Goal: Transaction & Acquisition: Purchase product/service

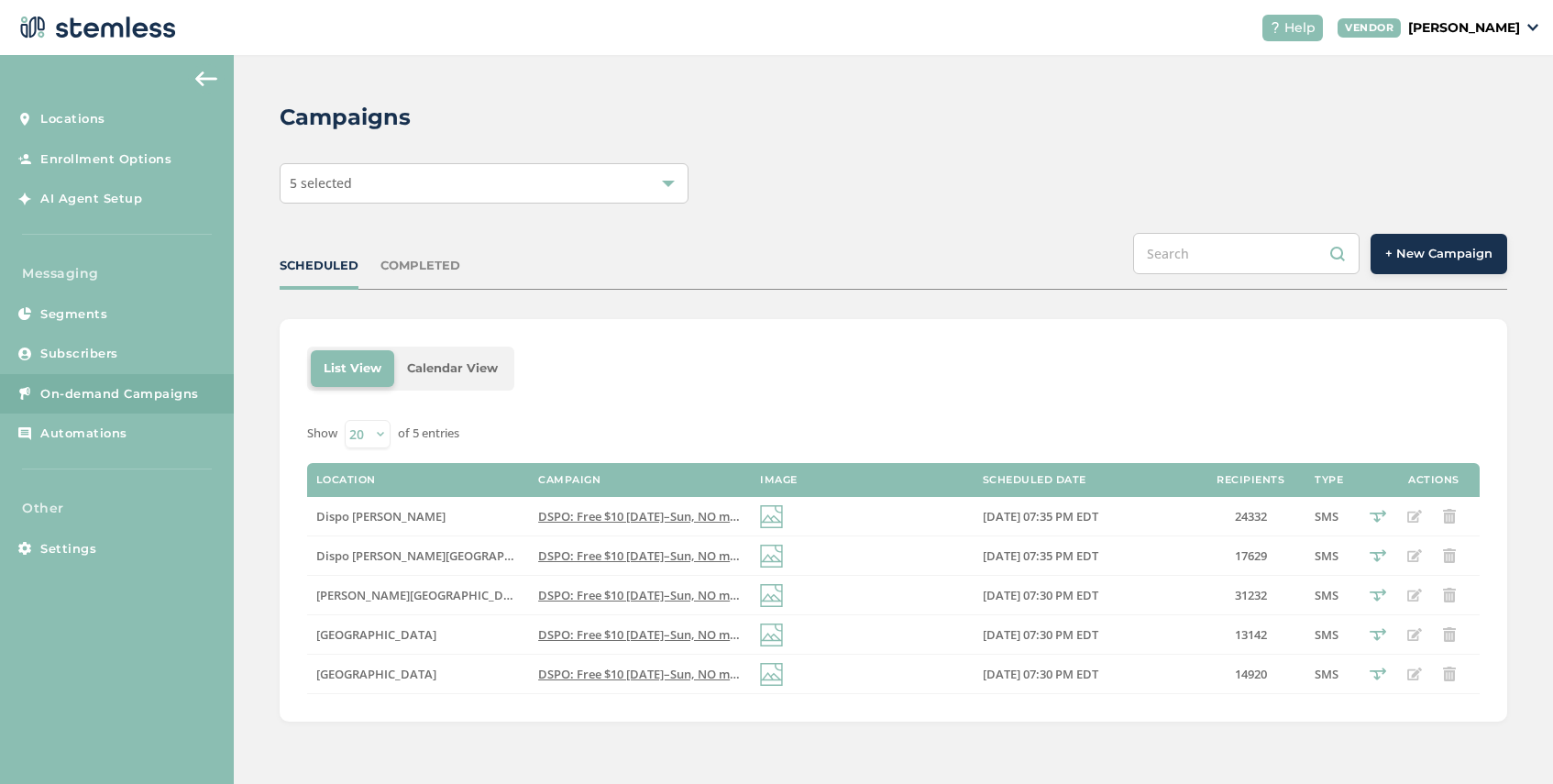
click at [348, 182] on span "5 selected" at bounding box center [320, 183] width 63 height 18
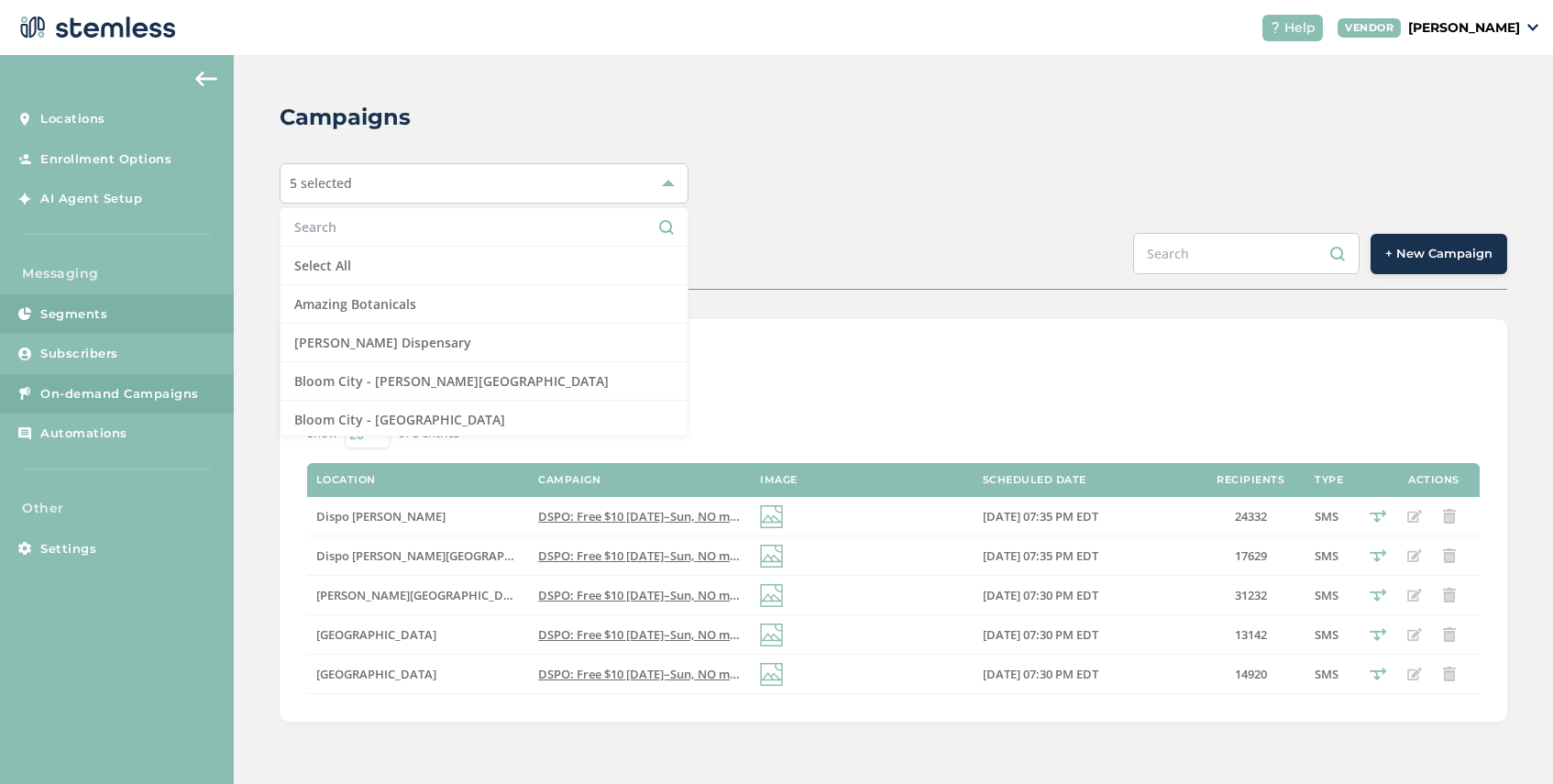
click at [104, 302] on link "Segments" at bounding box center [117, 314] width 233 height 40
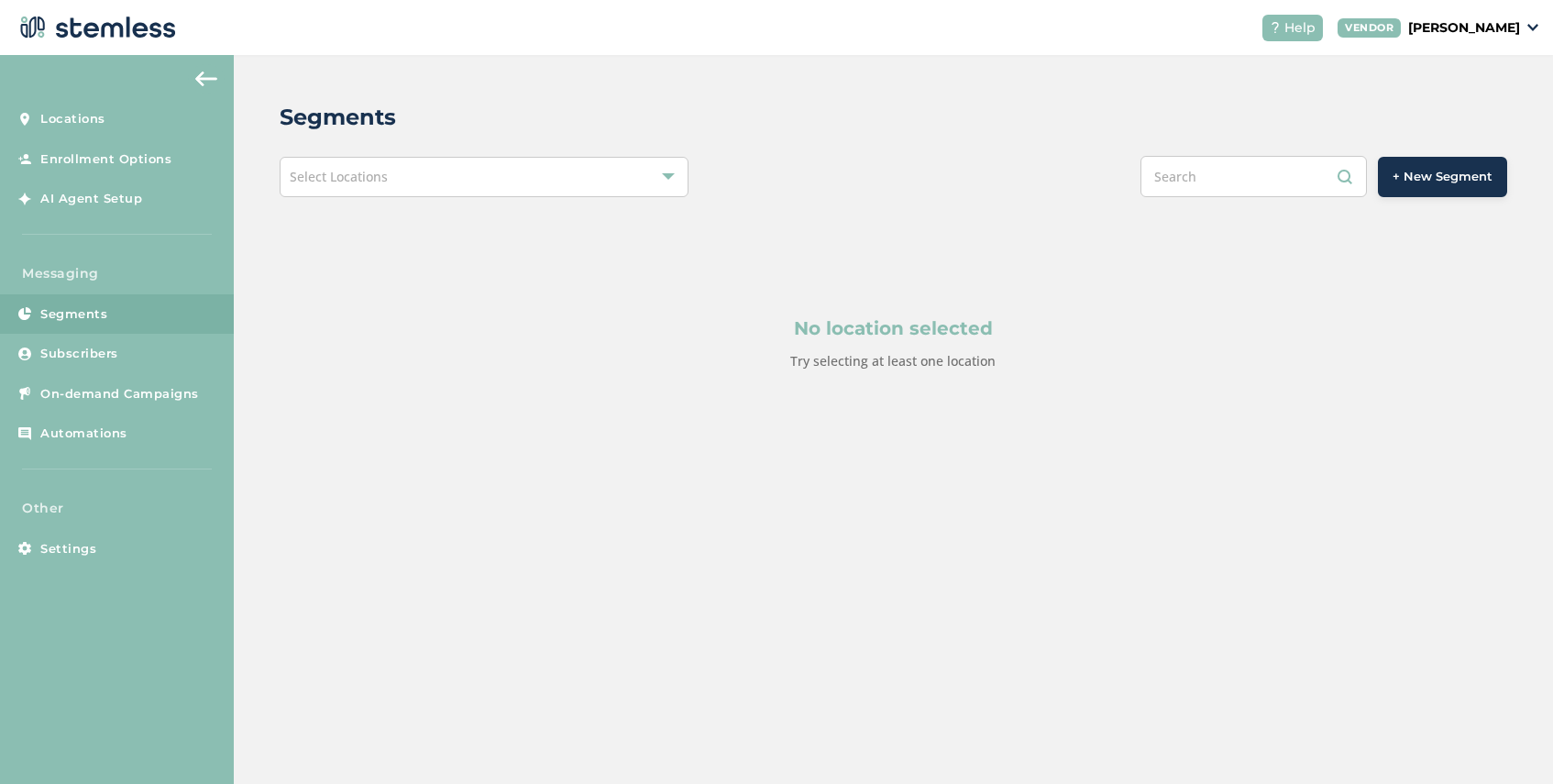
click at [1420, 182] on span "+ New Segment" at bounding box center [1443, 177] width 100 height 19
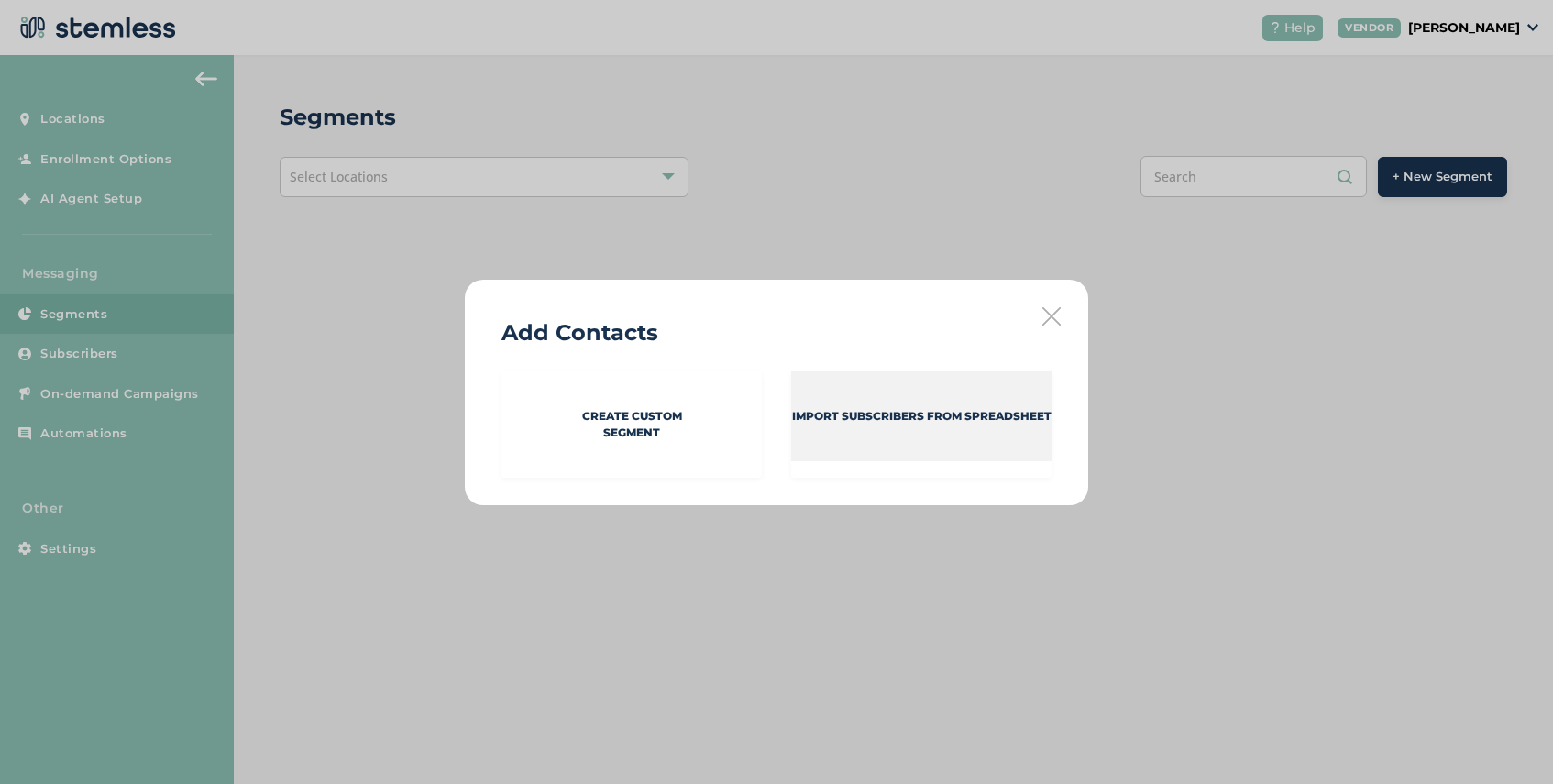
click at [805, 421] on p "Import Subscribers from spreadsheet" at bounding box center [922, 416] width 260 height 17
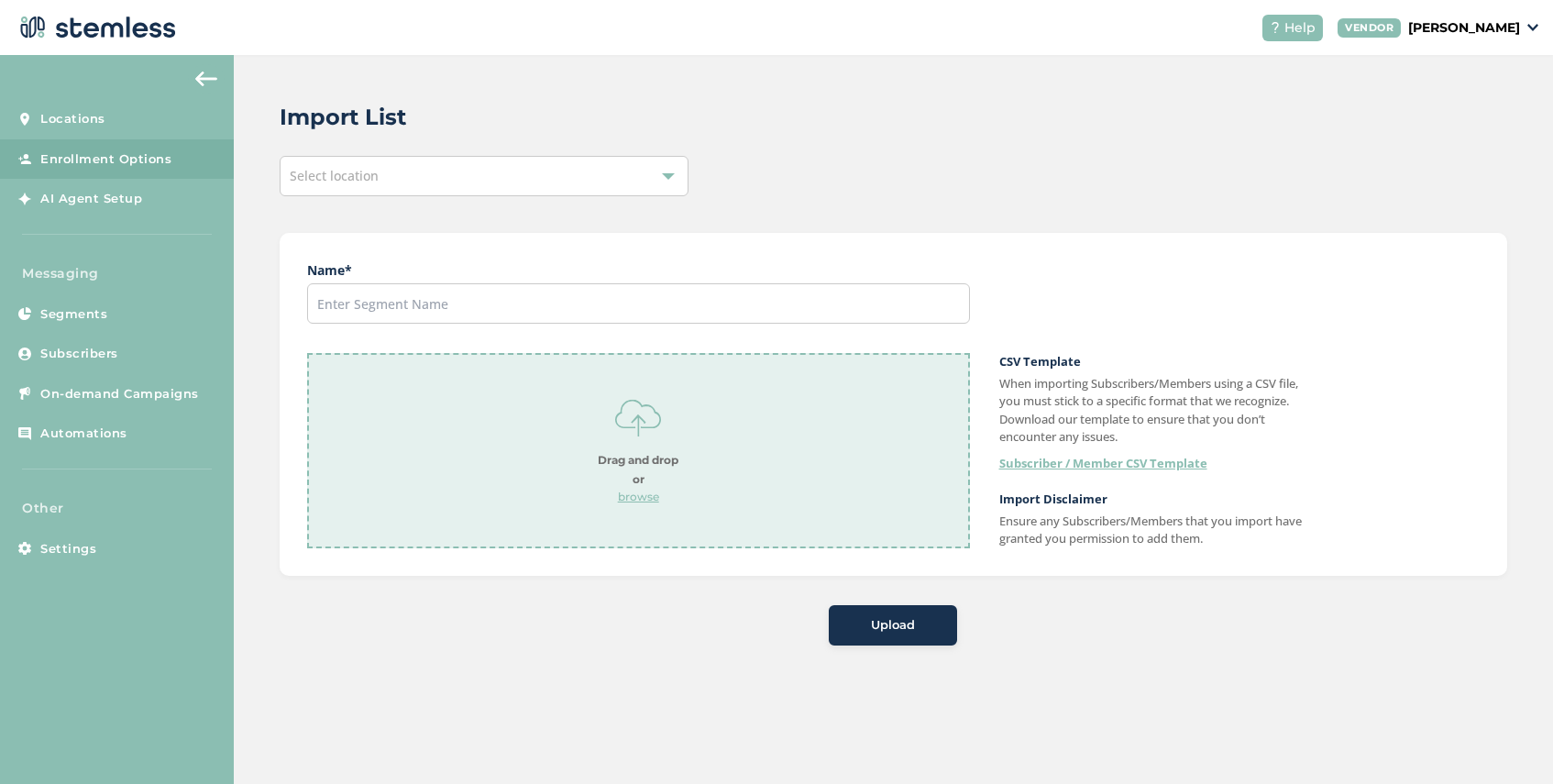
click at [382, 187] on div "Select location" at bounding box center [484, 175] width 409 height 40
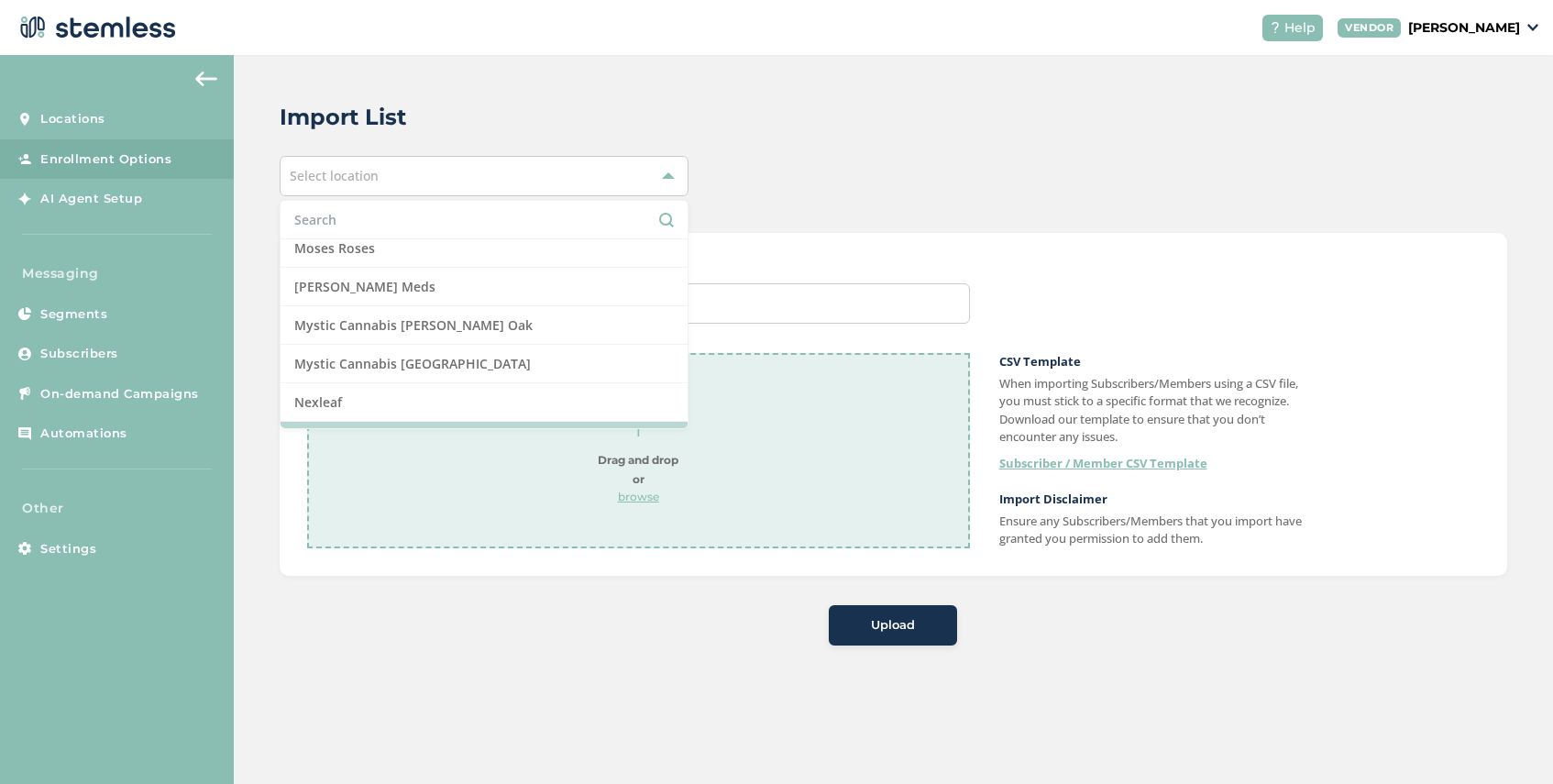
scroll to position [1150, 0]
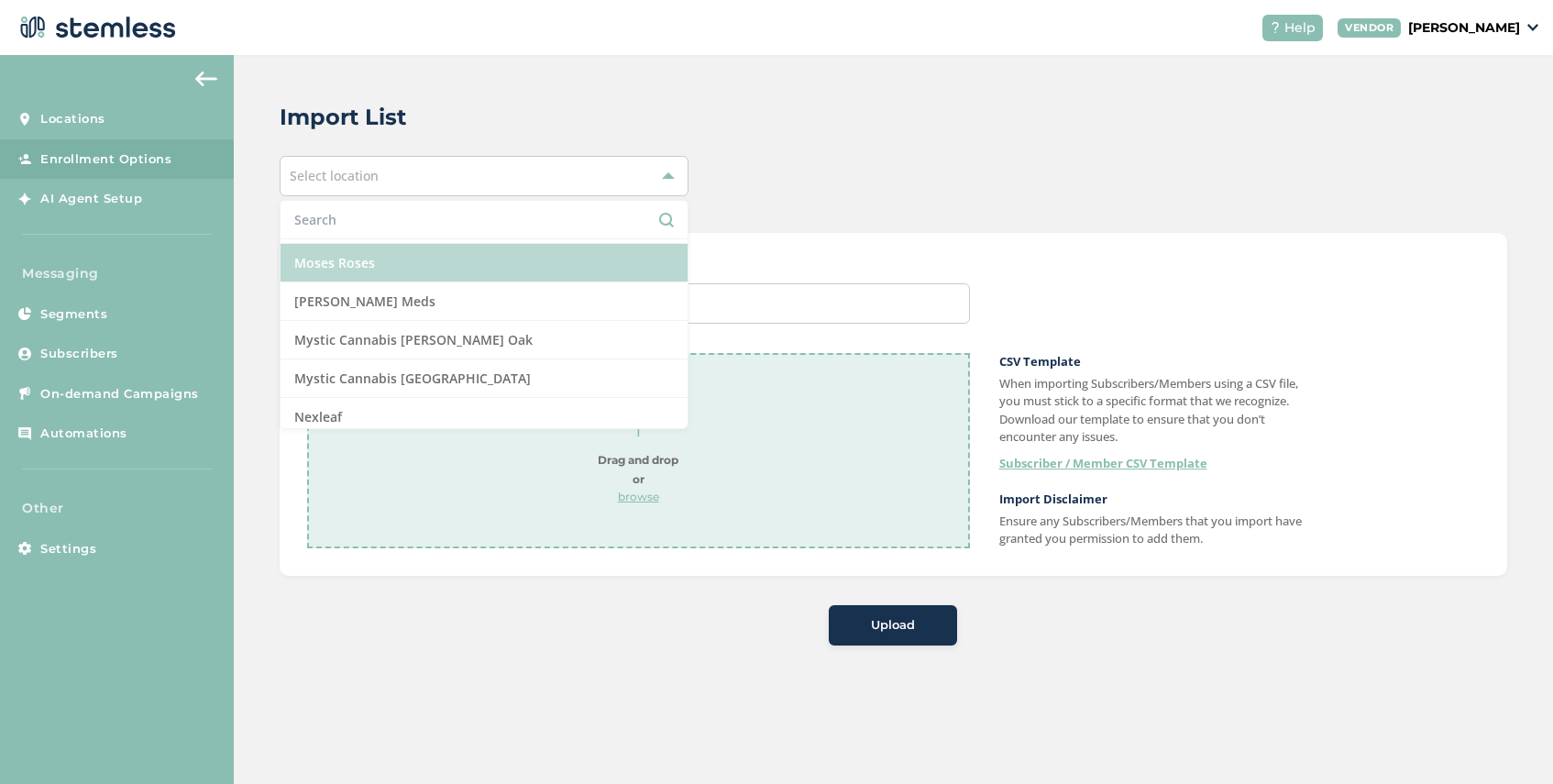
click at [396, 268] on li "Moses Roses" at bounding box center [484, 262] width 407 height 38
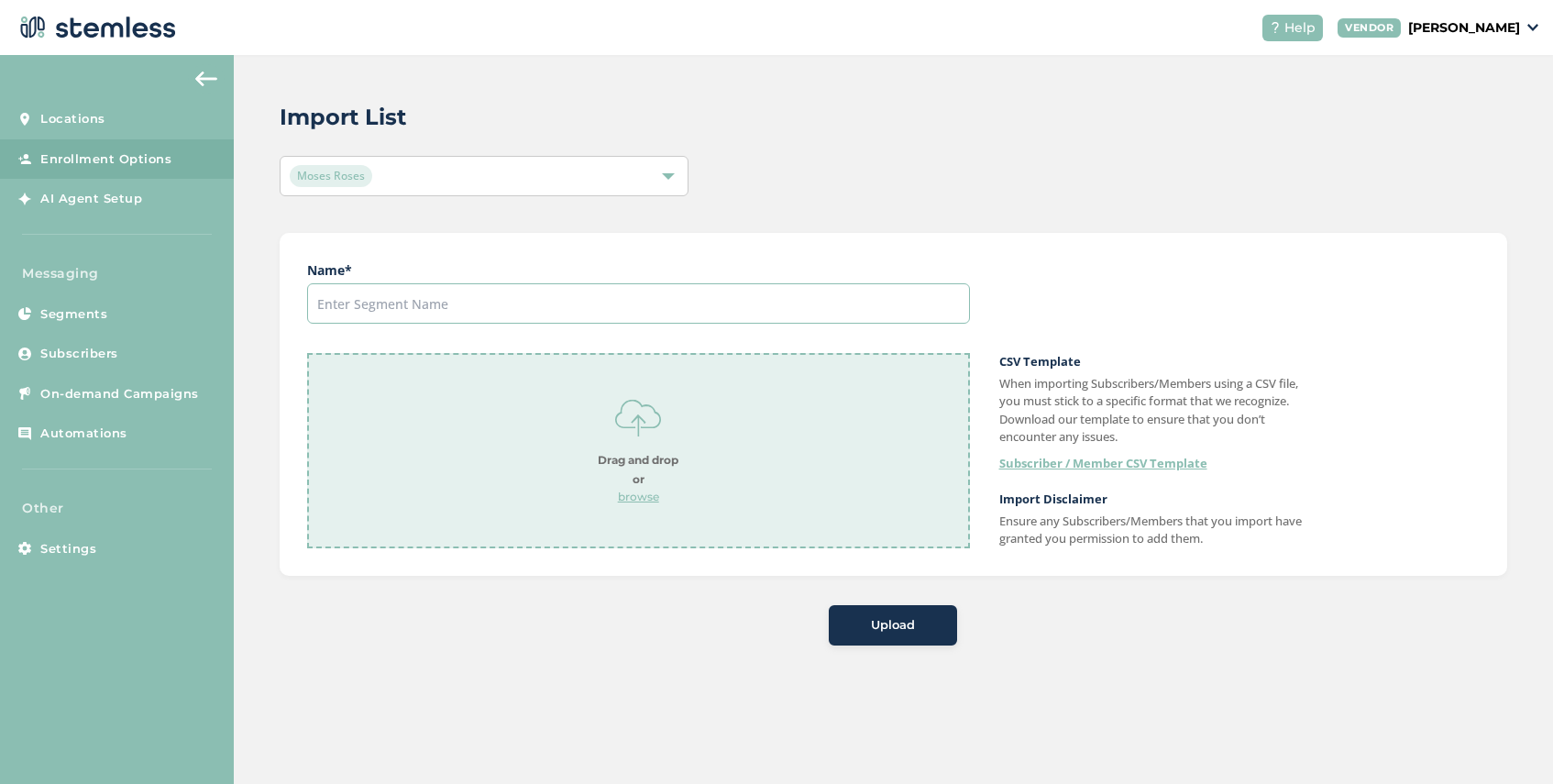
click at [443, 308] on input "text" at bounding box center [639, 302] width 663 height 40
type input "Owners"
click at [647, 497] on p "browse" at bounding box center [638, 497] width 80 height 17
click at [885, 626] on span "Upload" at bounding box center [893, 625] width 44 height 19
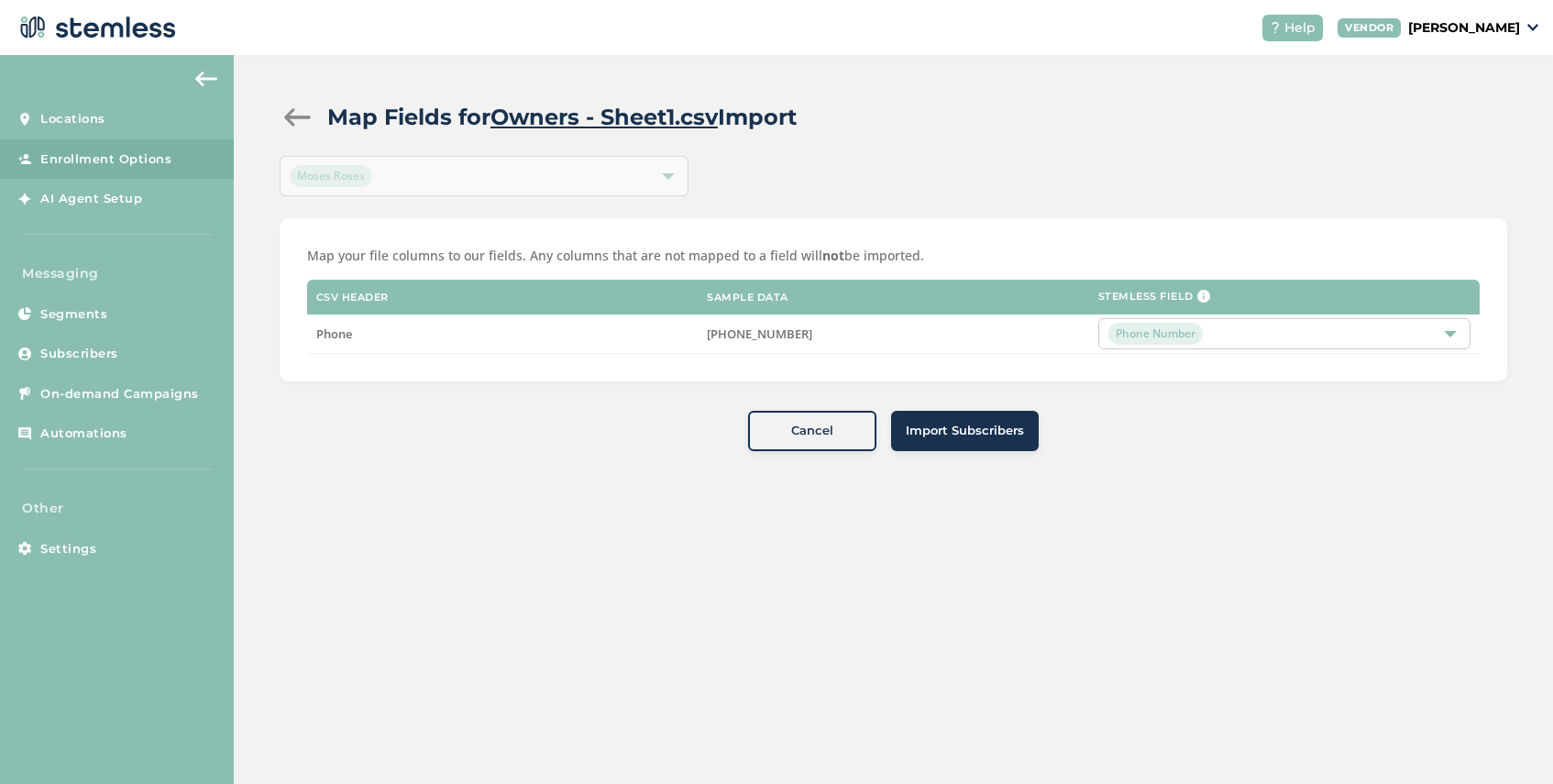
click at [969, 426] on span "Import Subscribers" at bounding box center [965, 431] width 119 height 19
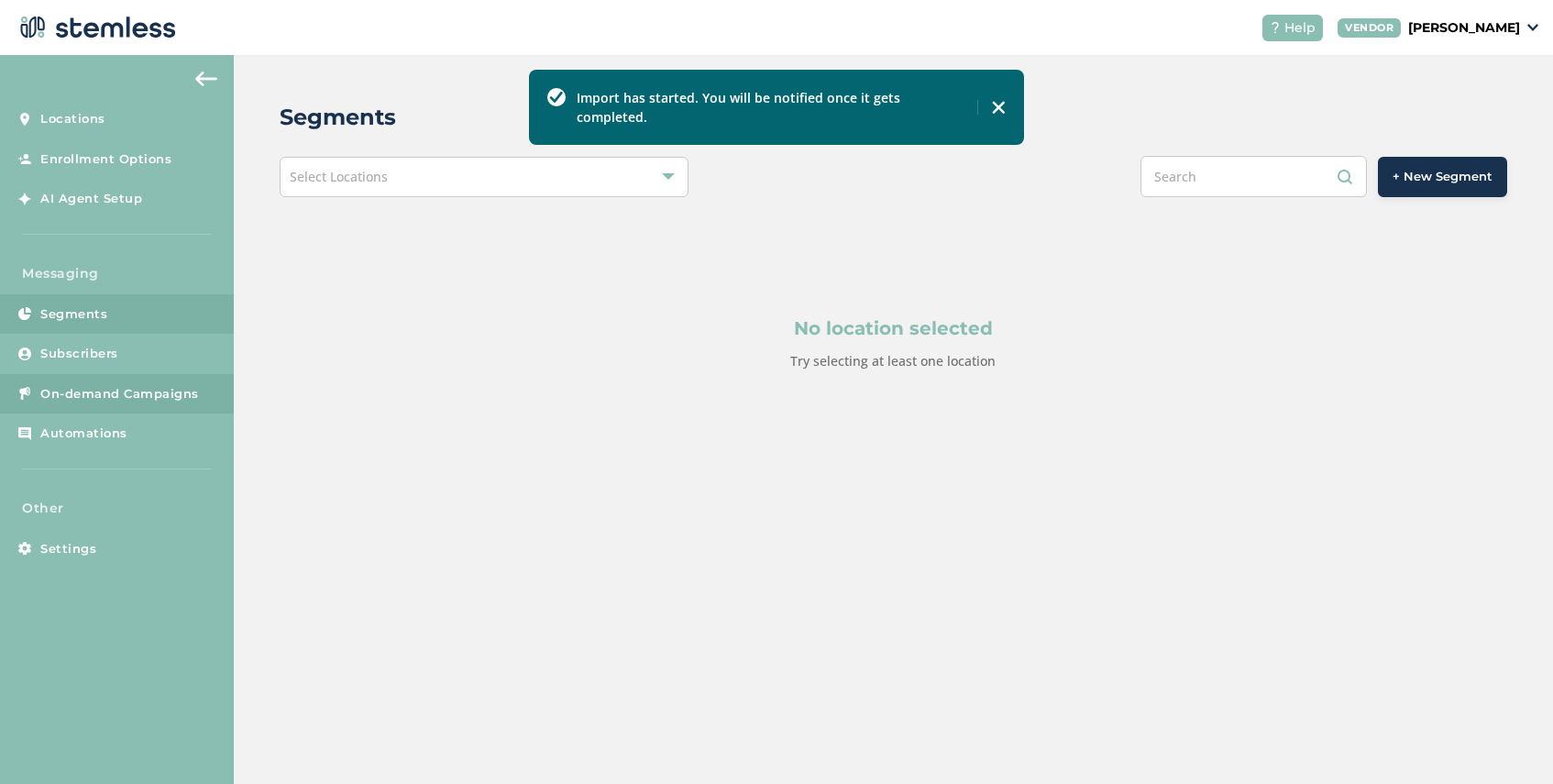
click at [102, 399] on span "On-demand Campaigns" at bounding box center [120, 394] width 159 height 19
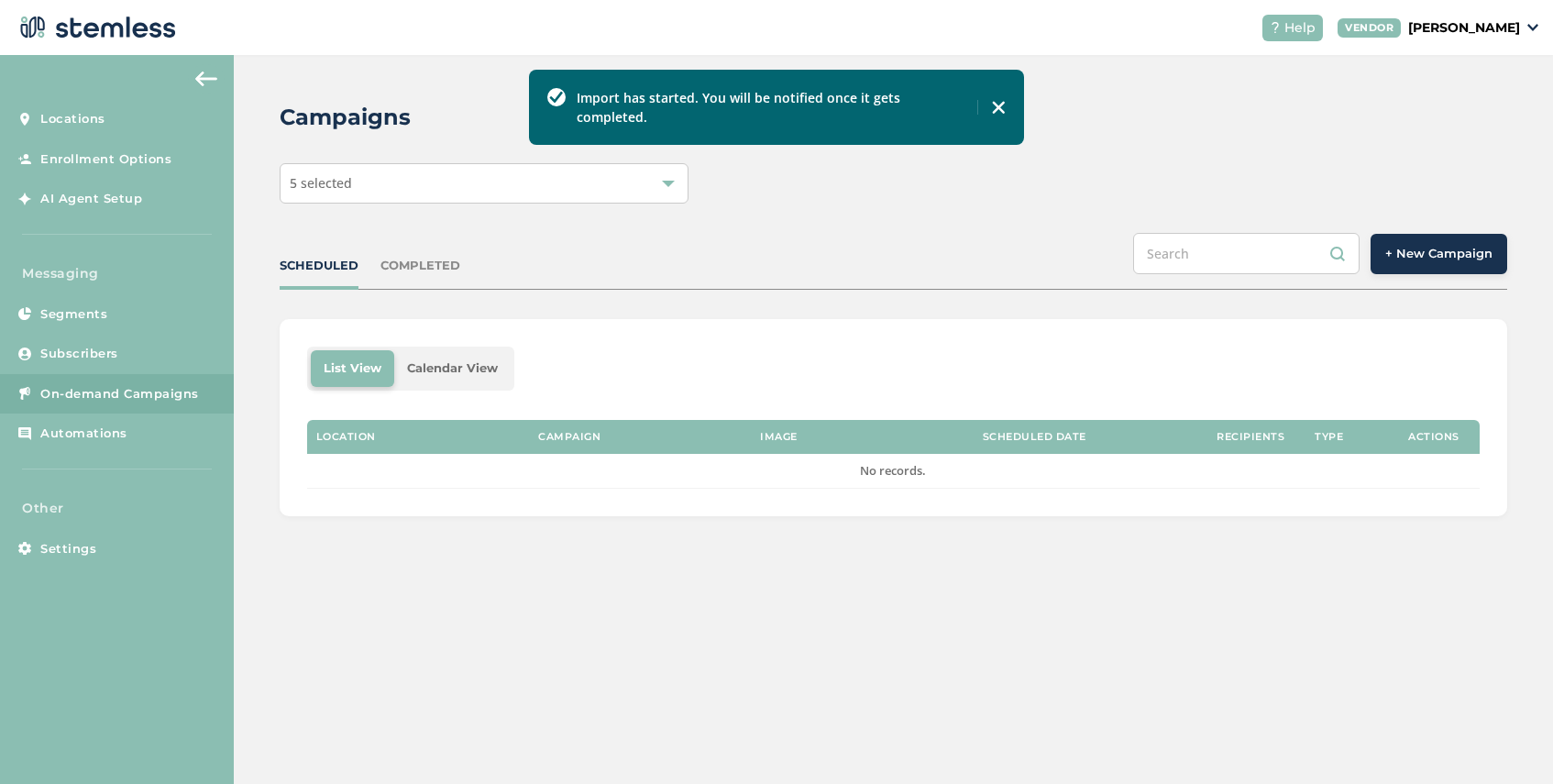
click at [538, 177] on div "5 selected" at bounding box center [484, 183] width 409 height 40
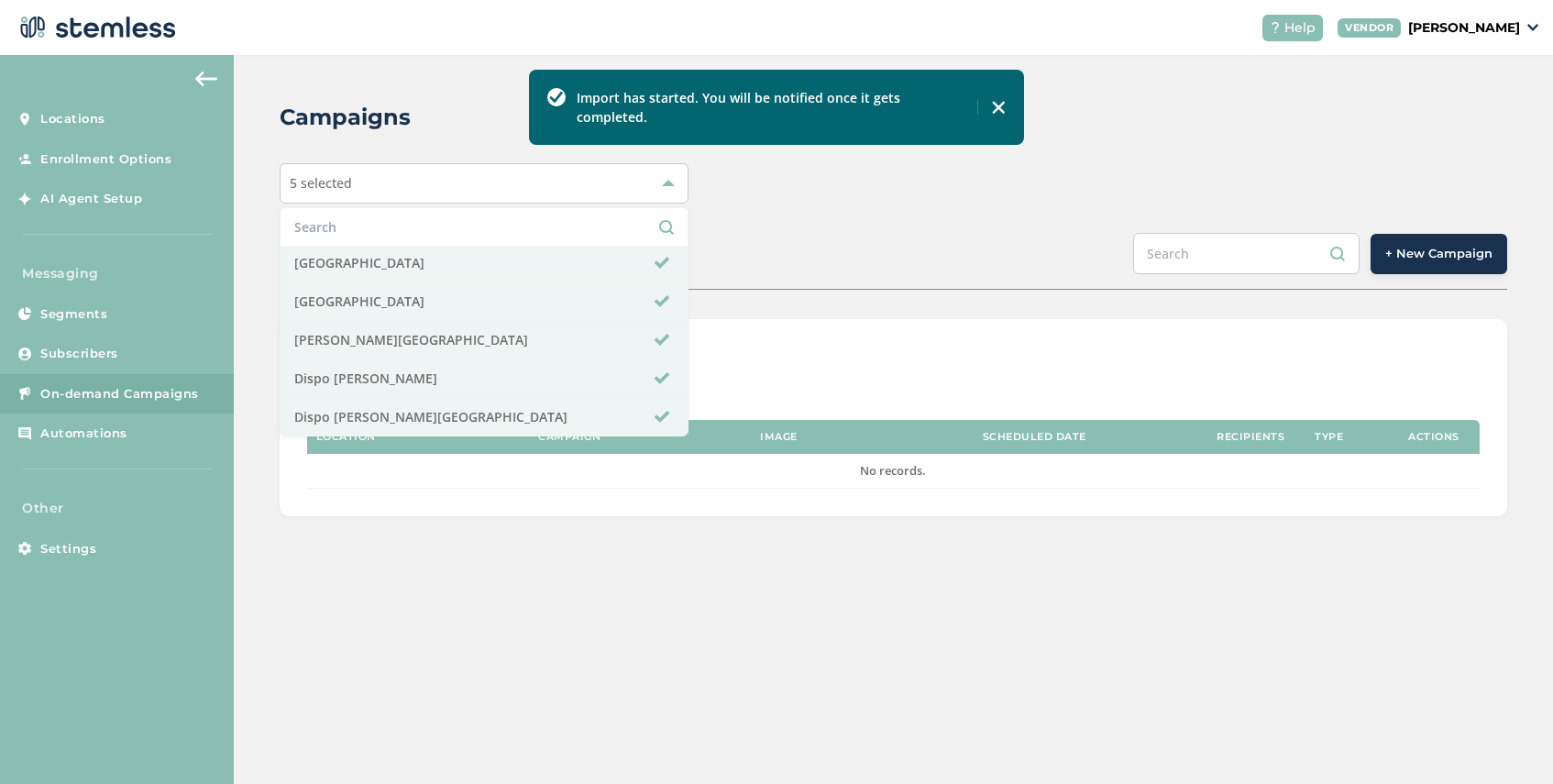
scroll to position [444, 0]
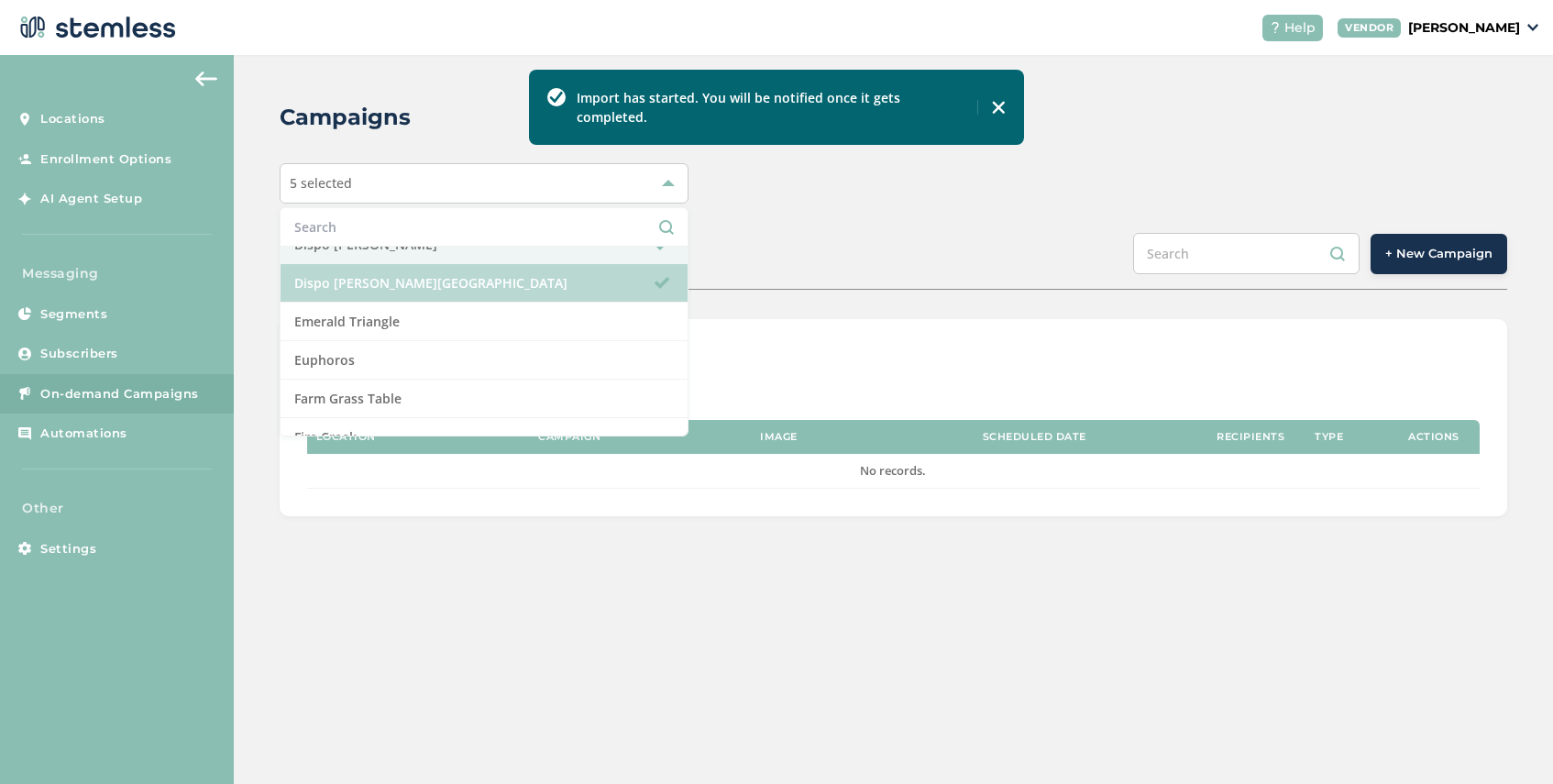
click at [404, 298] on li "Dispo [PERSON_NAME][GEOGRAPHIC_DATA]" at bounding box center [484, 283] width 407 height 38
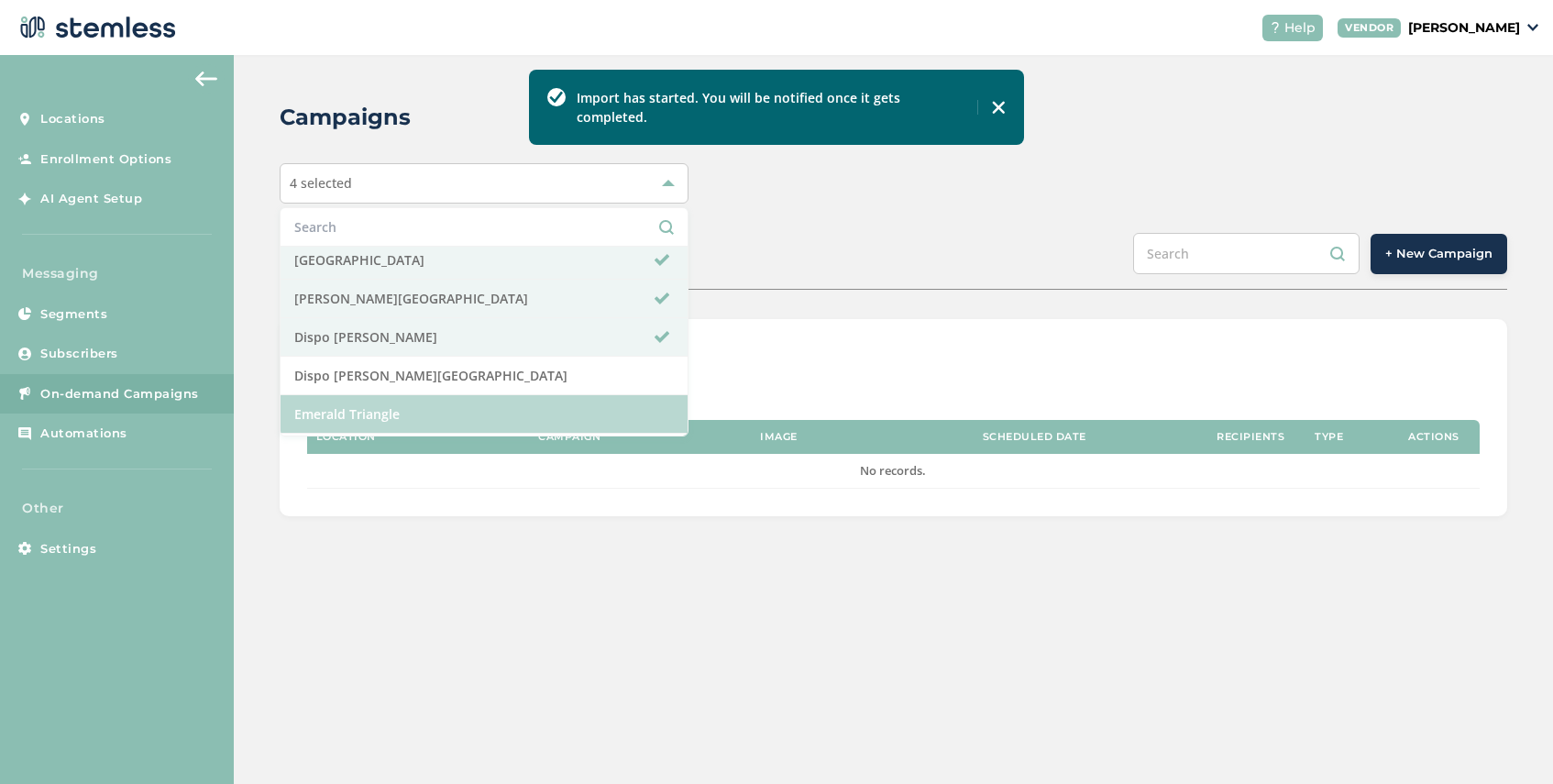
scroll to position [344, 0]
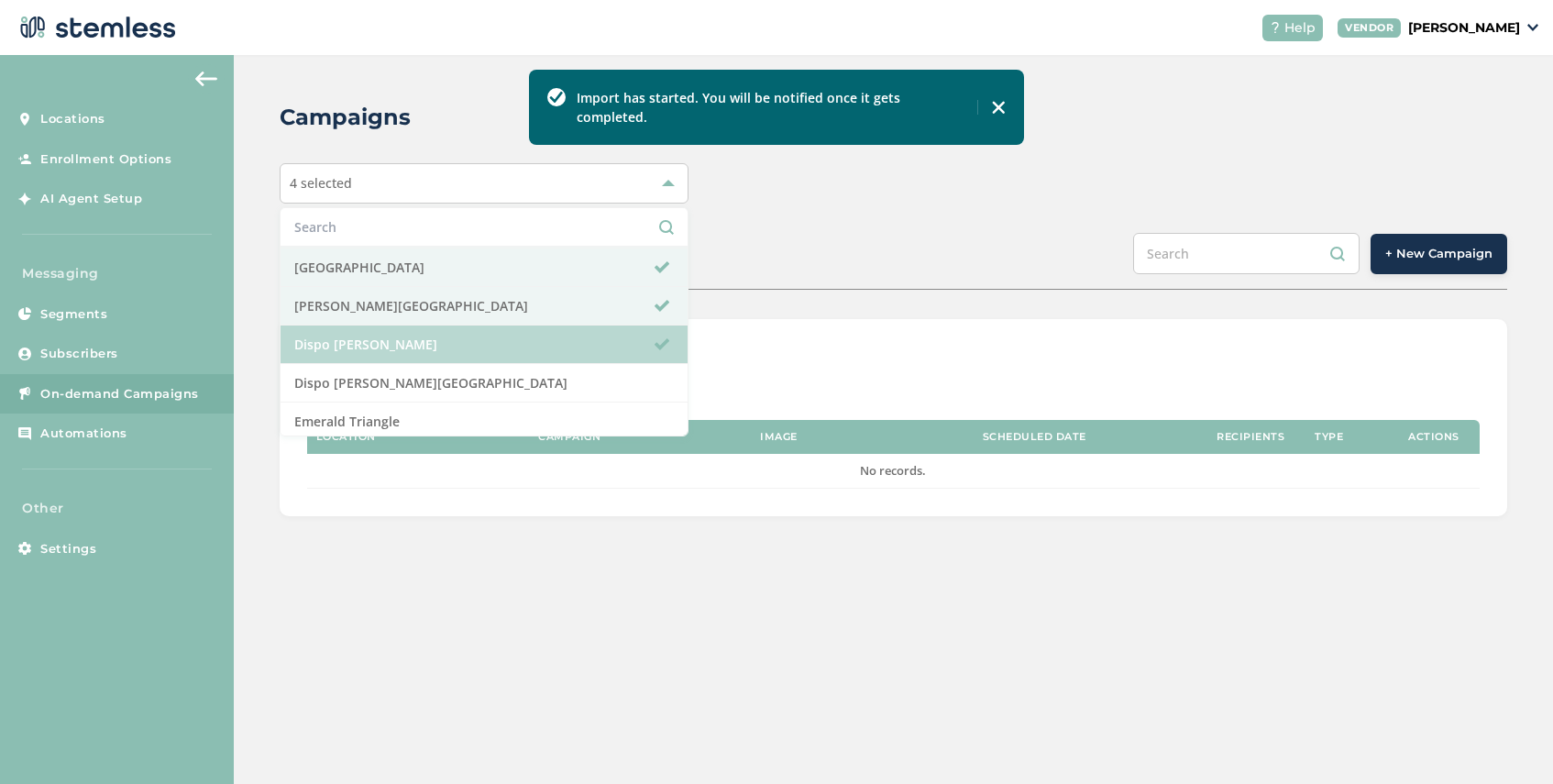
click at [417, 337] on li "Dispo [PERSON_NAME]" at bounding box center [484, 344] width 407 height 38
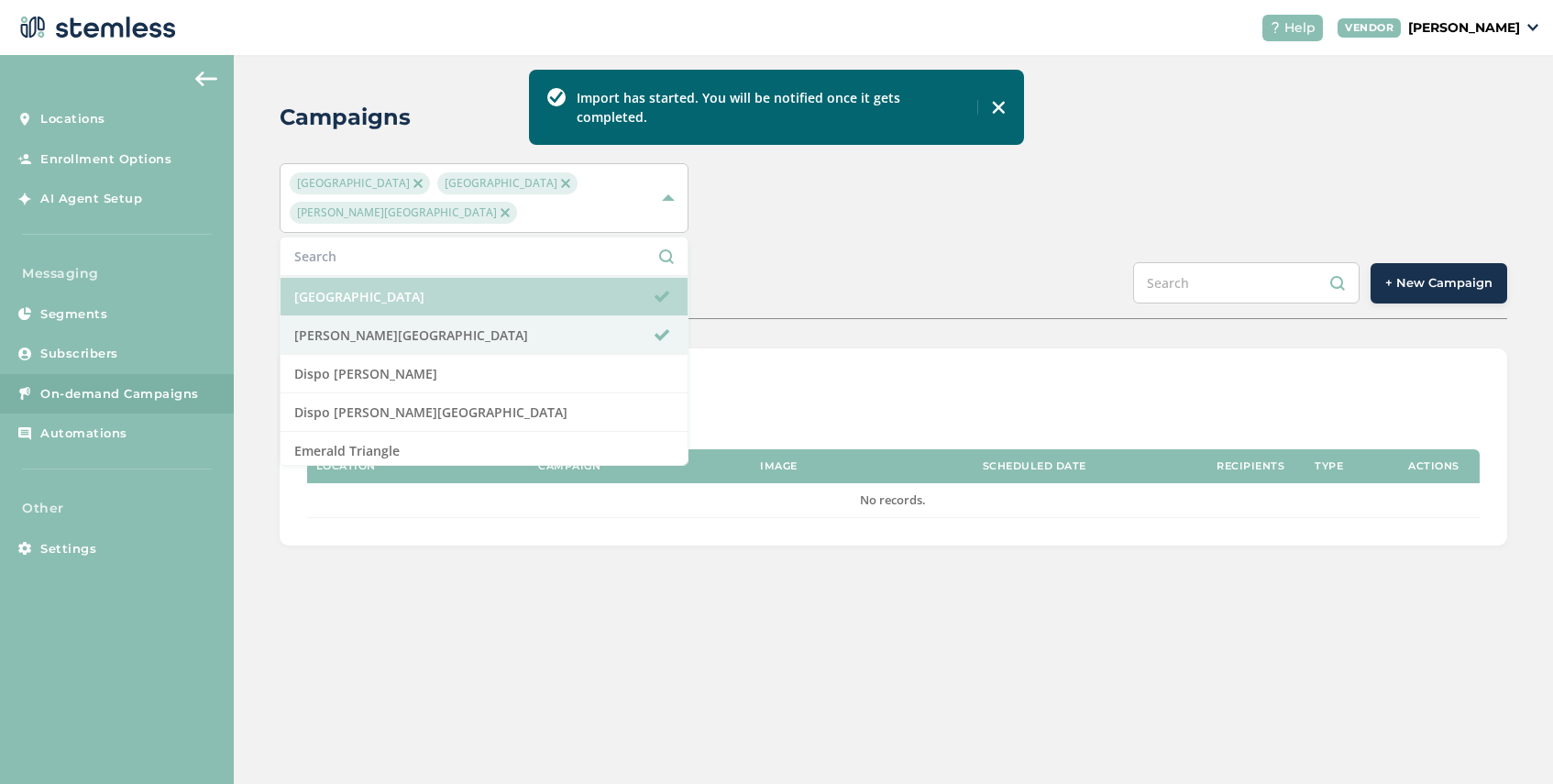
click at [436, 296] on li "[GEOGRAPHIC_DATA]" at bounding box center [484, 297] width 407 height 38
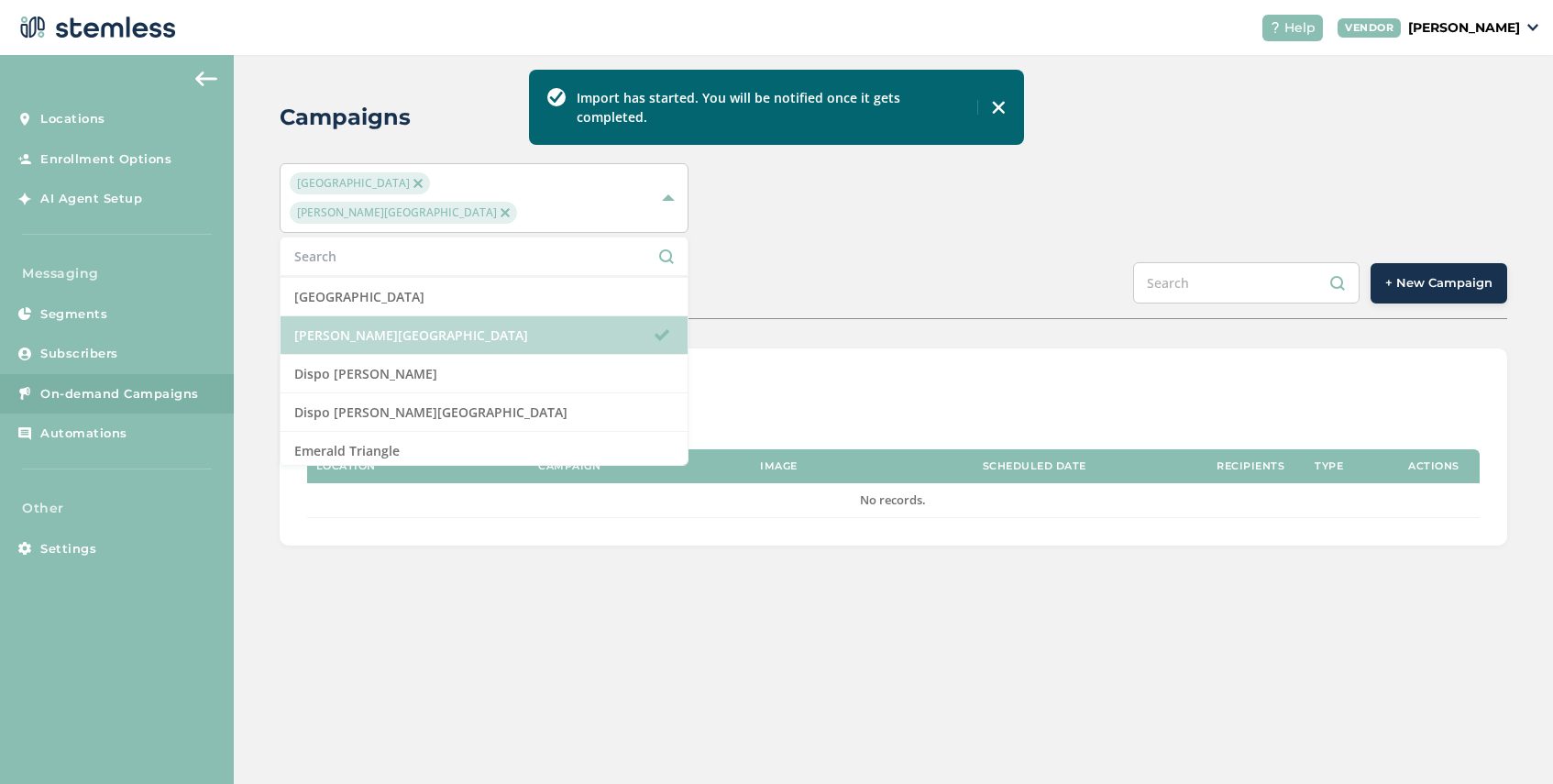
click at [436, 316] on li "[PERSON_NAME][GEOGRAPHIC_DATA]" at bounding box center [484, 335] width 407 height 38
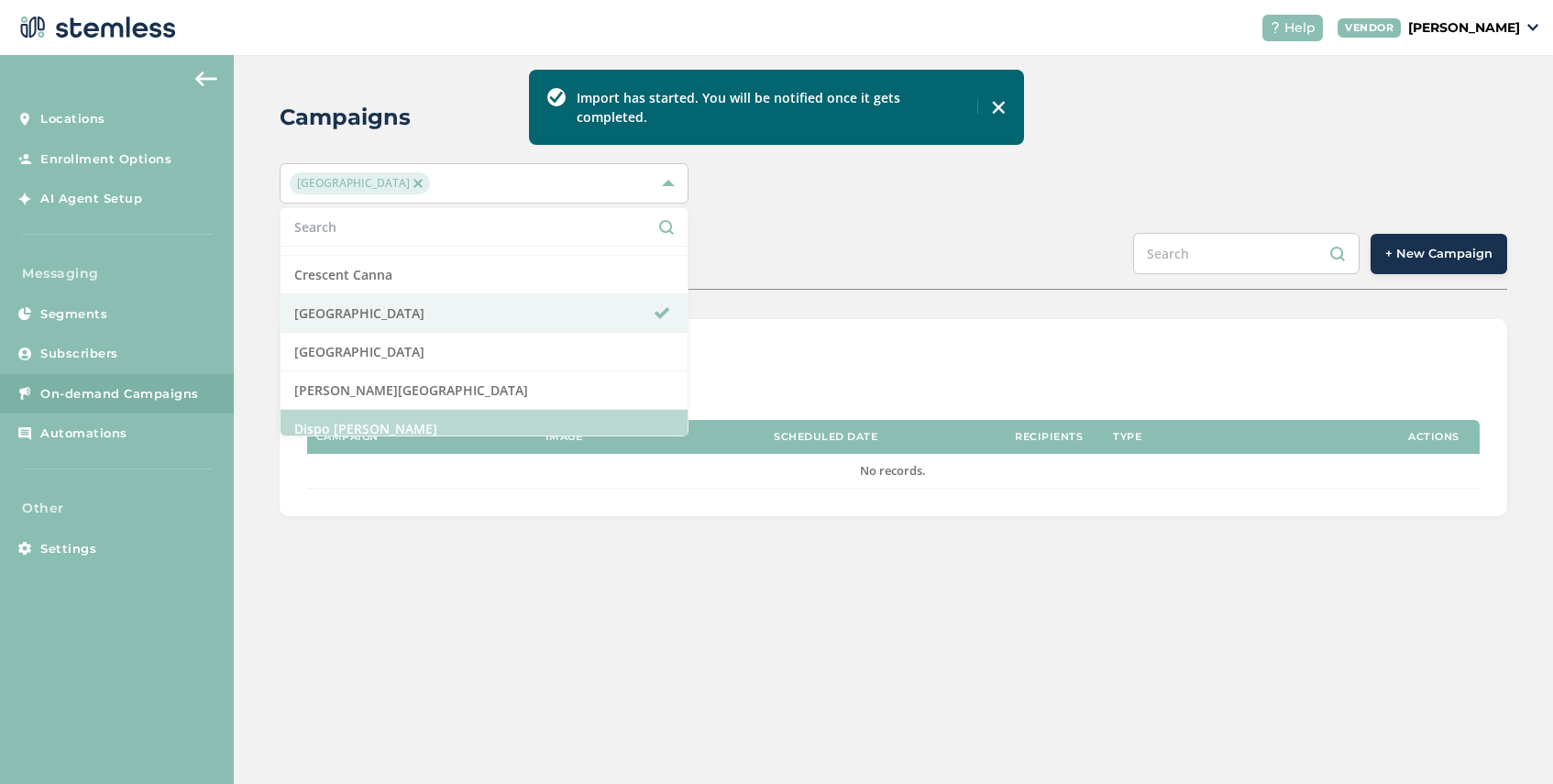
scroll to position [236, 0]
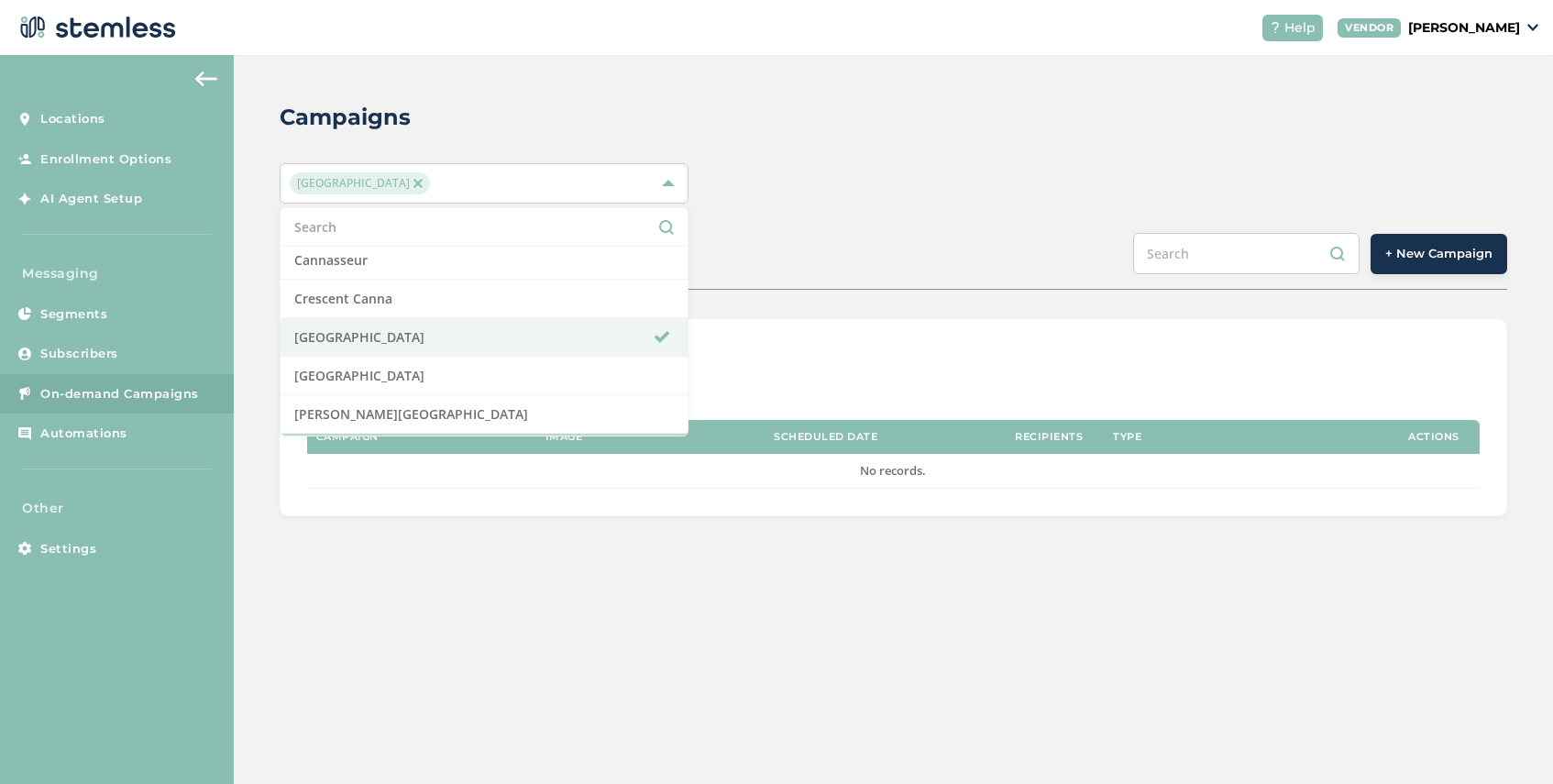
click at [442, 337] on li "[GEOGRAPHIC_DATA]" at bounding box center [484, 337] width 407 height 38
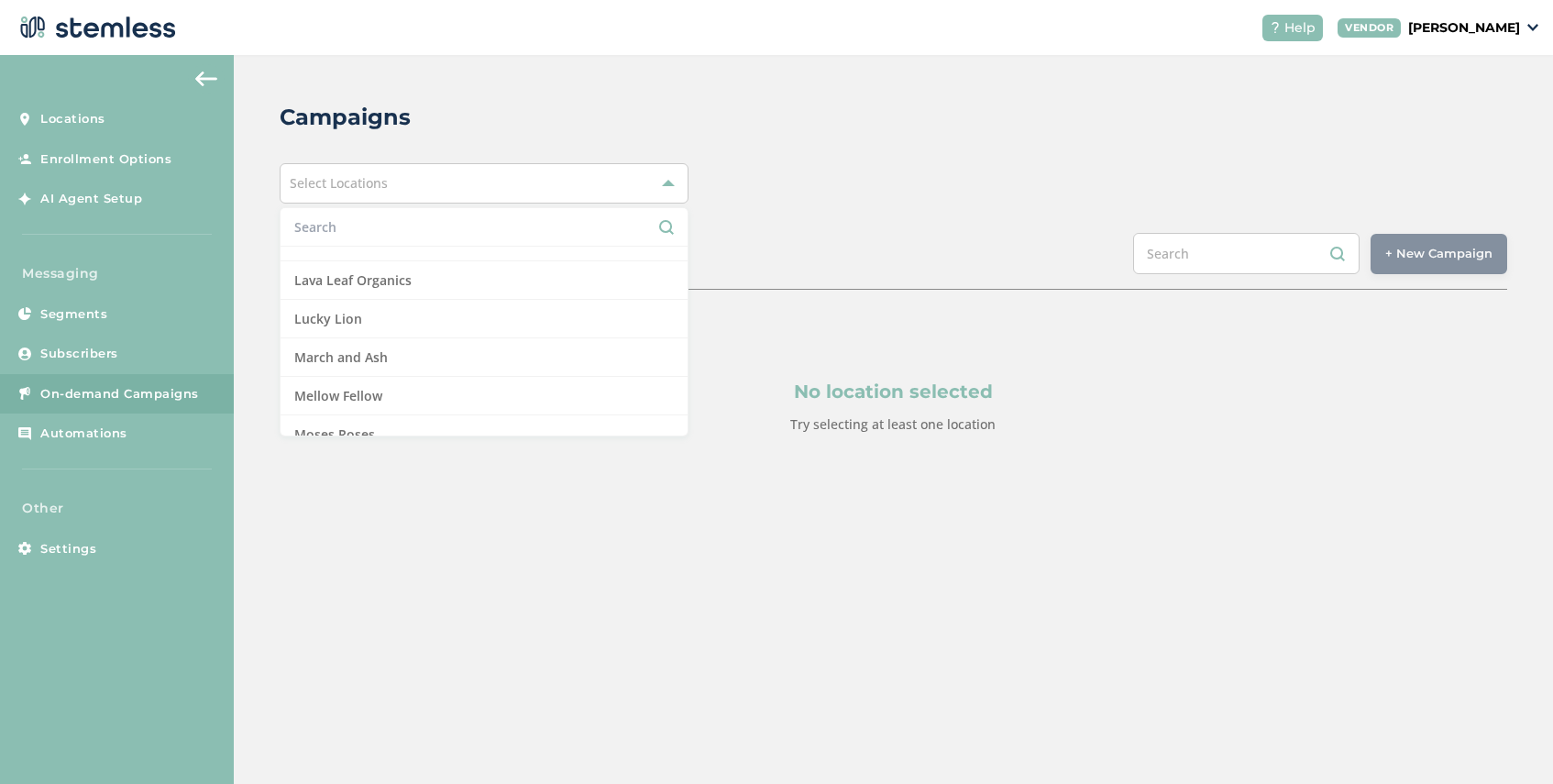
scroll to position [1039, 0]
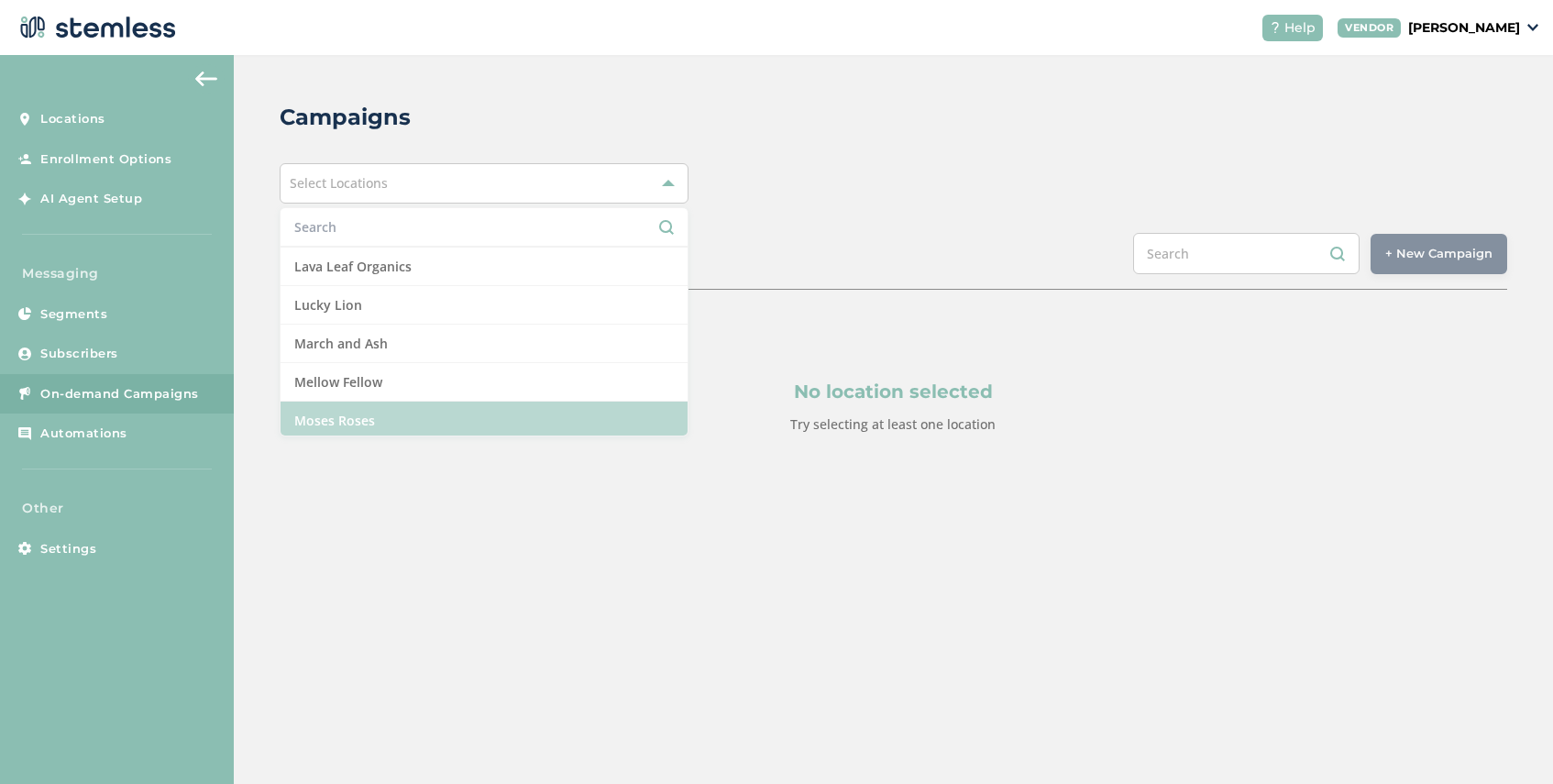
click at [451, 413] on li "Moses Roses" at bounding box center [484, 420] width 407 height 38
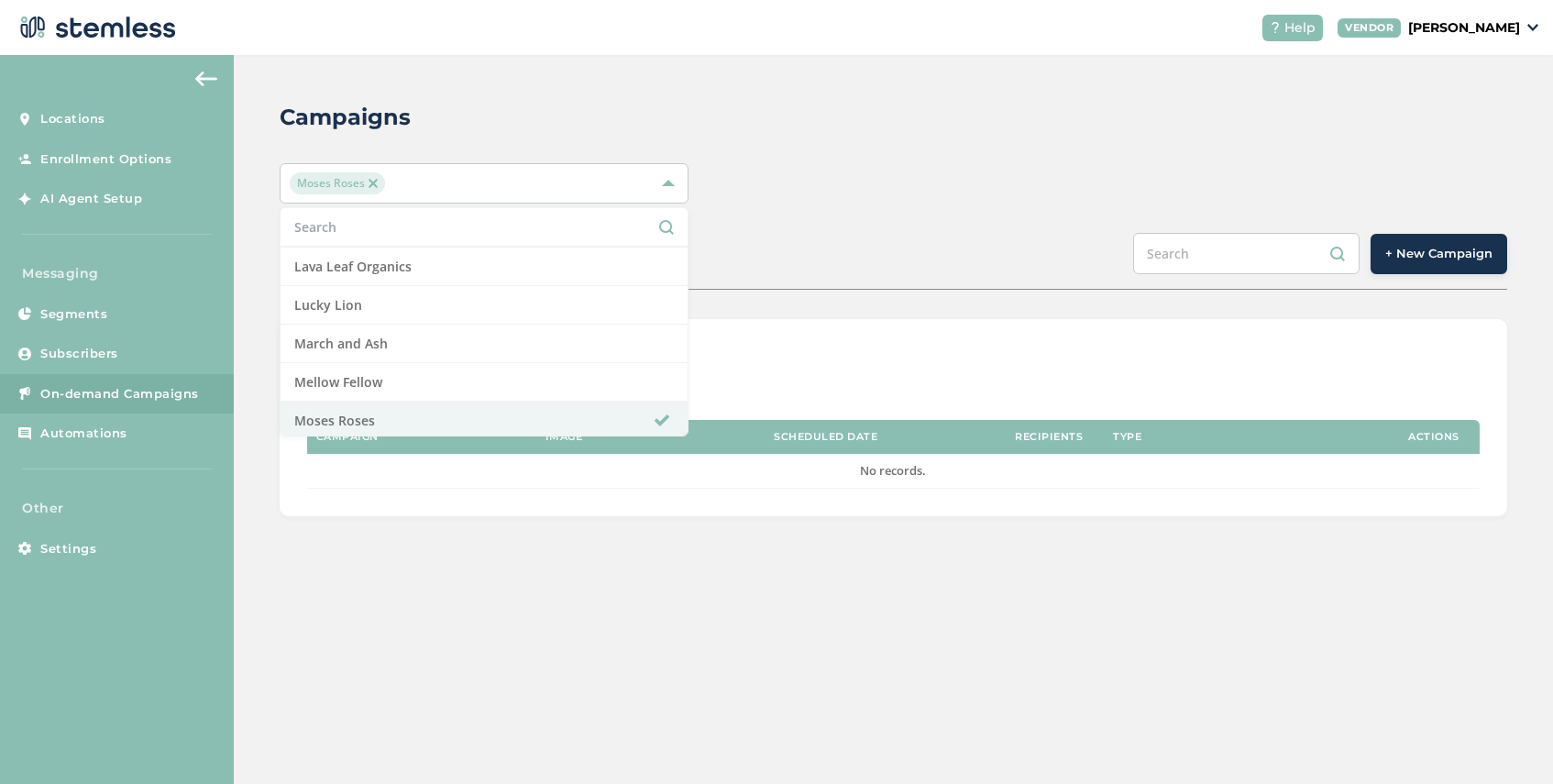
click at [1040, 264] on div "SCHEDULED COMPLETED + New Campaign" at bounding box center [893, 260] width 1228 height 57
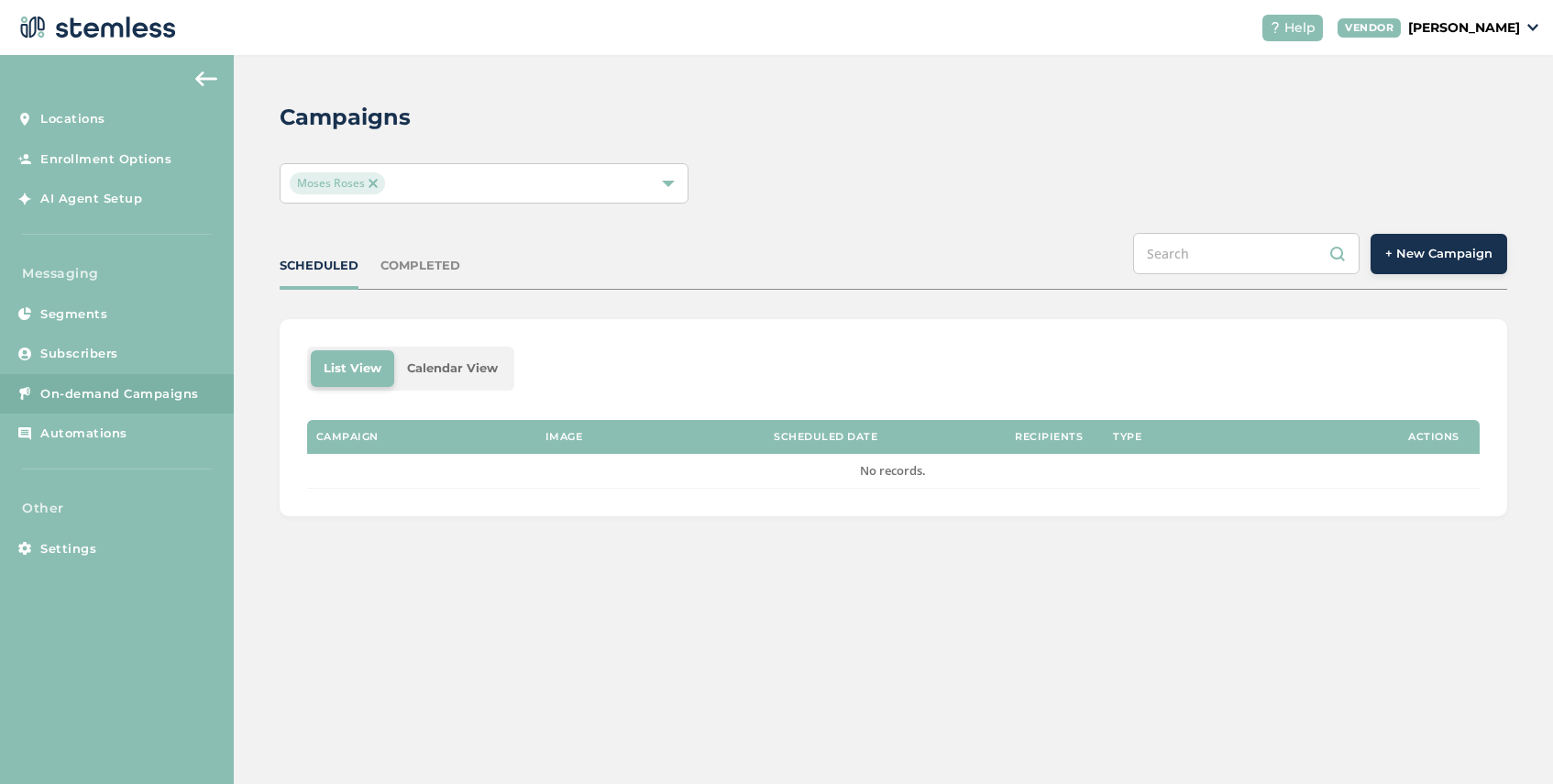
click at [1442, 259] on span "+ New Campaign" at bounding box center [1439, 254] width 107 height 19
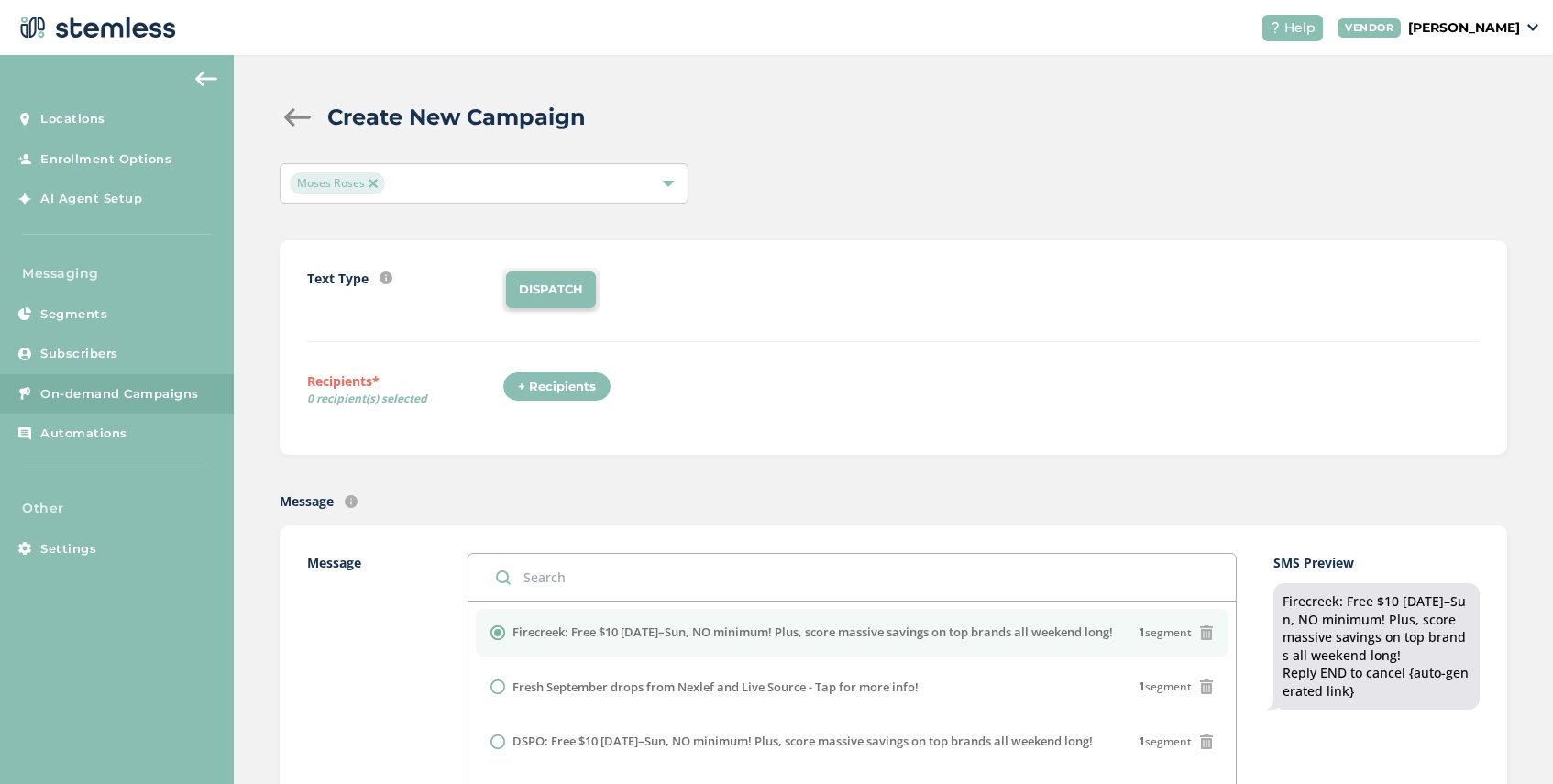
click at [554, 385] on div "+ Recipients" at bounding box center [557, 386] width 109 height 31
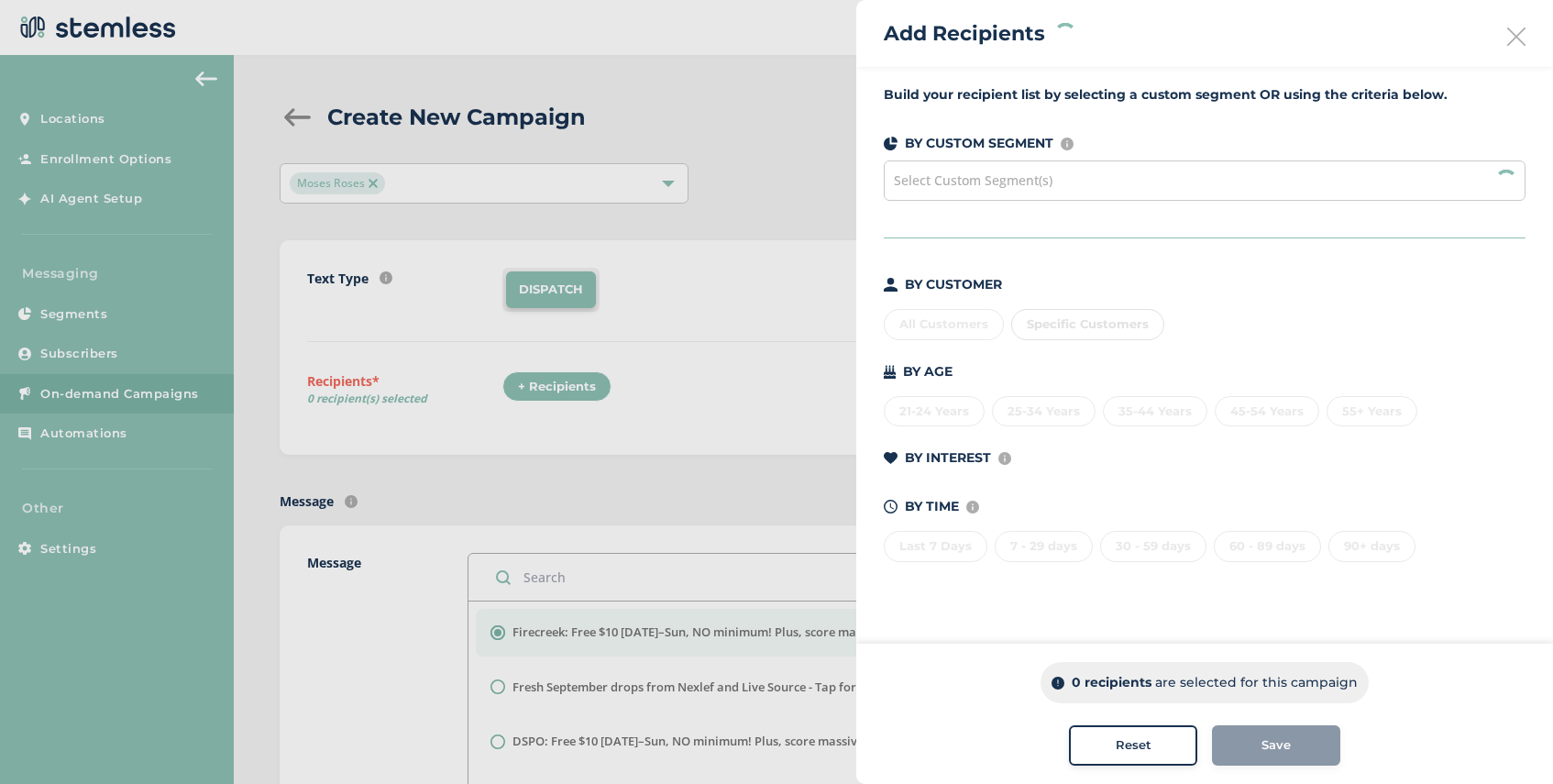
click at [1036, 181] on span "Select Custom Segment(s)" at bounding box center [973, 180] width 159 height 18
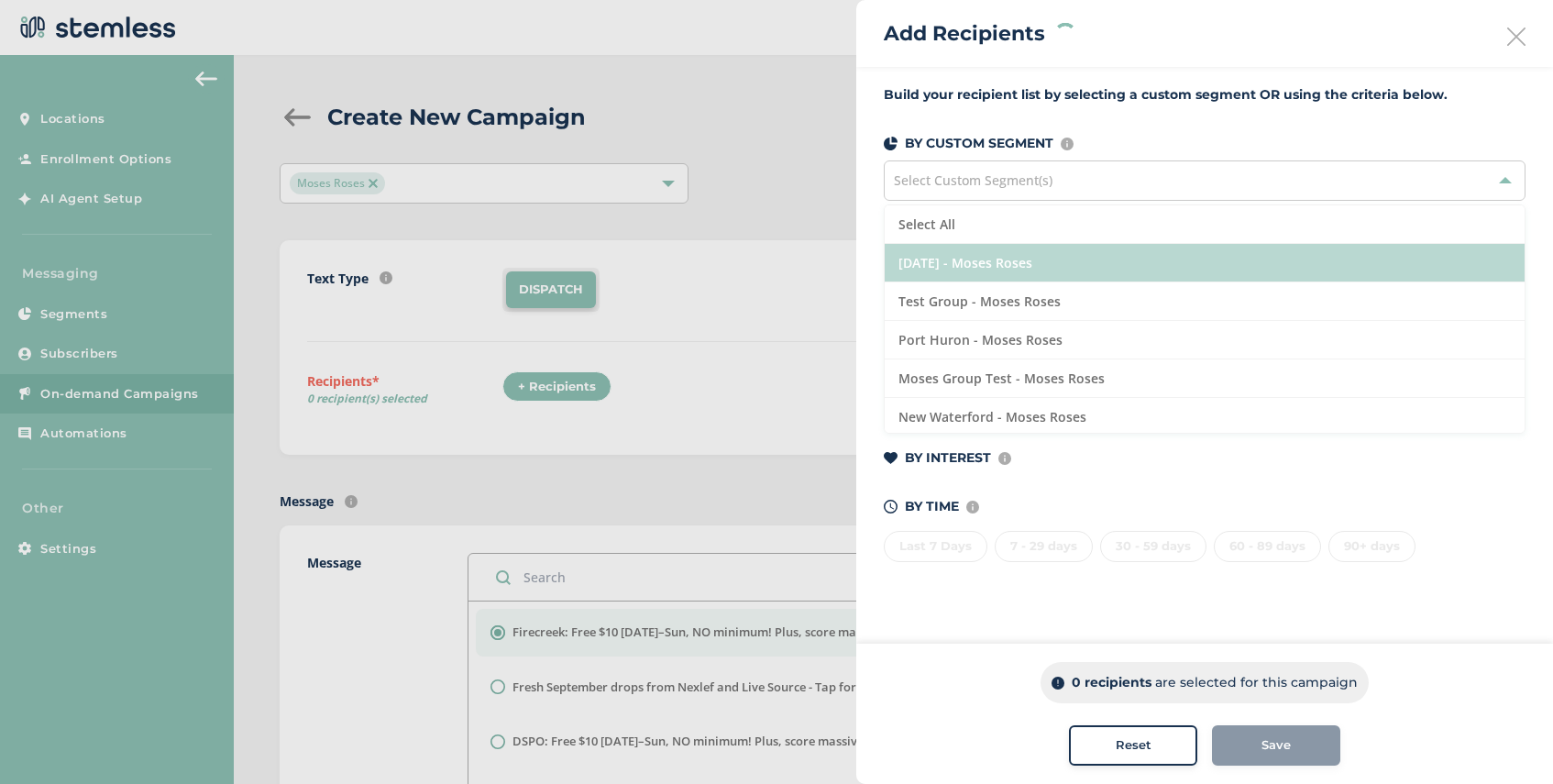
click at [1066, 264] on li "[DATE] - Moses Roses" at bounding box center [1205, 262] width 640 height 38
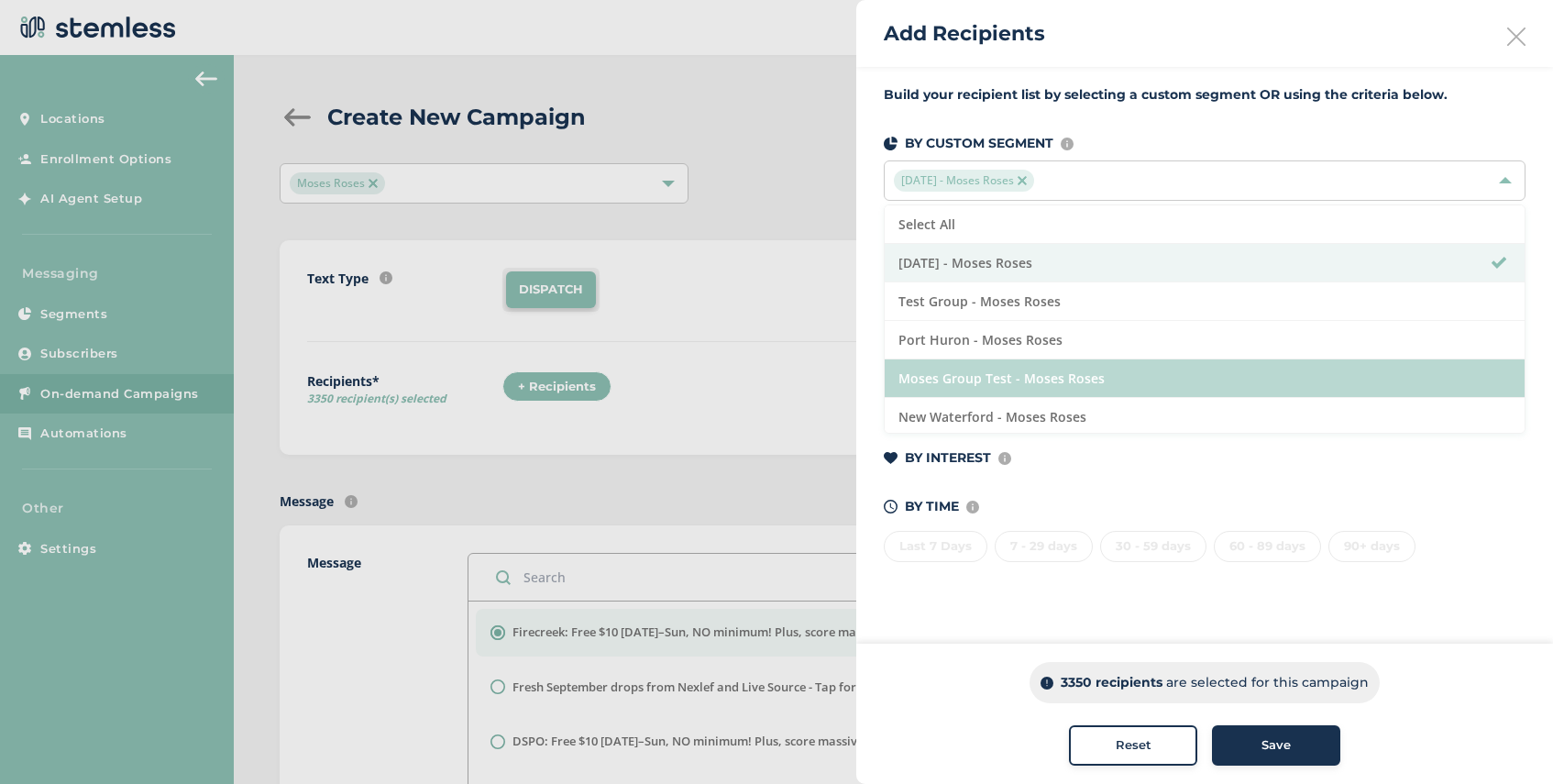
scroll to position [41, 0]
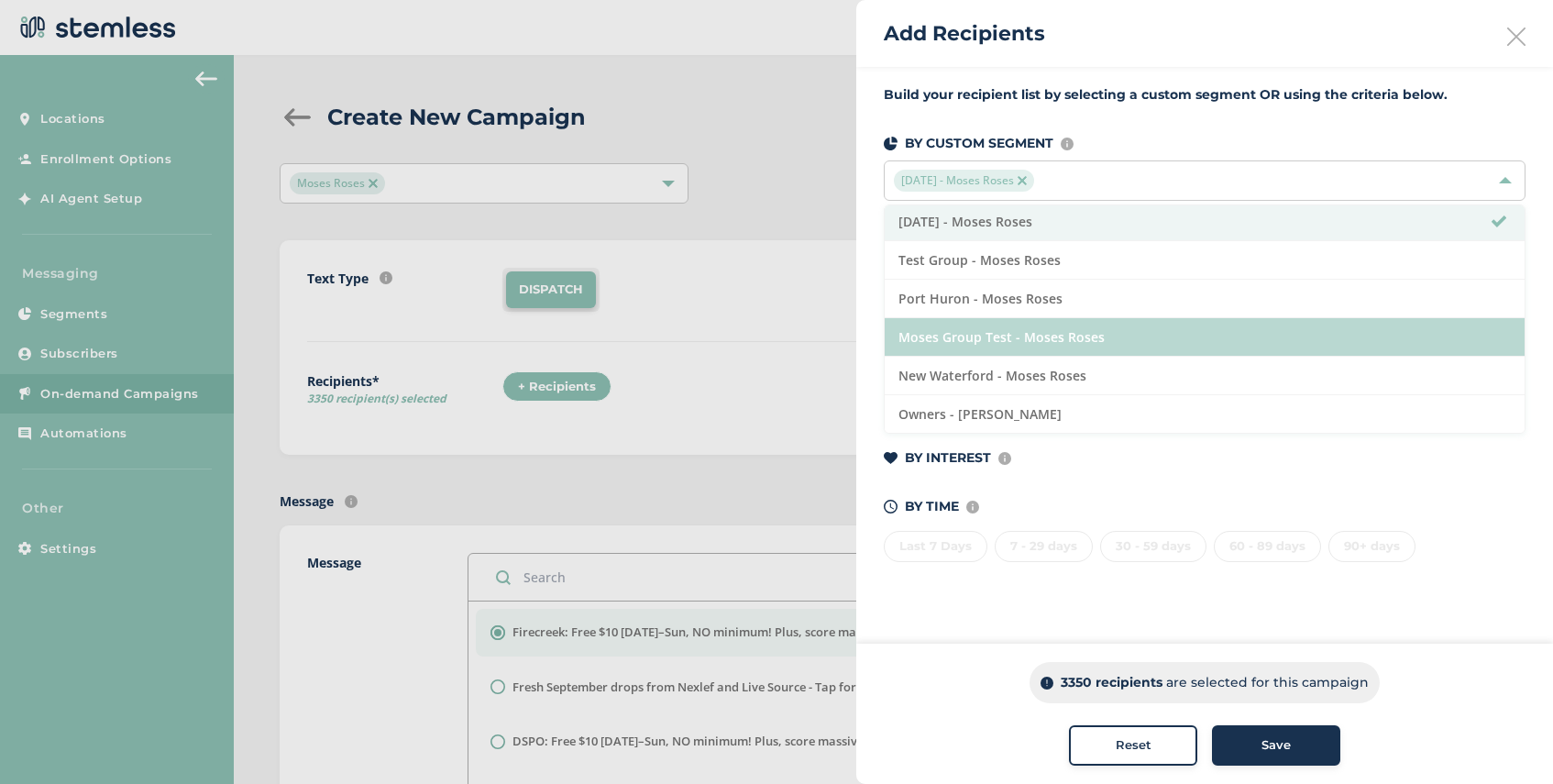
click at [1103, 340] on li "Moses Group Test - Moses Roses" at bounding box center [1205, 337] width 640 height 38
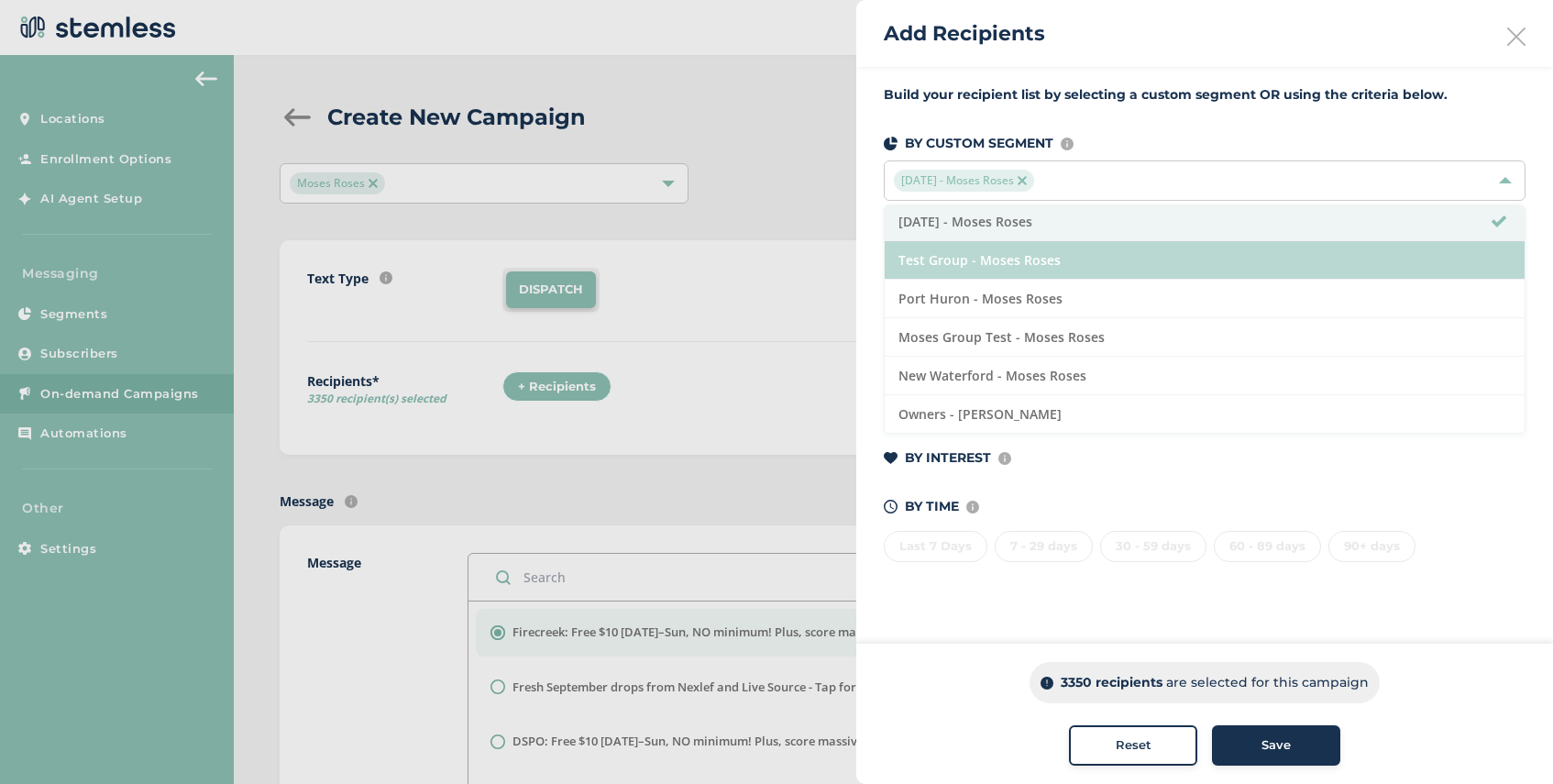
click at [1081, 258] on li "Test Group - Moses Roses" at bounding box center [1205, 259] width 640 height 38
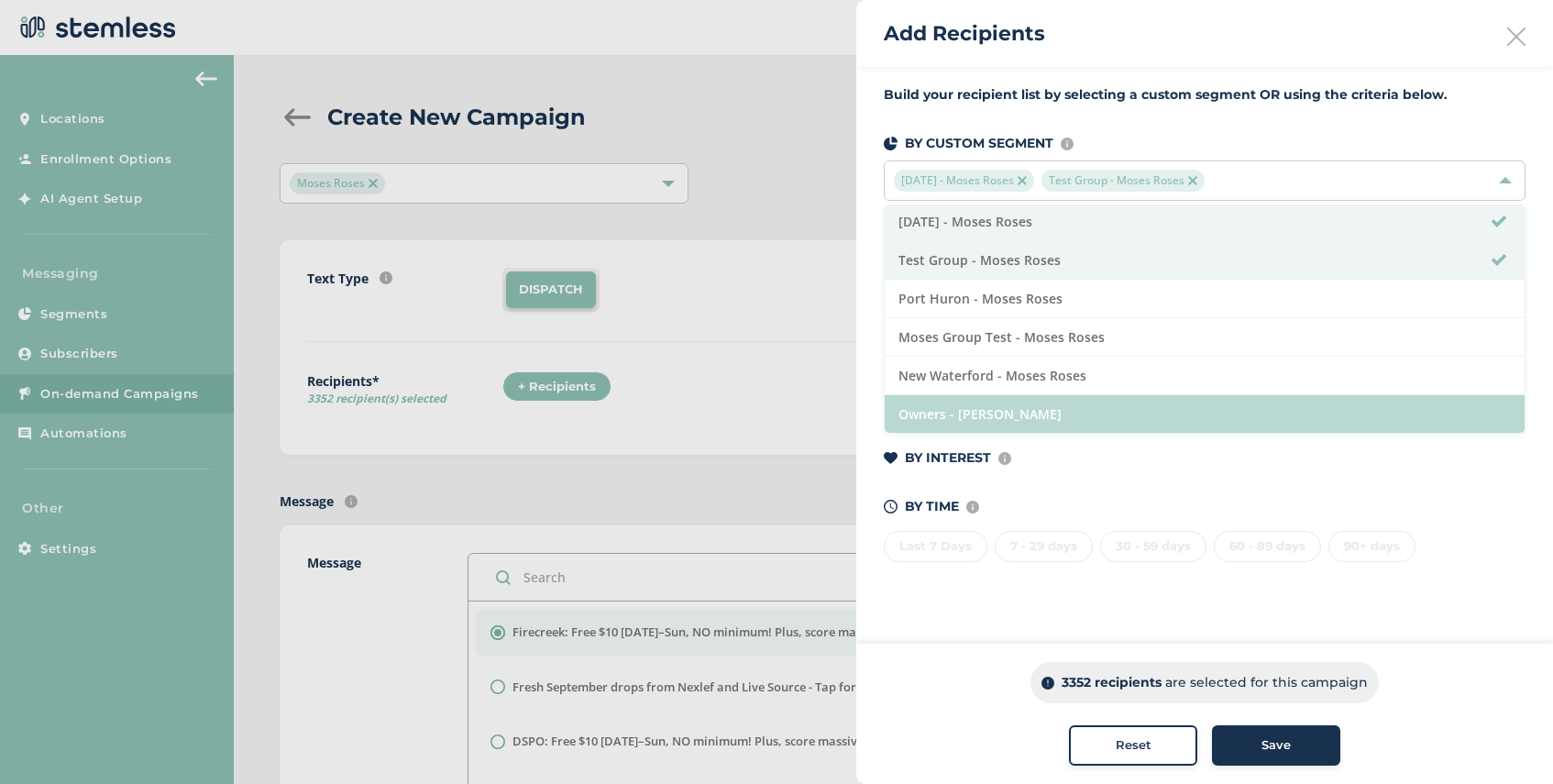
click at [1046, 416] on li "Owners - [PERSON_NAME]" at bounding box center [1205, 413] width 640 height 37
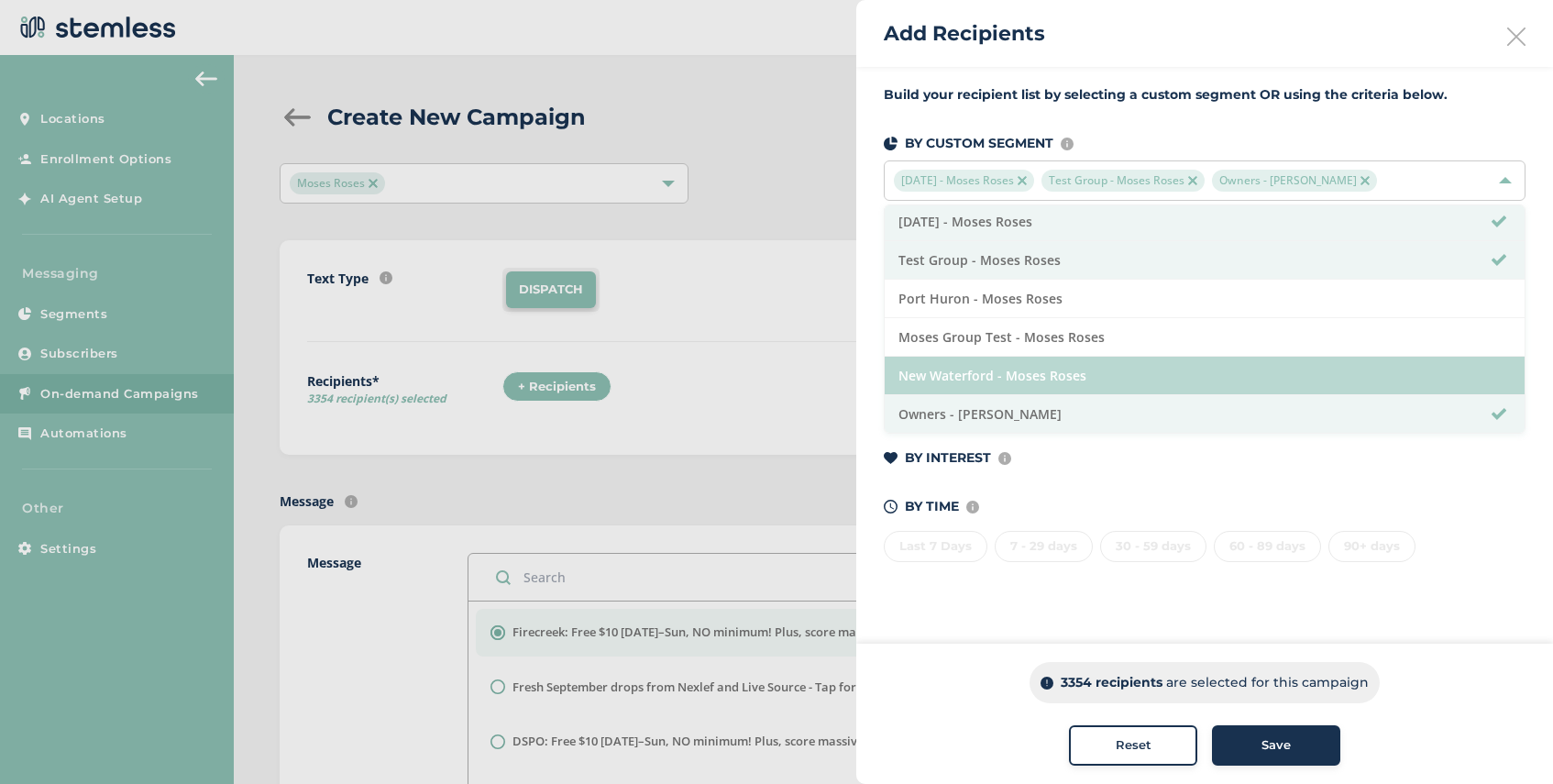
click at [1065, 382] on li "New Waterford - Moses Roses" at bounding box center [1205, 375] width 640 height 38
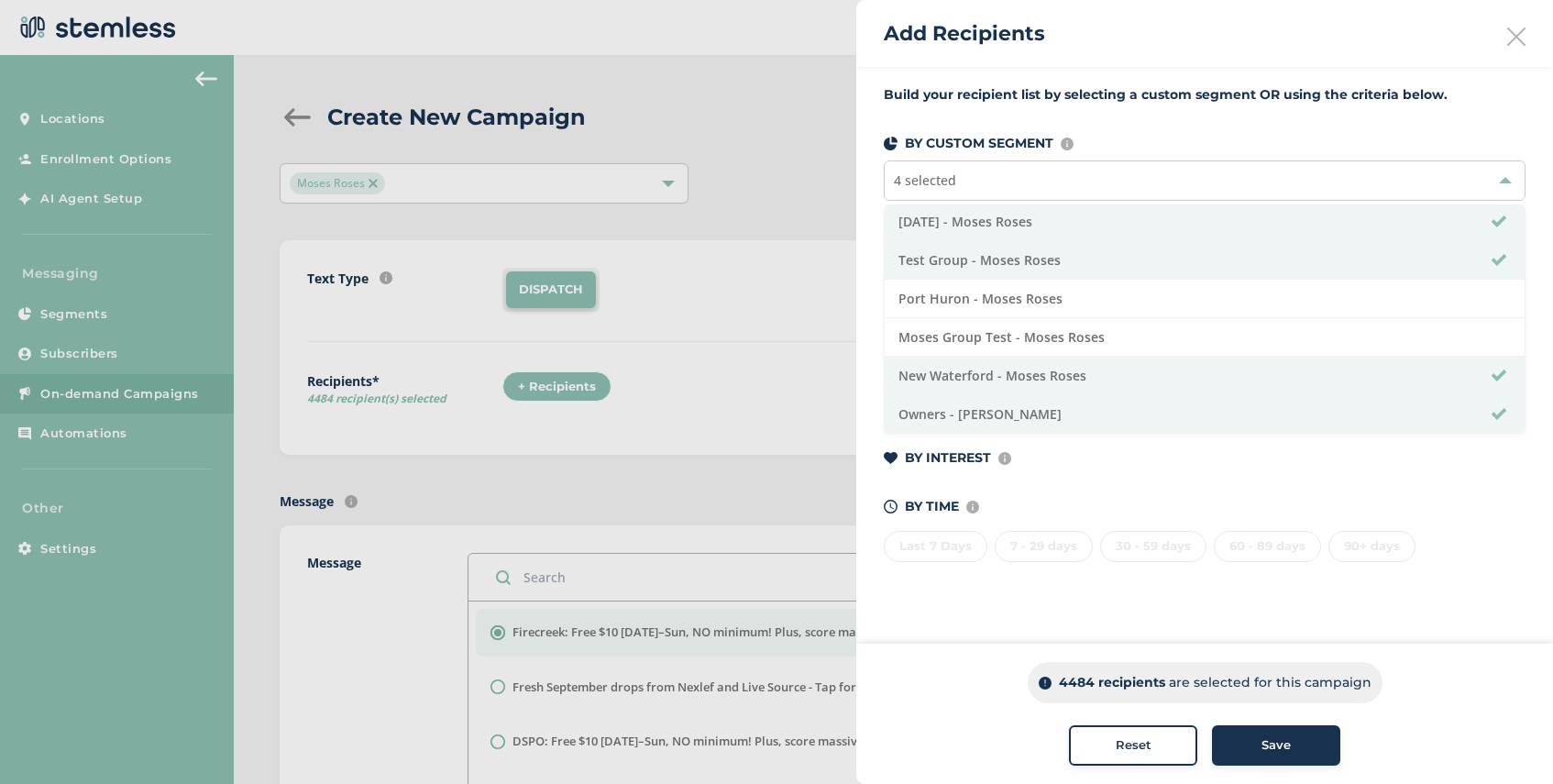
click at [1275, 745] on span "Save" at bounding box center [1276, 745] width 29 height 19
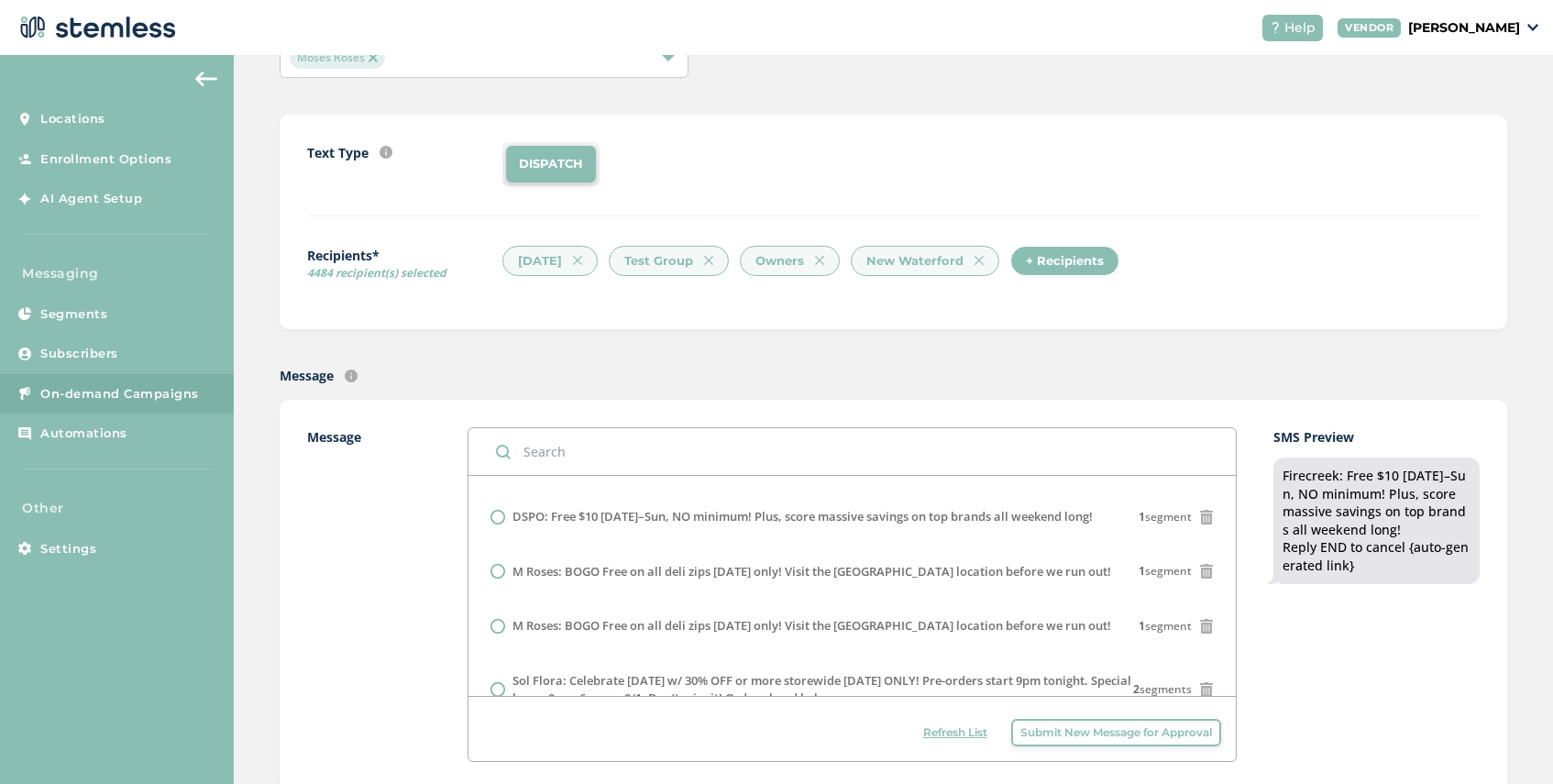
scroll to position [100, 0]
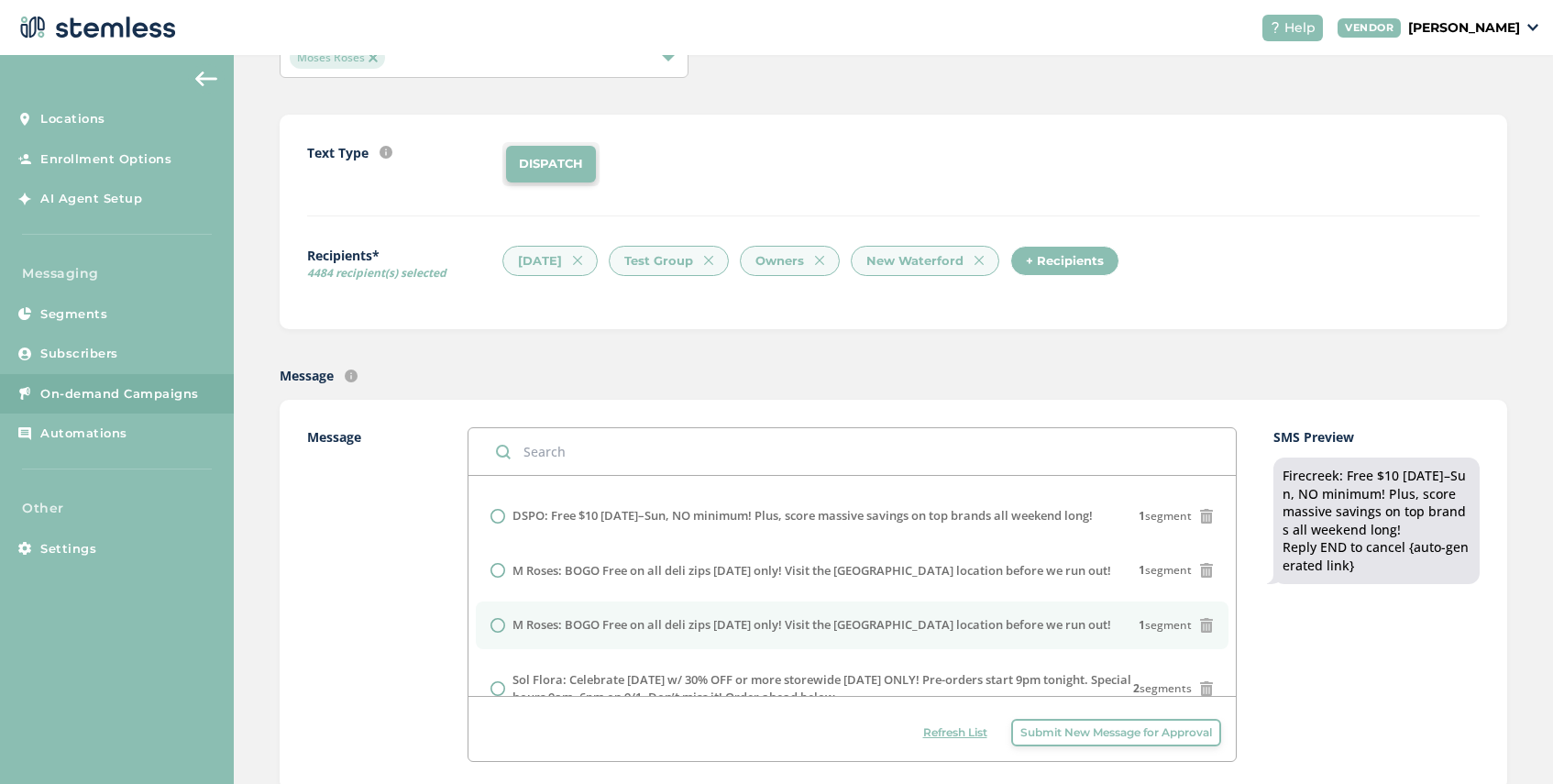
click at [493, 623] on input "radio" at bounding box center [498, 625] width 15 height 15
radio input "true"
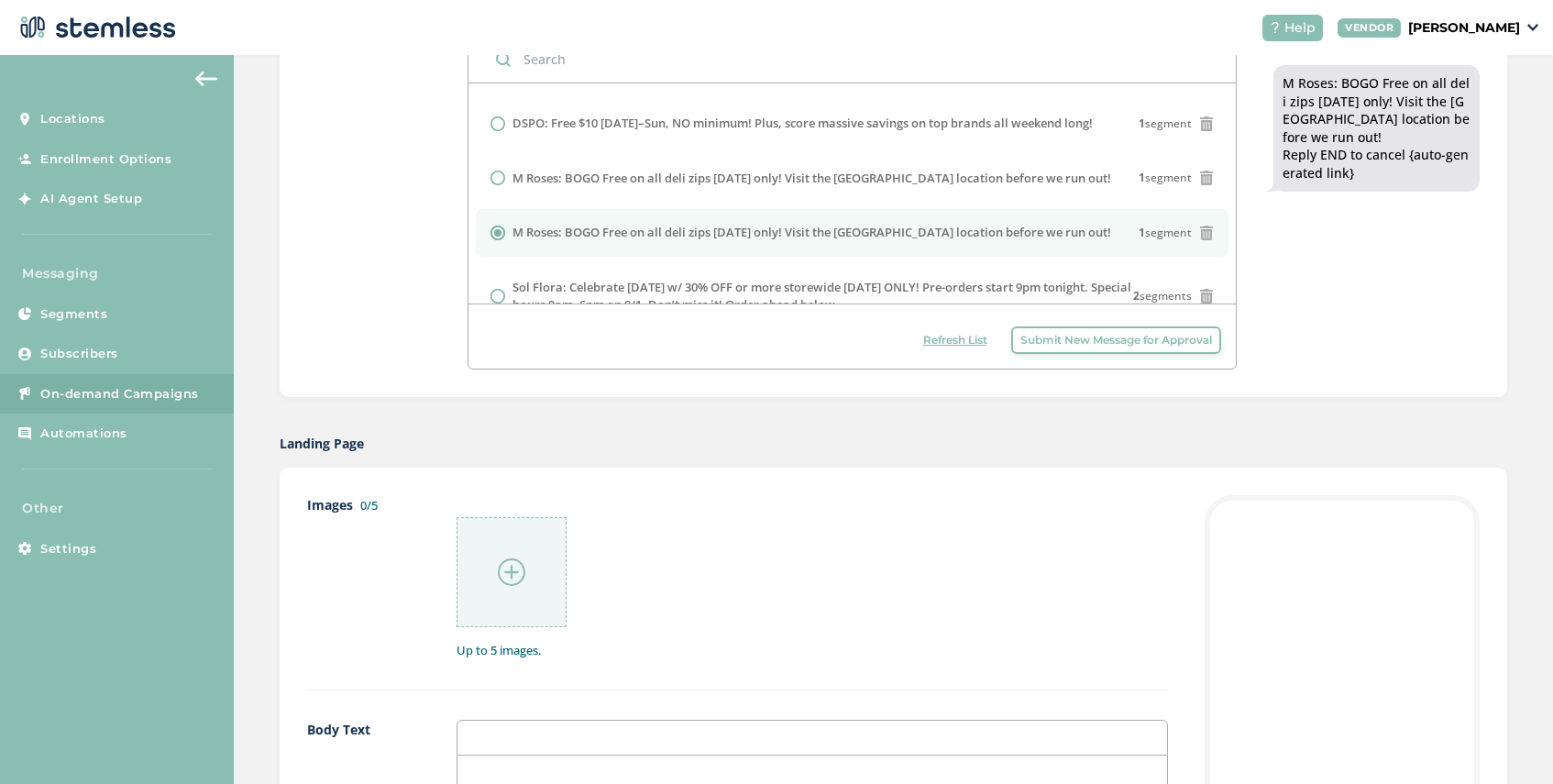
scroll to position [512, 0]
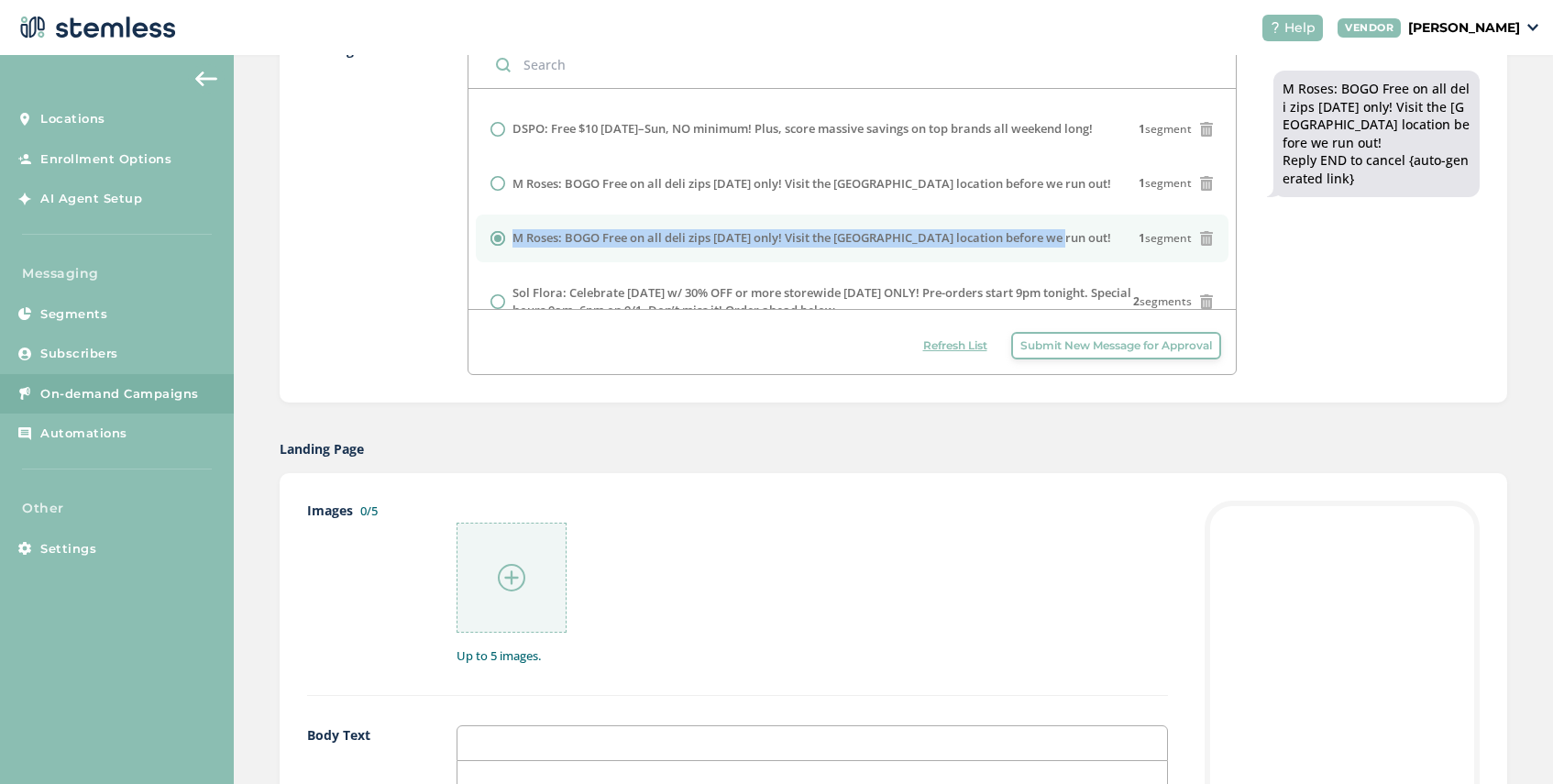
drag, startPoint x: 1055, startPoint y: 240, endPoint x: 510, endPoint y: 231, distance: 545.1
click at [510, 231] on div "M Roses: BOGO Free on all deli zips [DATE] only! Visit the [GEOGRAPHIC_DATA] lo…" at bounding box center [852, 238] width 723 height 19
copy div "M Roses: BOGO Free on all deli zips [DATE] only! Visit the [GEOGRAPHIC_DATA] lo…"
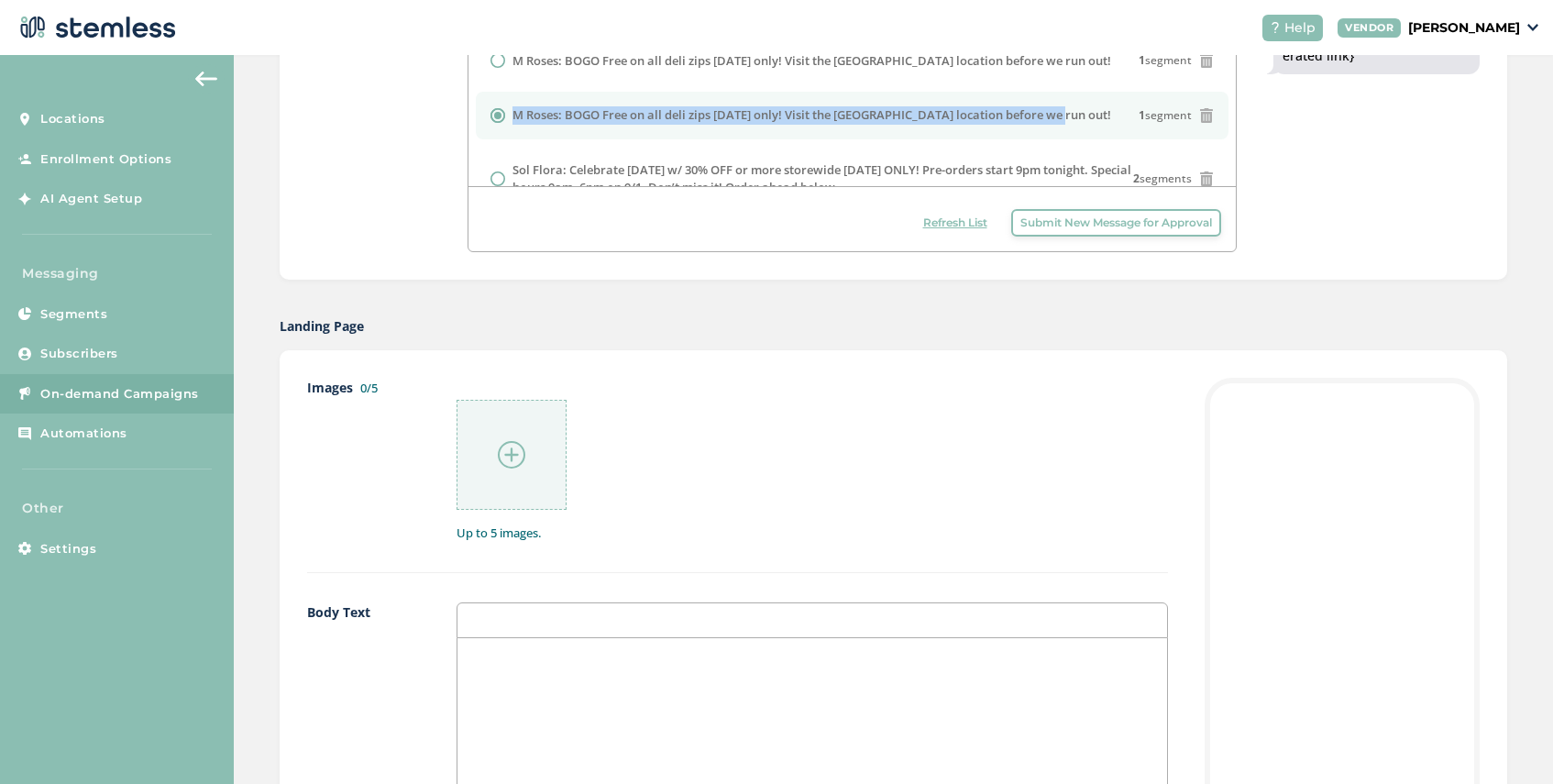
scroll to position [706, 0]
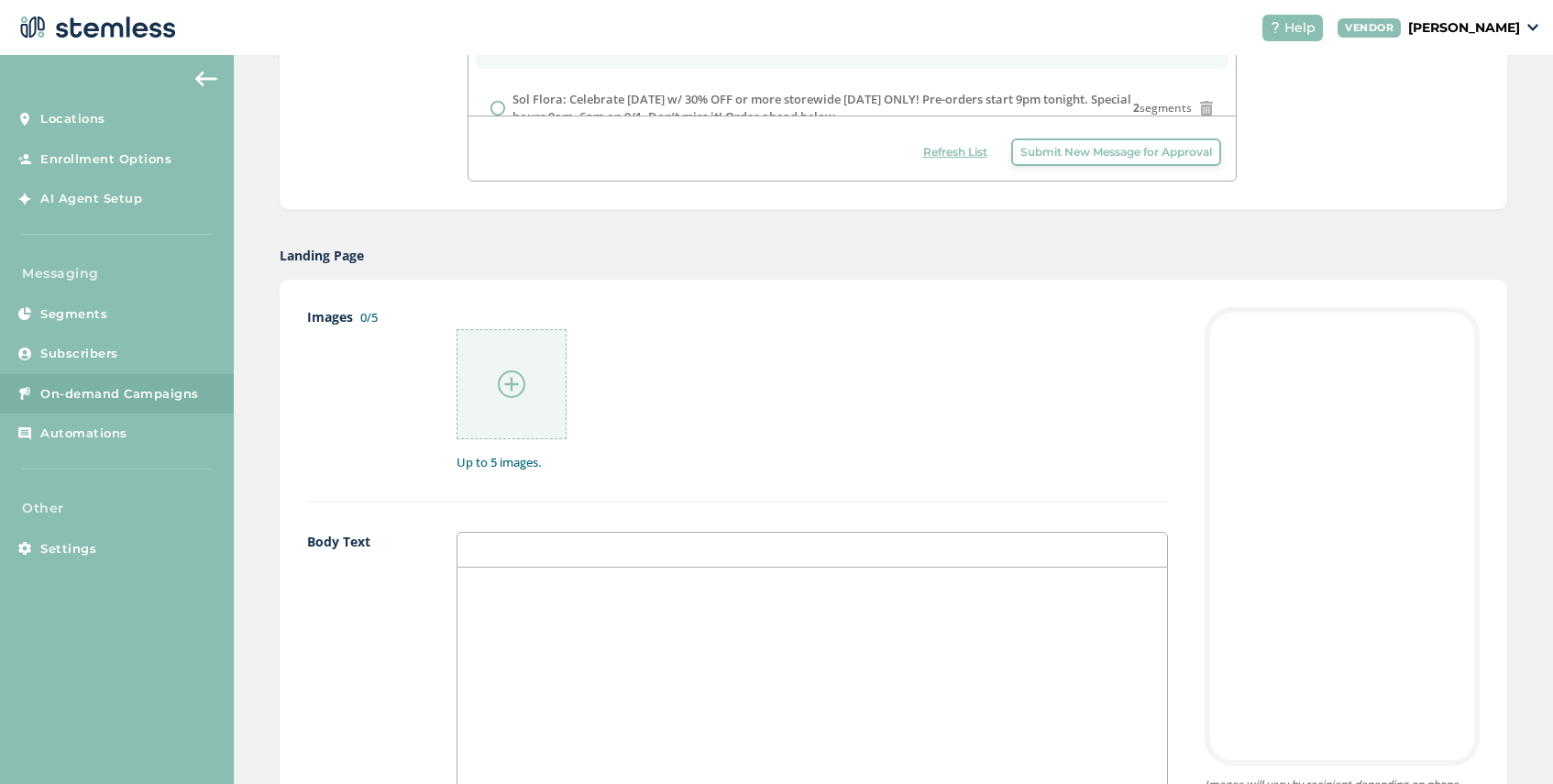
click at [533, 591] on p at bounding box center [812, 587] width 683 height 17
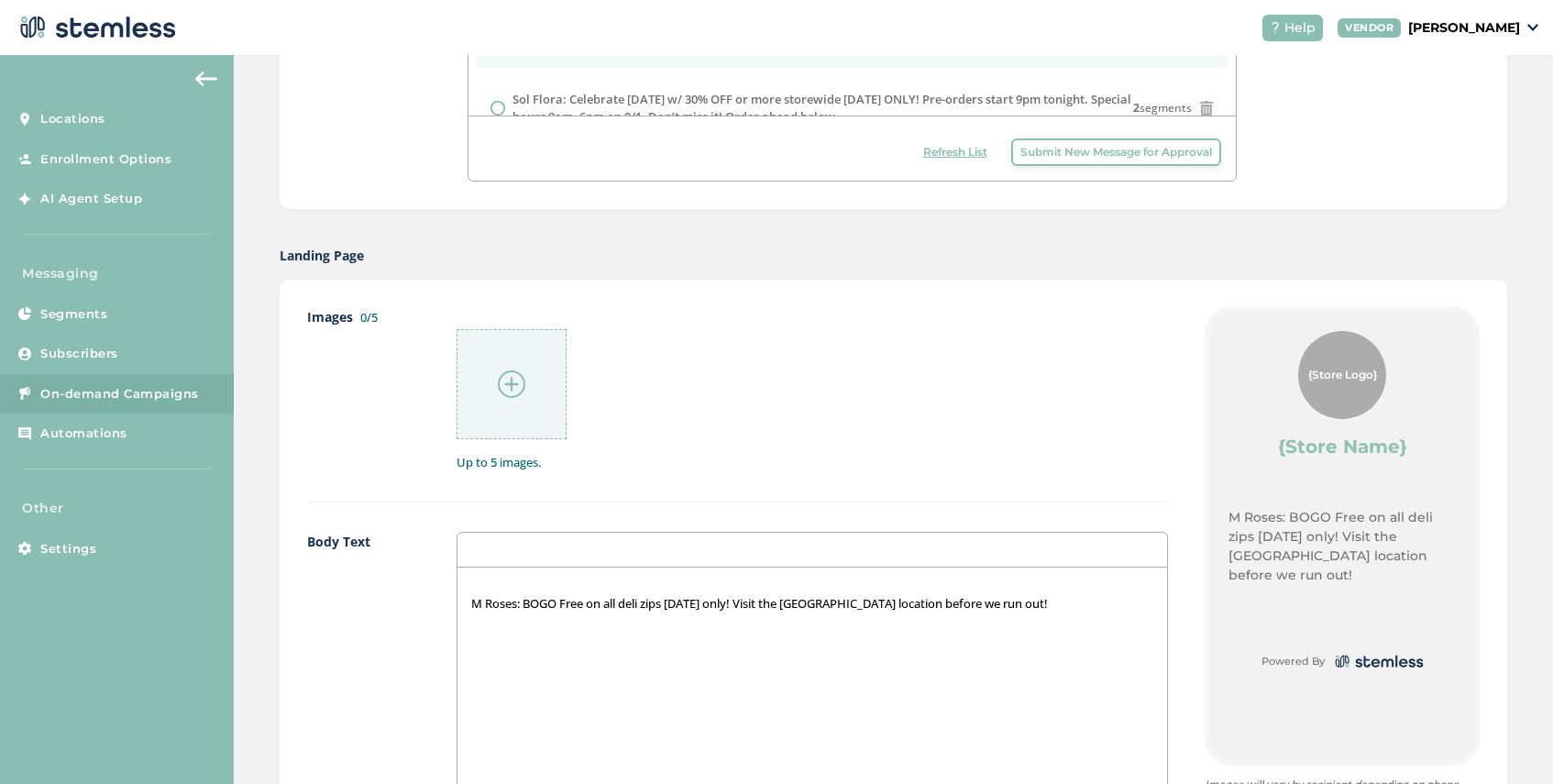
scroll to position [722, 0]
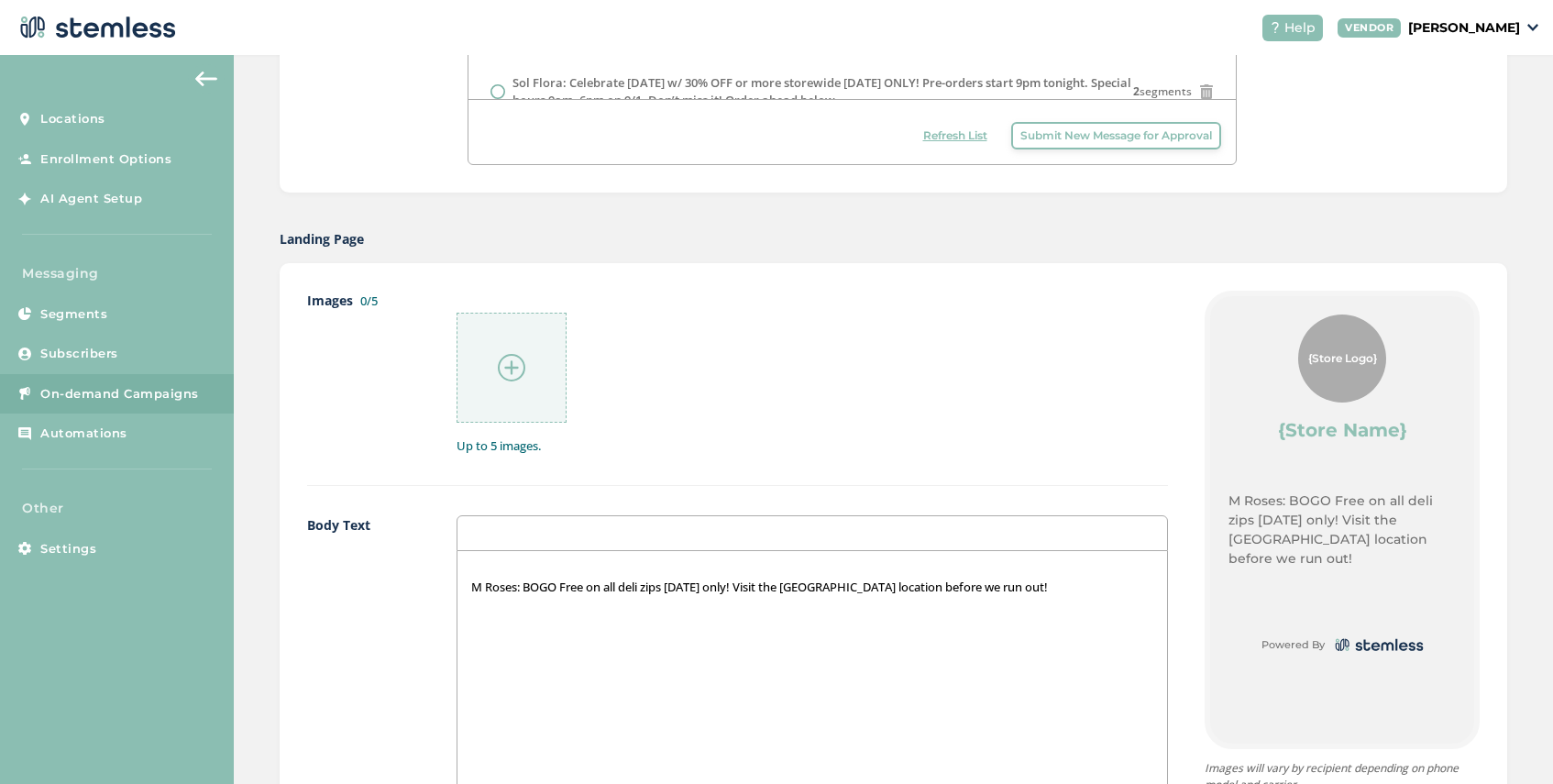
click at [482, 588] on p "M Roses: BOGO Free on all deli zips [DATE] only! Visit the [GEOGRAPHIC_DATA] lo…" at bounding box center [812, 587] width 683 height 17
click at [542, 591] on p "Moses Roses: BOGO Free on all deli zips [DATE] only! Visit the [GEOGRAPHIC_DATA…" at bounding box center [812, 587] width 683 height 17
drag, startPoint x: 756, startPoint y: 588, endPoint x: 734, endPoint y: 591, distance: 22.2
click at [734, 591] on p "Moses Roses Waterford: BOGO Free on all deli zips [DATE] only! Visit the [GEOGR…" at bounding box center [812, 587] width 683 height 17
drag, startPoint x: 838, startPoint y: 591, endPoint x: 776, endPoint y: 589, distance: 62.0
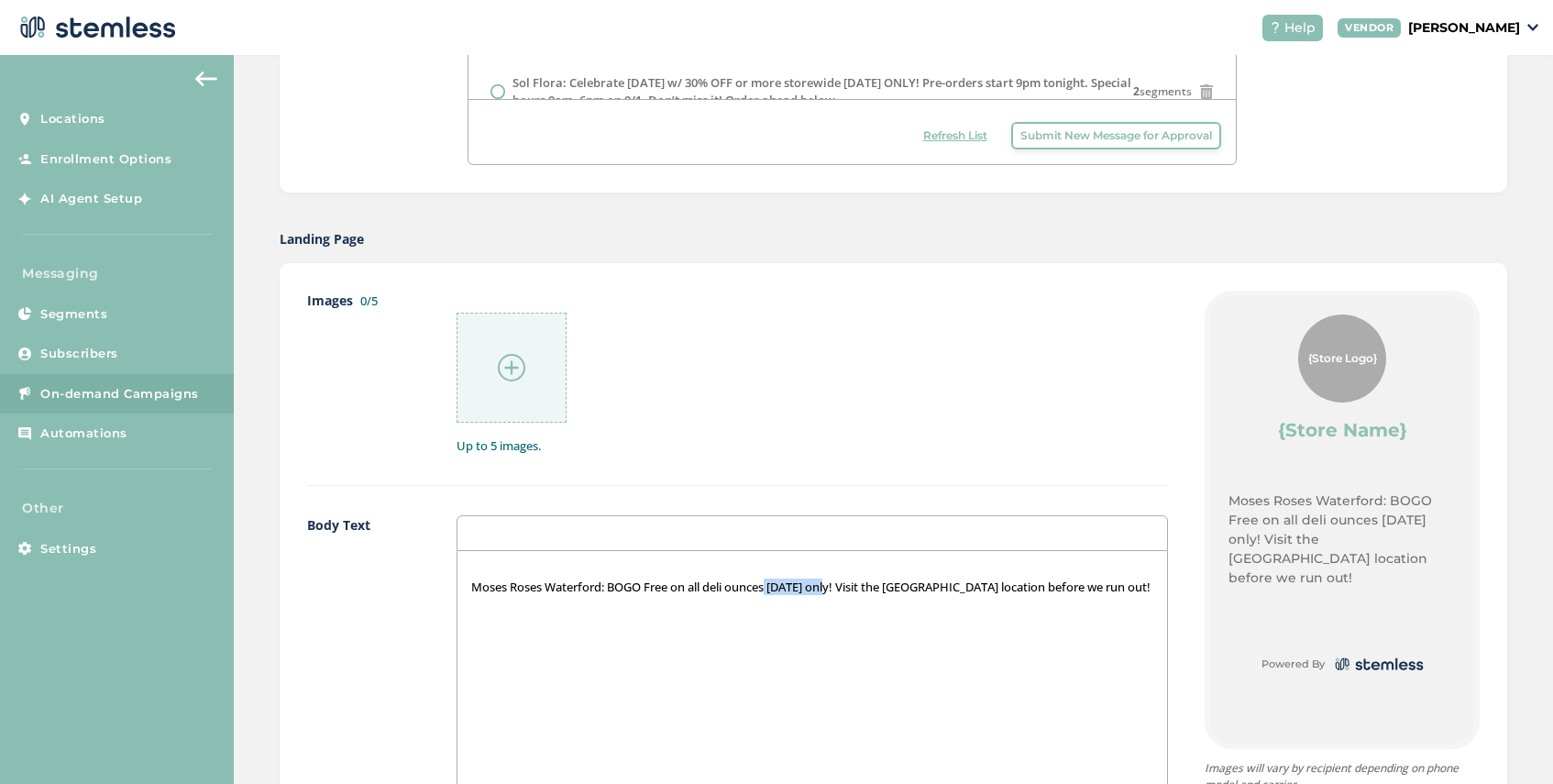
click at [776, 589] on p "Moses Roses Waterford: BOGO Free on all deli ounces [DATE] only! Visit the [GEO…" at bounding box center [812, 587] width 683 height 17
drag, startPoint x: 950, startPoint y: 590, endPoint x: 784, endPoint y: 594, distance: 166.0
click at [784, 594] on p "Moses Roses Waterford: BOGO Free on all deli ounces!! Visit the [GEOGRAPHIC_DAT…" at bounding box center [812, 587] width 683 height 17
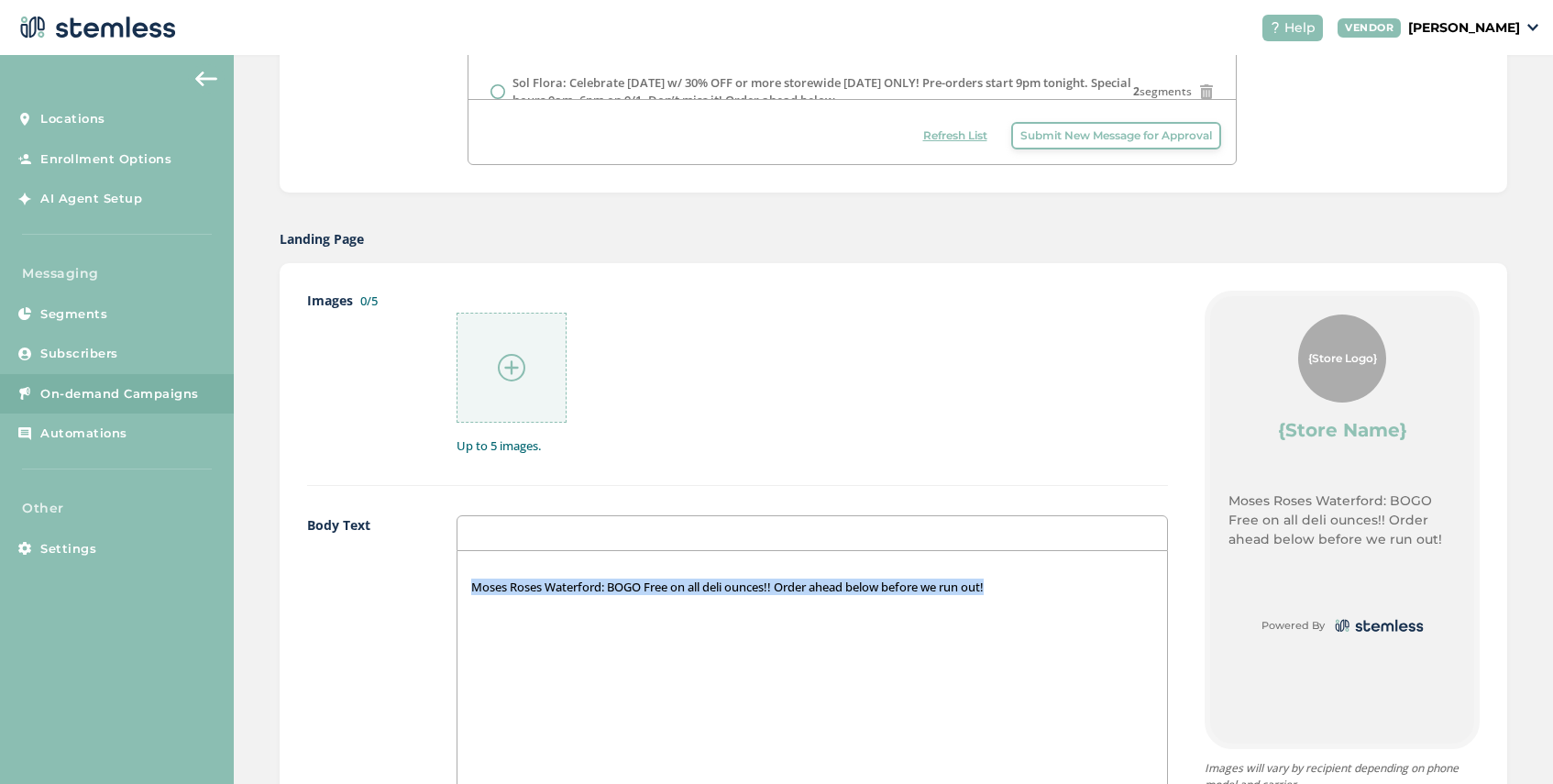
drag, startPoint x: 1010, startPoint y: 591, endPoint x: 470, endPoint y: 592, distance: 540.0
click at [470, 592] on div "Moses Roses Waterford: BOGO Free on all deli ounces!! Order ahead below before …" at bounding box center [812, 734] width 710 height 366
copy p "Moses Roses Waterford: BOGO Free on all deli ounces!! Order ahead below before …"
click at [1015, 587] on p "Moses Roses Waterford: BOGO Free on all deli ounces!! Order ahead below before …" at bounding box center [812, 587] width 683 height 17
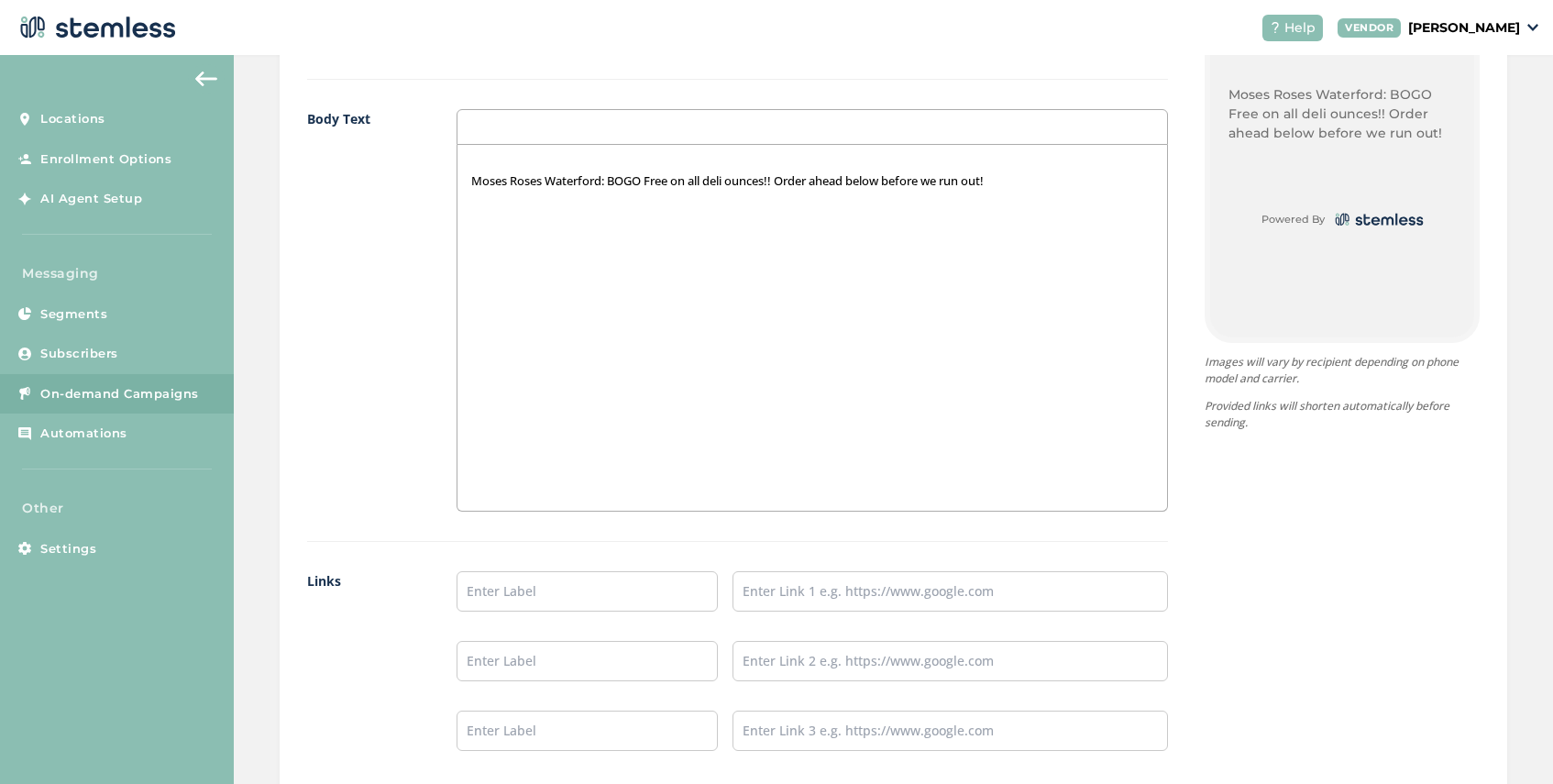
scroll to position [1170, 0]
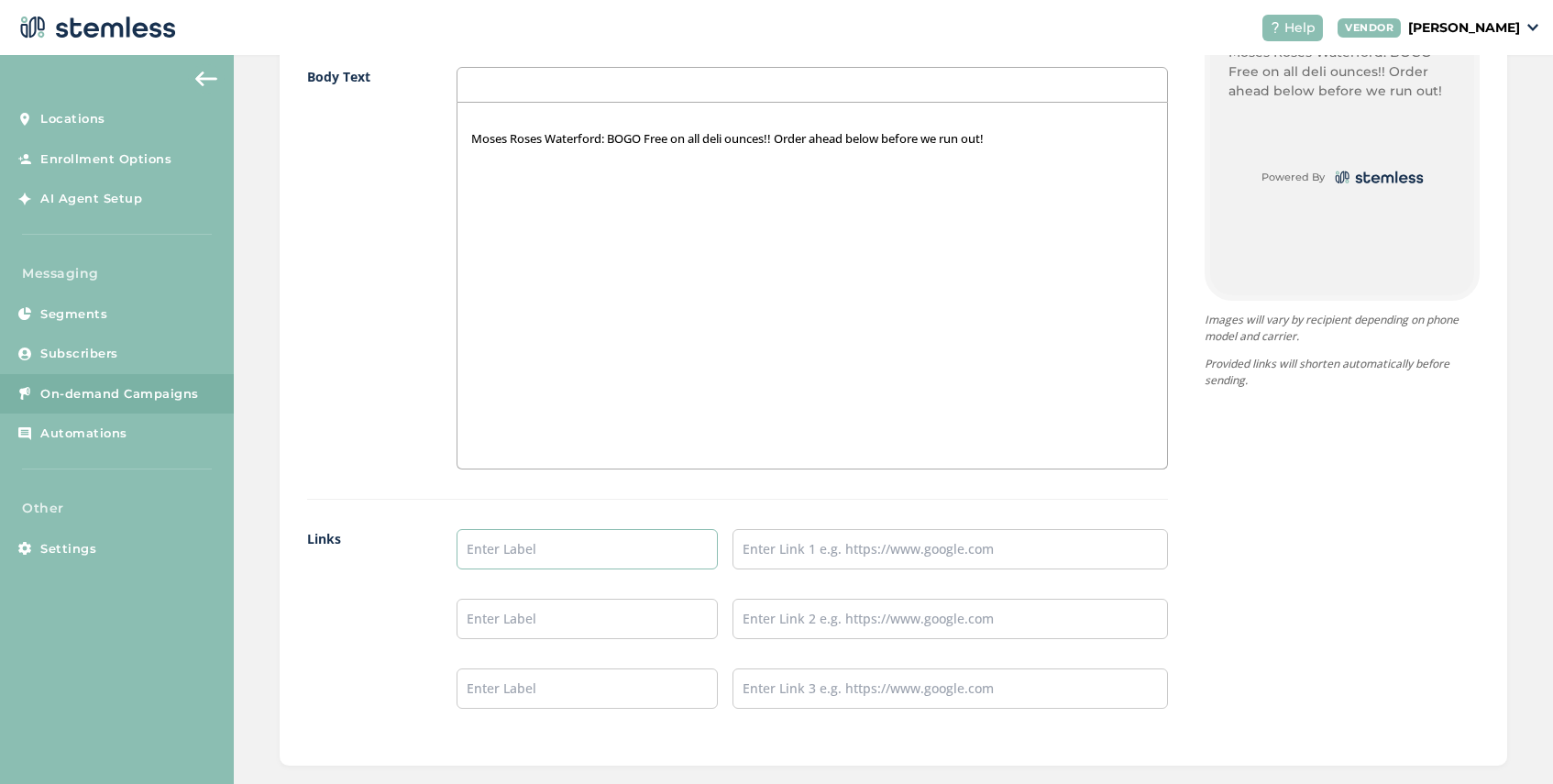
click at [582, 535] on input "text" at bounding box center [587, 549] width 261 height 40
type input "SHOP [GEOGRAPHIC_DATA]"
click at [780, 554] on input "text" at bounding box center [951, 549] width 435 height 40
type input "[URL][DOMAIN_NAME]"
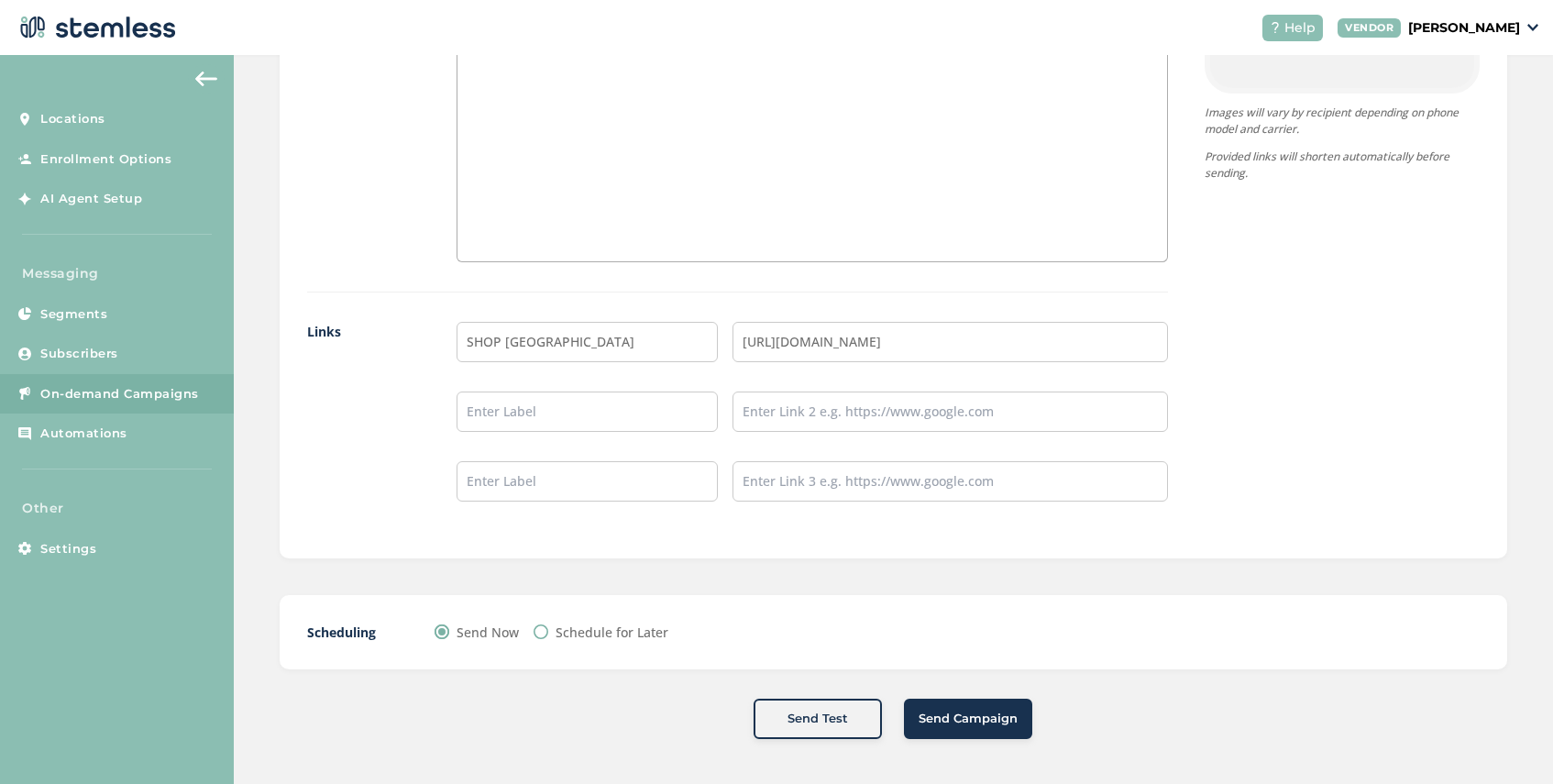
click at [543, 633] on input "Schedule for Later" at bounding box center [541, 632] width 15 height 15
radio input "true"
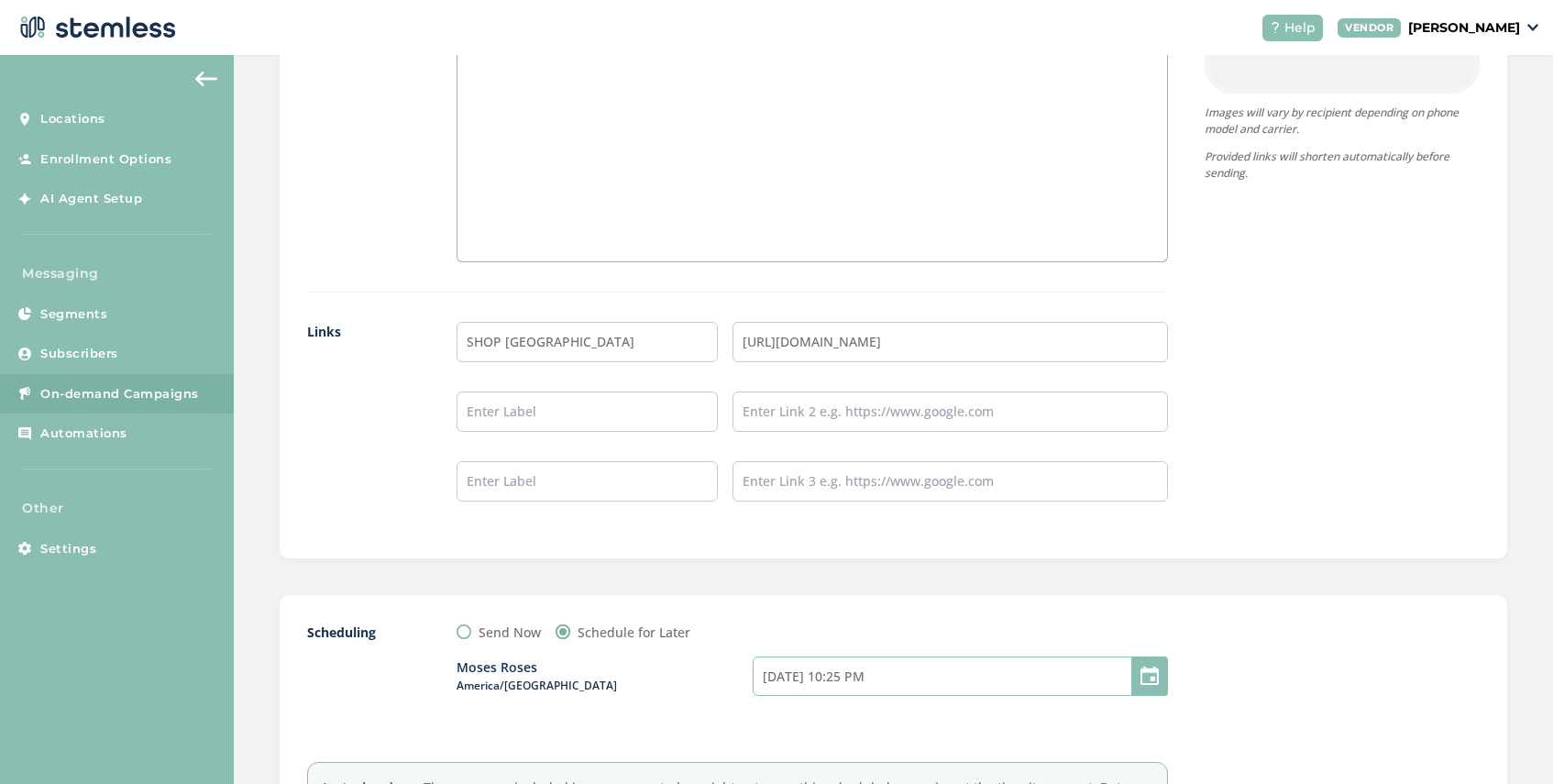
click at [794, 686] on input "[DATE] 10:25 PM" at bounding box center [960, 676] width 416 height 39
select select "1"
select select "25"
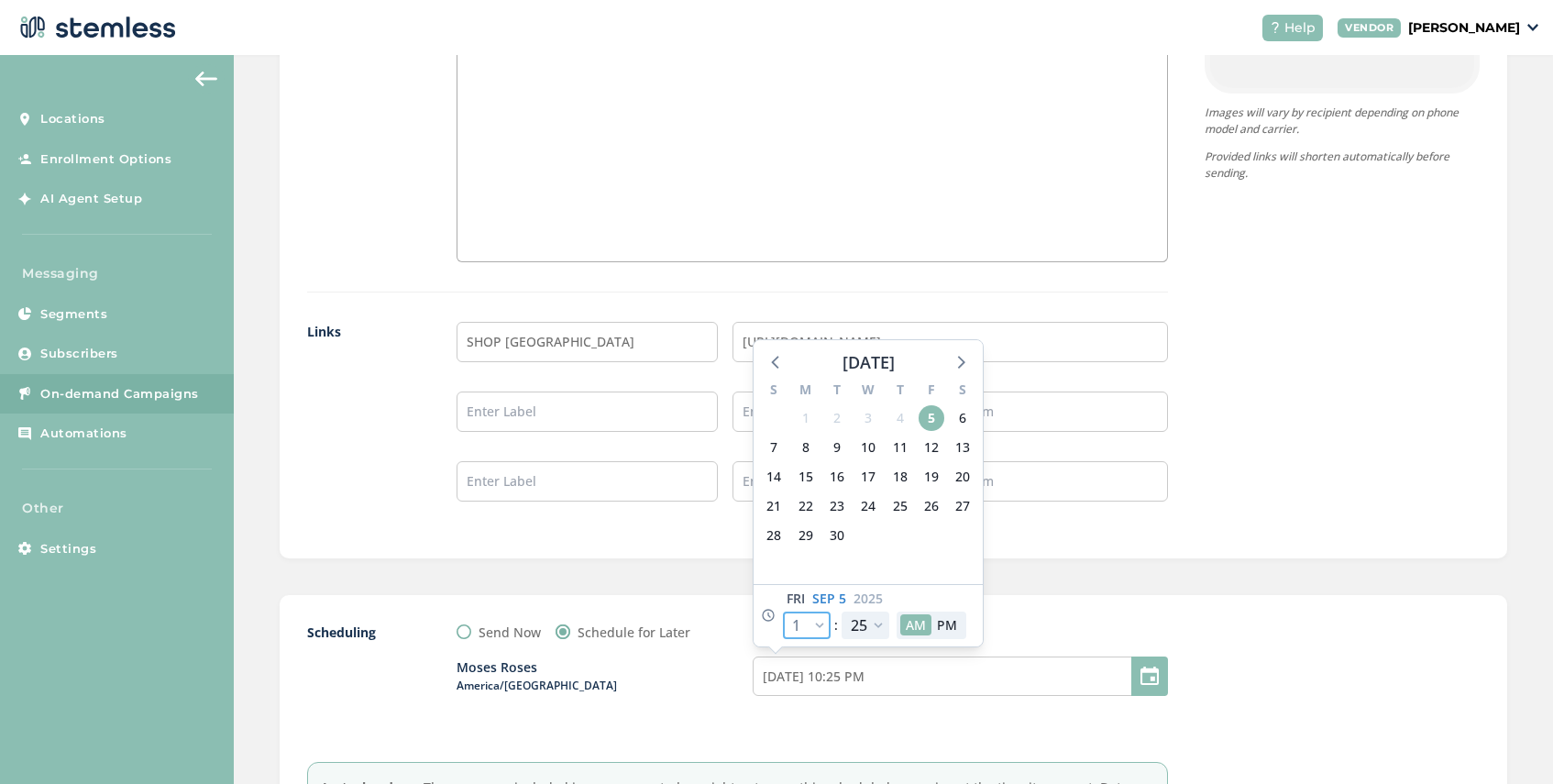
click at [824, 622] on select "12 1 2 3 4 5 6 7 8 9 10 11" at bounding box center [807, 624] width 48 height 27
select select "8"
click at [784, 611] on select "12 1 2 3 4 5 6 7 8 9 10 11" at bounding box center [807, 624] width 48 height 27
type input "[DATE] 5:25 AM"
select select "8"
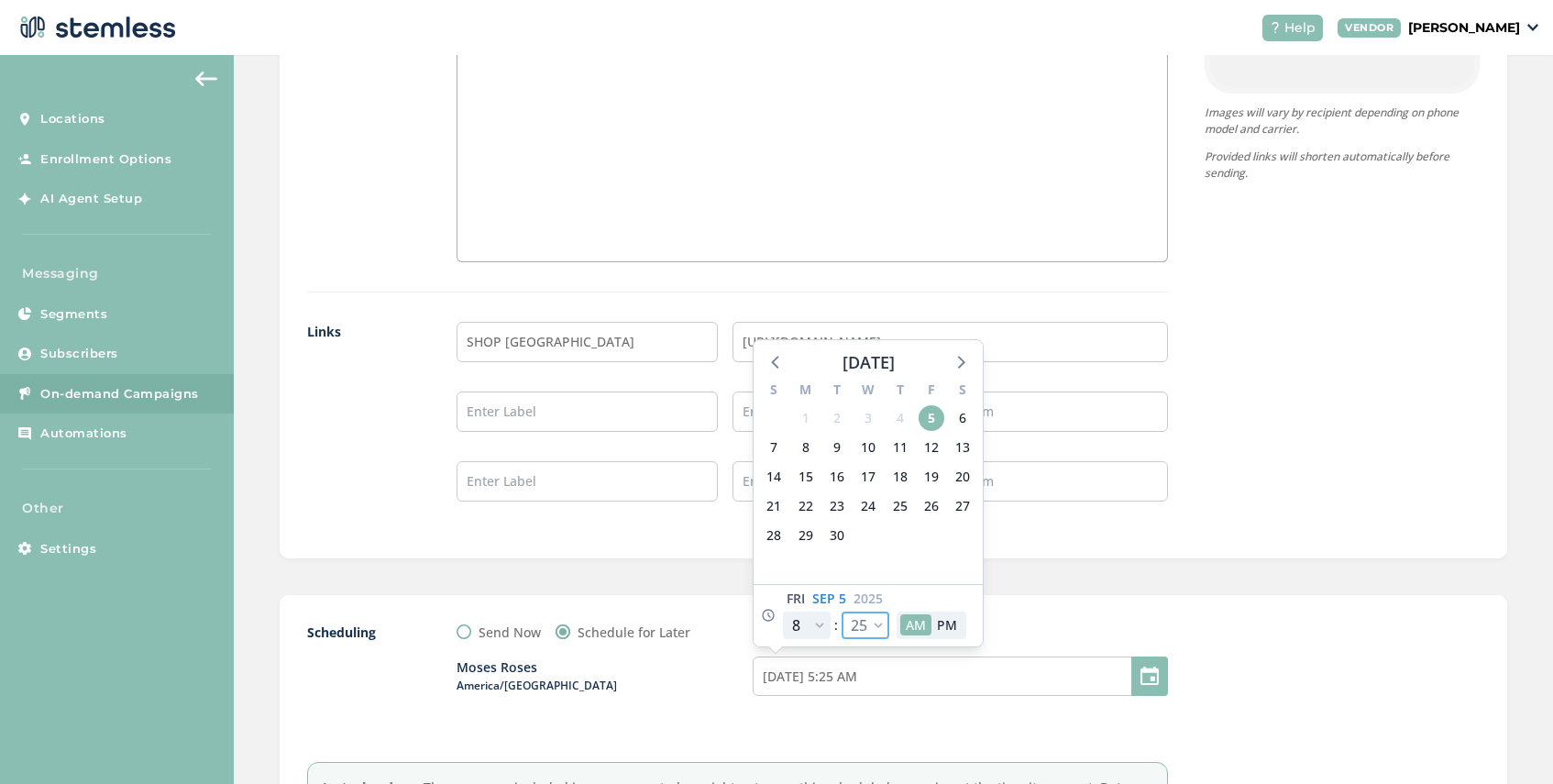
click at [876, 626] on select "00 05 10 15 20 25 30 35 40 45 50 55" at bounding box center [865, 624] width 48 height 27
select select "20"
click at [841, 611] on select "00 05 10 15 20 25 30 35 40 45 50 55" at bounding box center [865, 624] width 48 height 27
type input "[DATE] 5:20 AM"
select select "20"
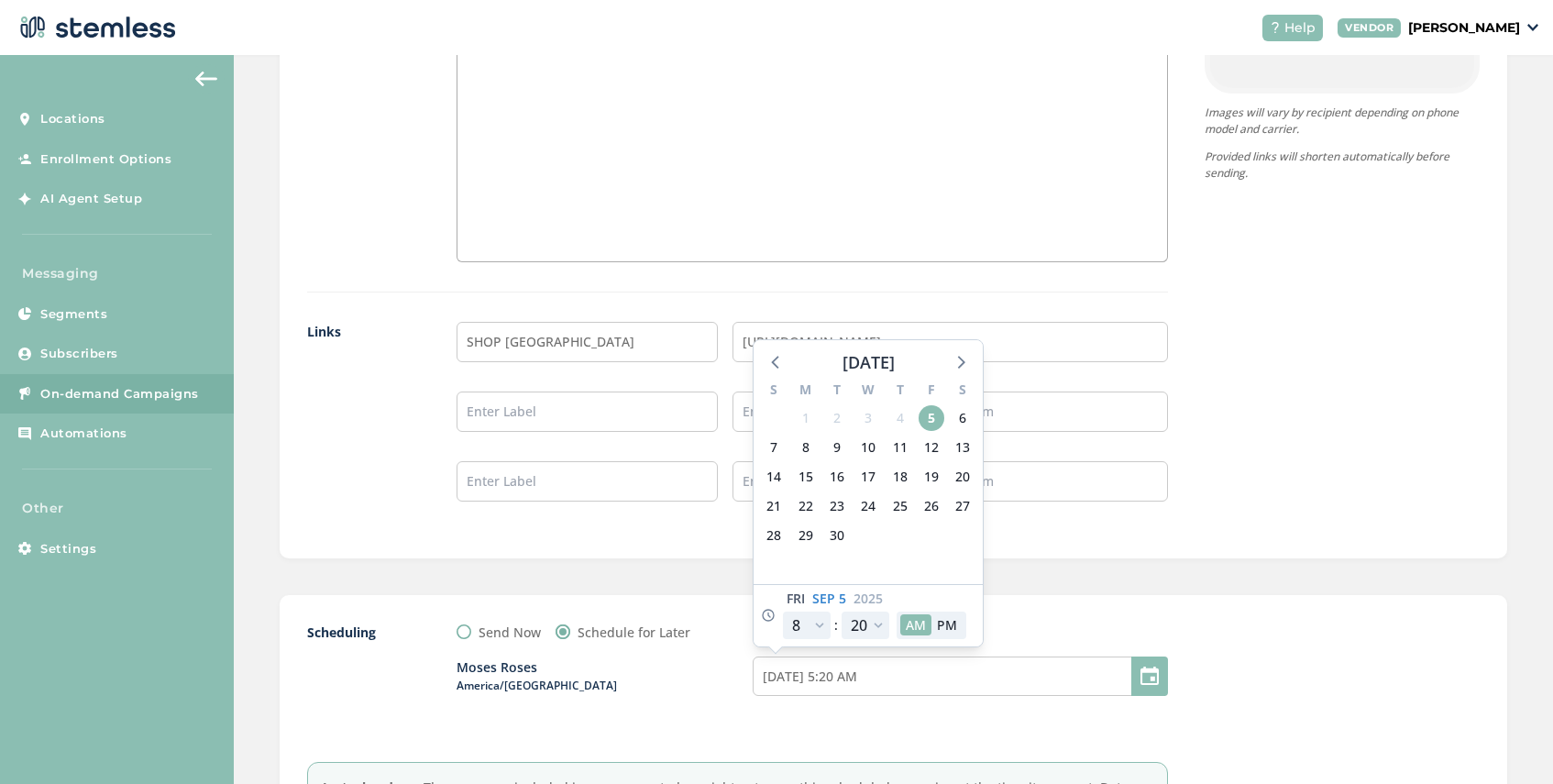
click at [1020, 626] on div "Send Now Schedule for Later" at bounding box center [812, 632] width 712 height 20
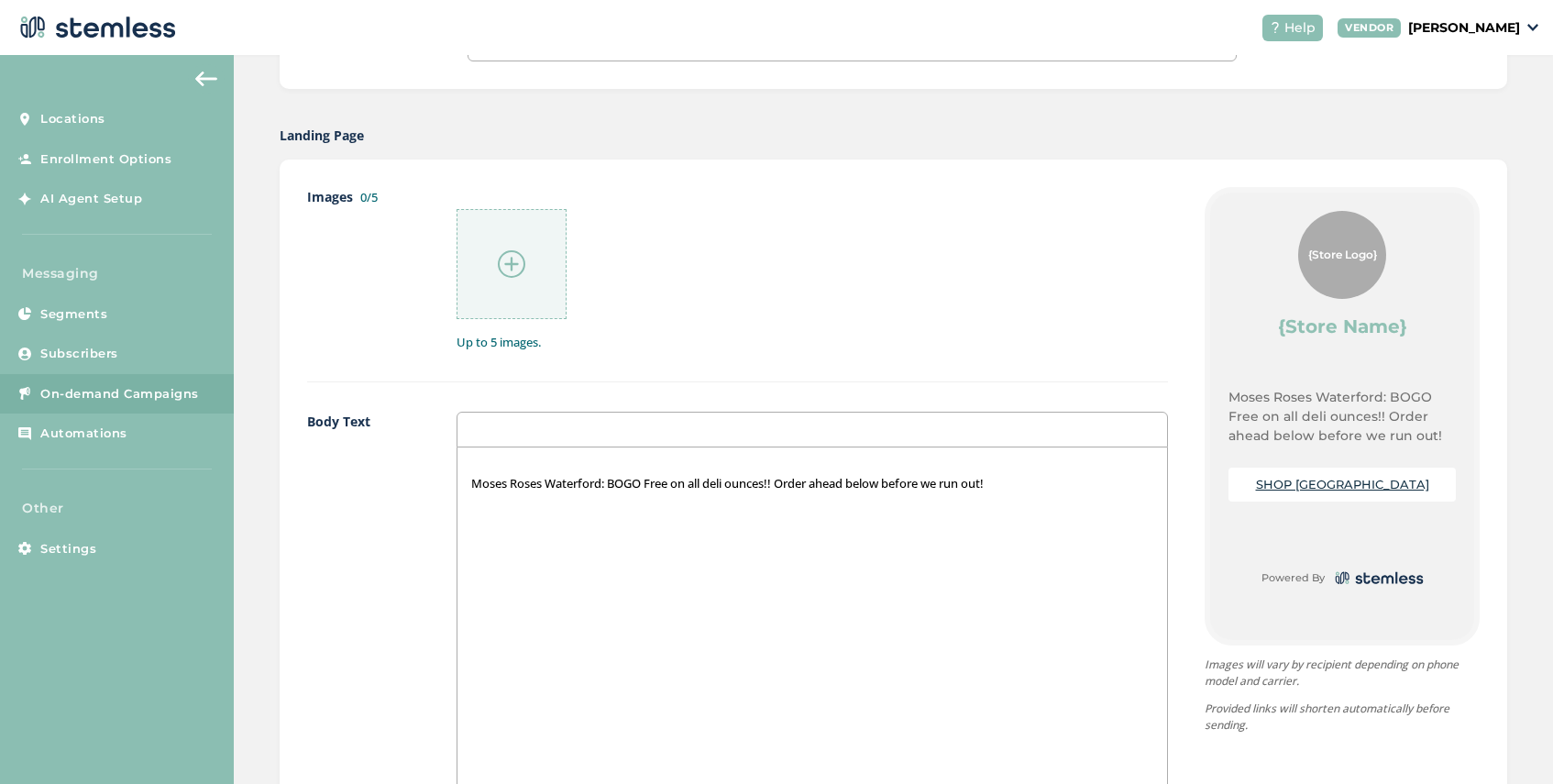
scroll to position [811, 0]
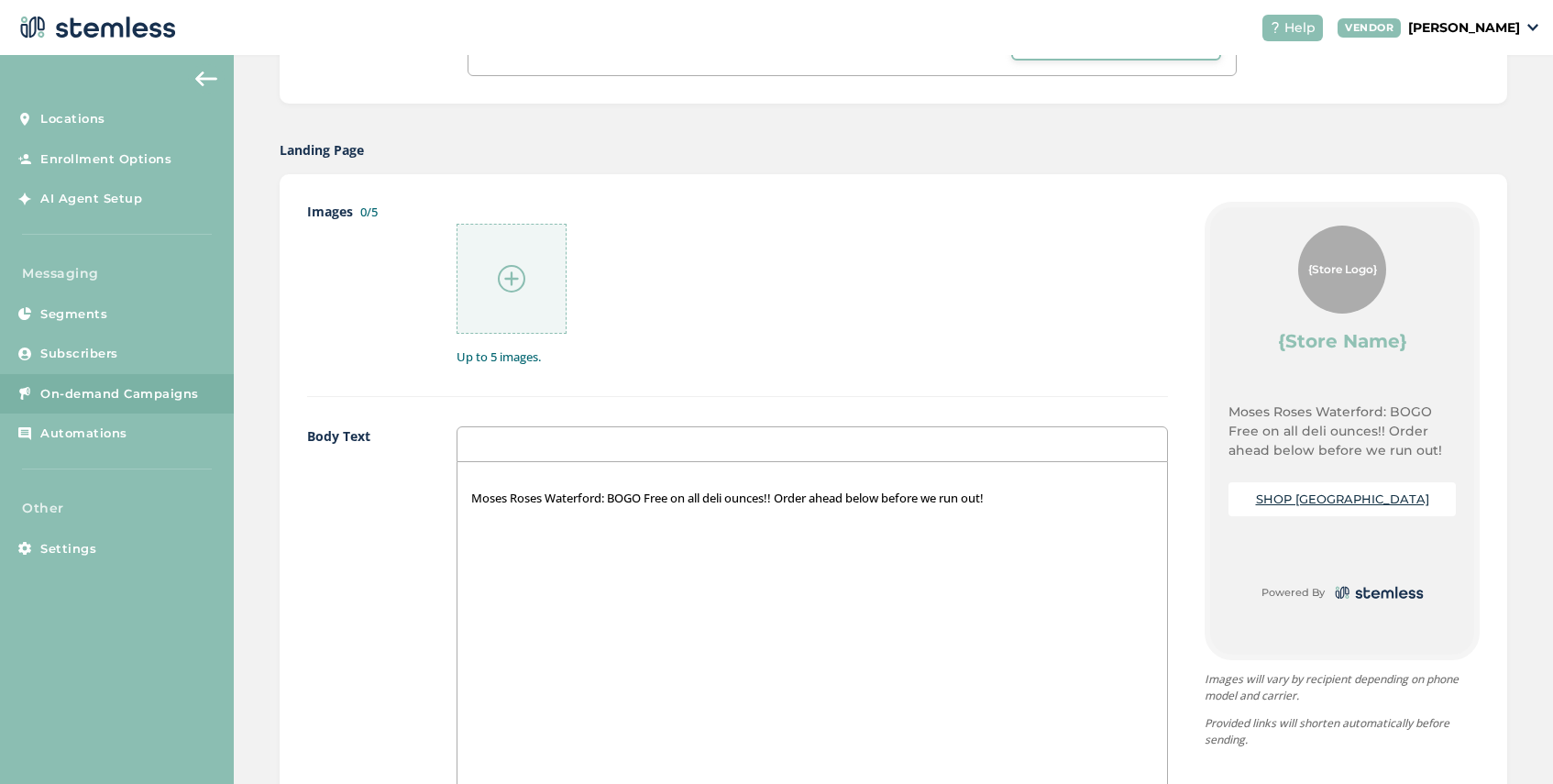
click at [1025, 493] on p "Moses Roses Waterford: BOGO Free on all deli ounces!! Order ahead below before …" at bounding box center [812, 497] width 683 height 17
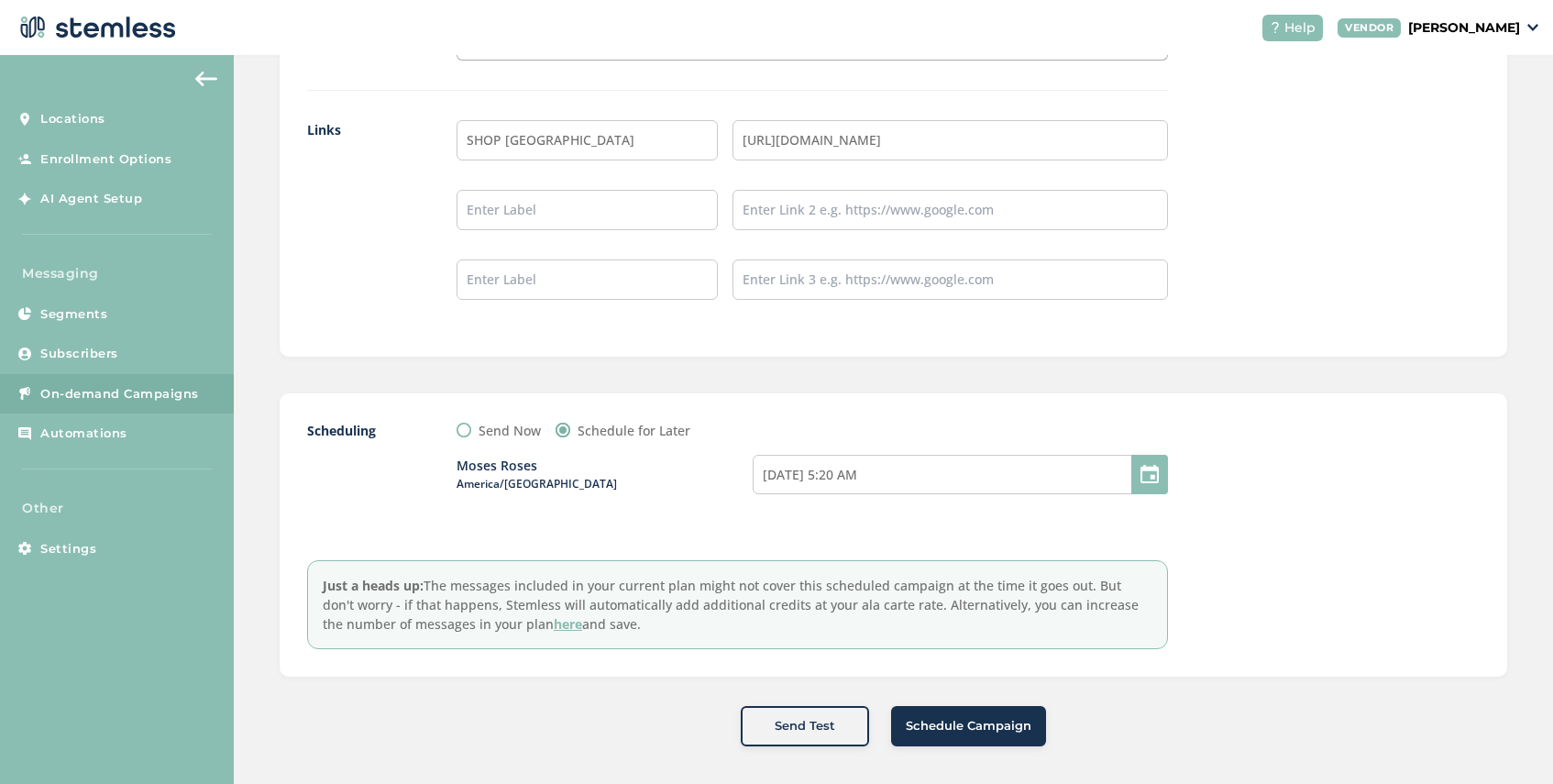
scroll to position [1587, 0]
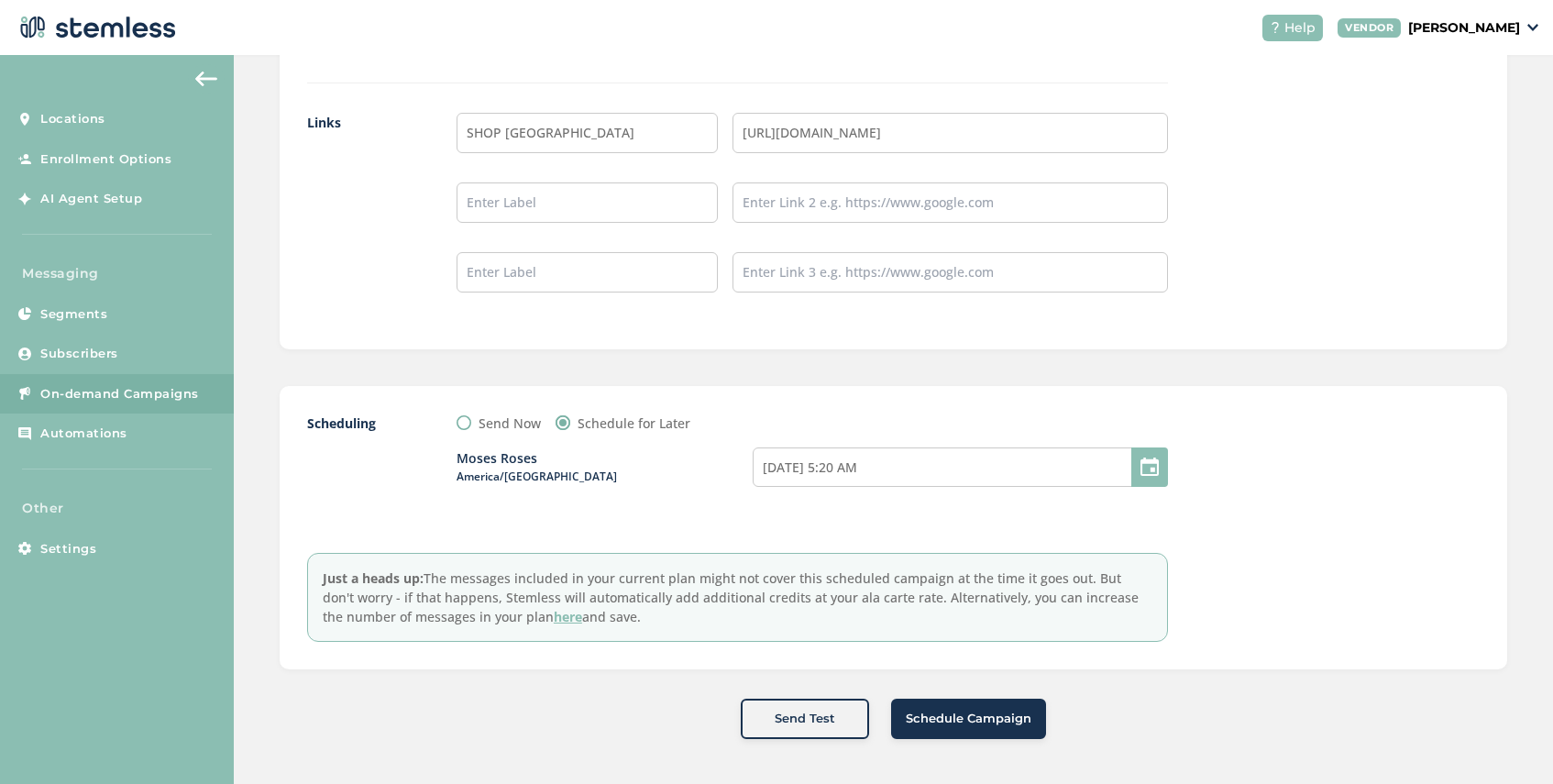
click at [950, 717] on span "Schedule Campaign" at bounding box center [968, 719] width 126 height 19
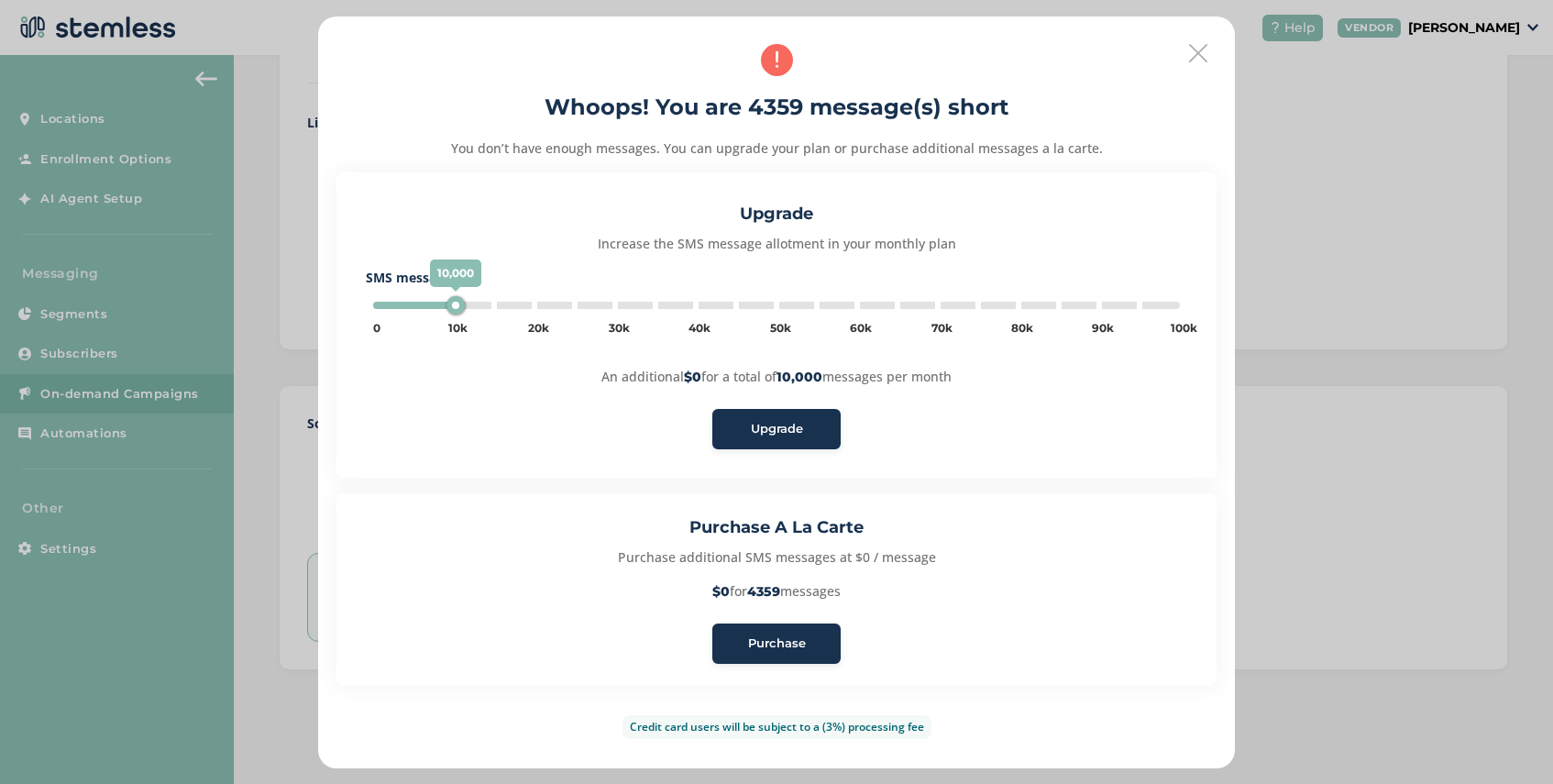
type input "5000"
click at [801, 641] on span "Purchase" at bounding box center [777, 643] width 58 height 19
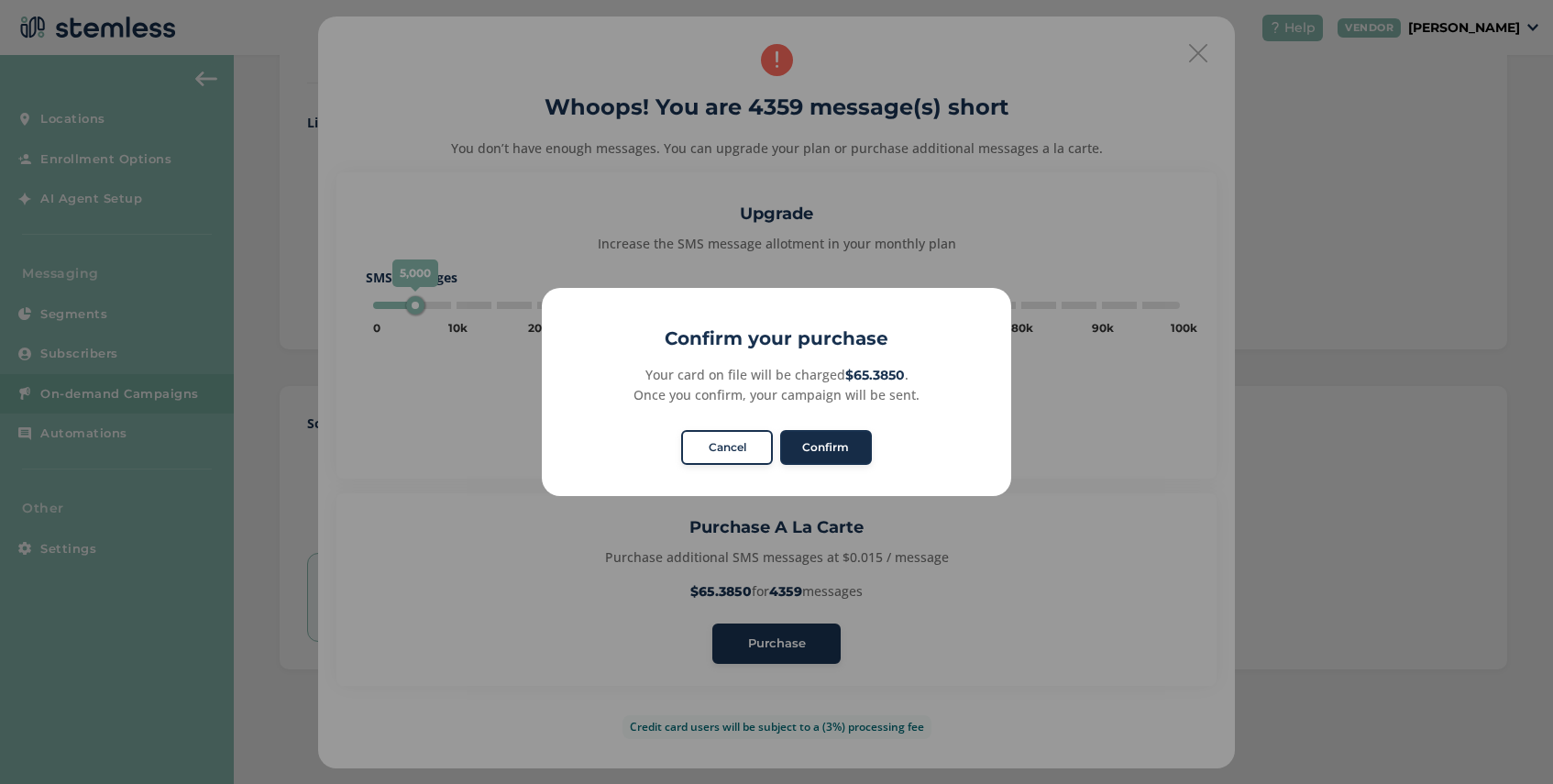
click at [833, 444] on button "Confirm" at bounding box center [826, 447] width 92 height 35
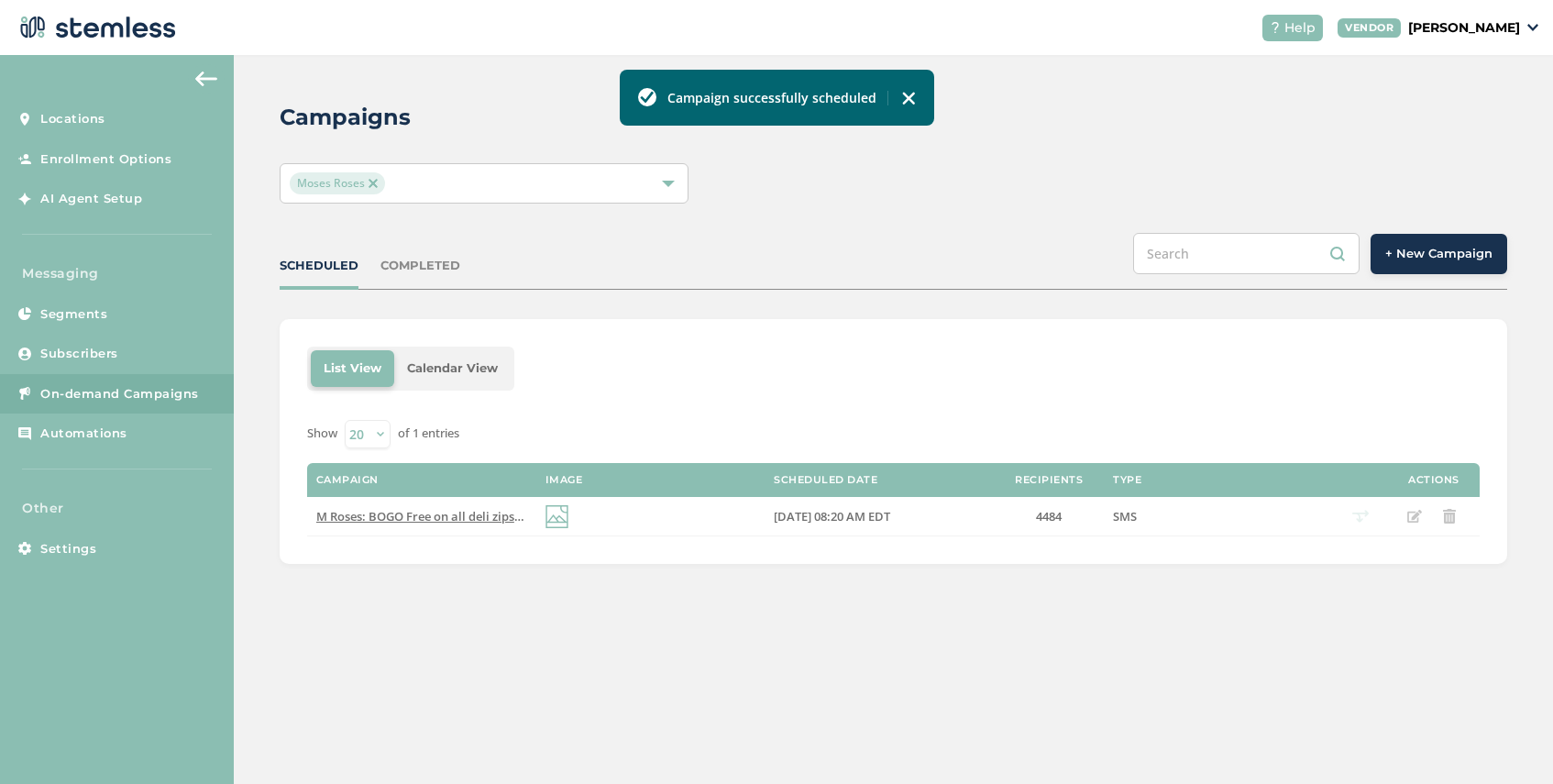
click at [1422, 259] on span "+ New Campaign" at bounding box center [1439, 254] width 107 height 19
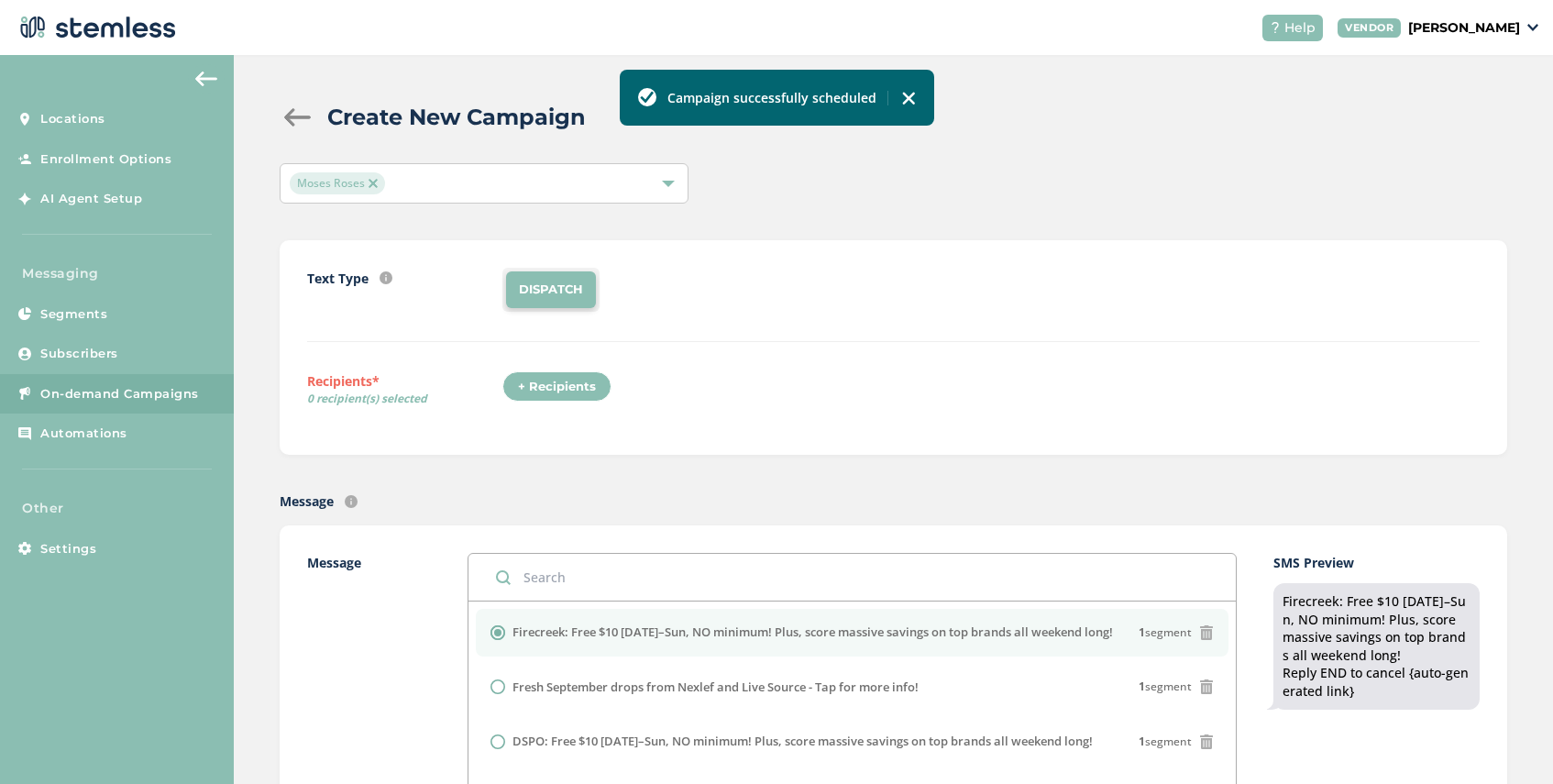
click at [571, 386] on div "+ Recipients" at bounding box center [557, 386] width 109 height 31
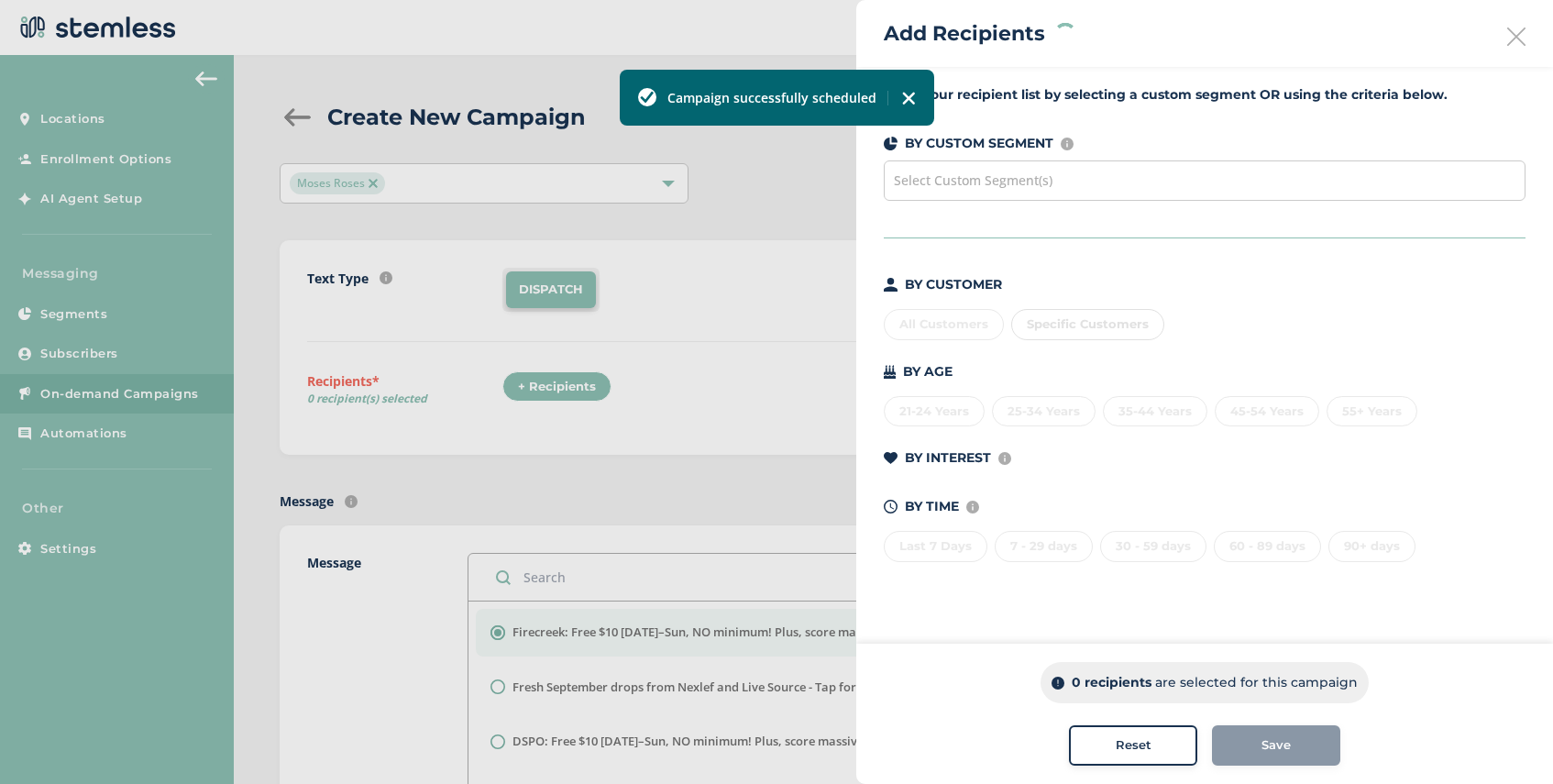
click at [1004, 186] on span "Select Custom Segment(s)" at bounding box center [973, 180] width 159 height 18
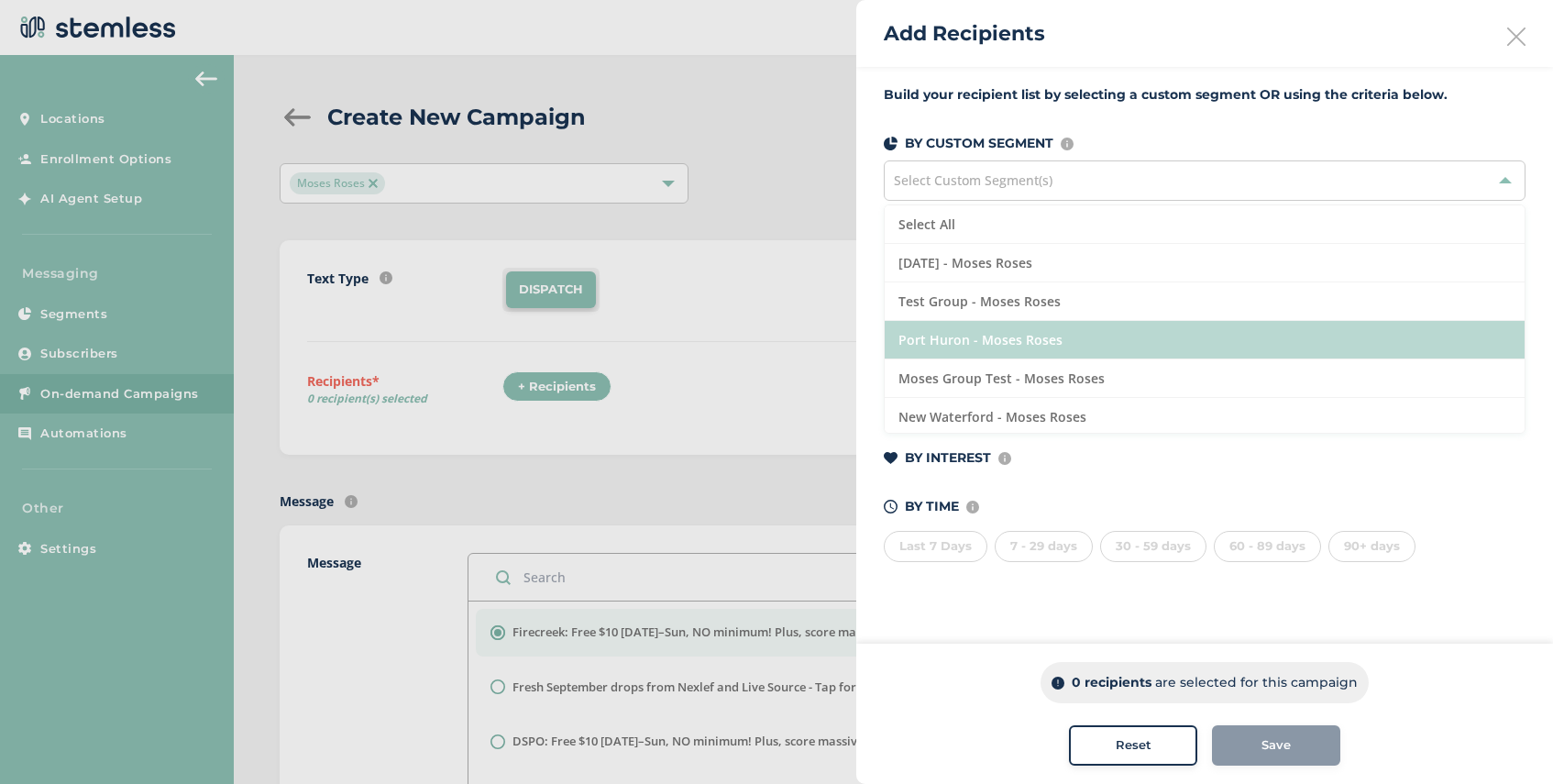
click at [1006, 332] on li "Port Huron - Moses Roses" at bounding box center [1205, 340] width 640 height 38
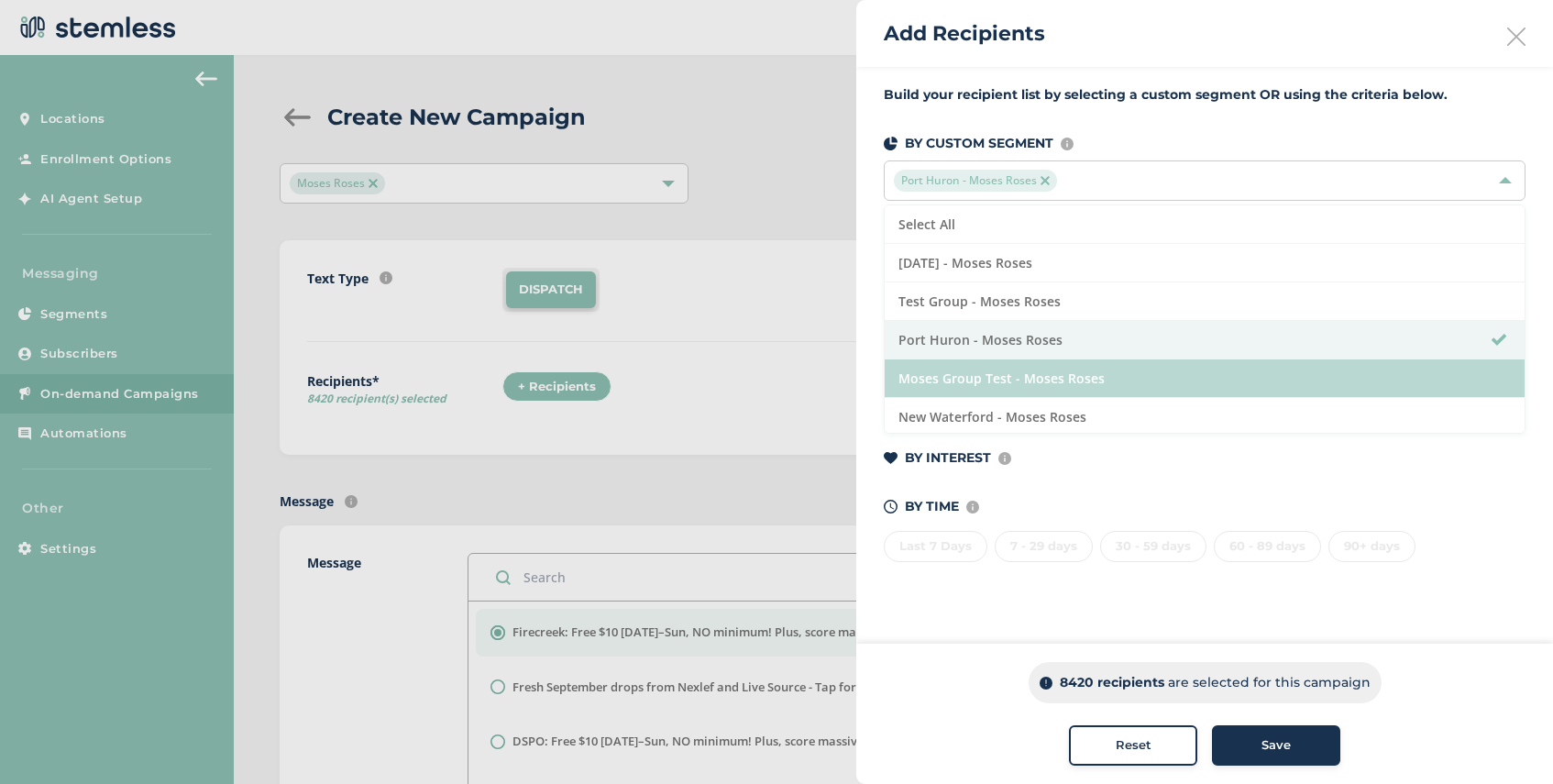
scroll to position [41, 0]
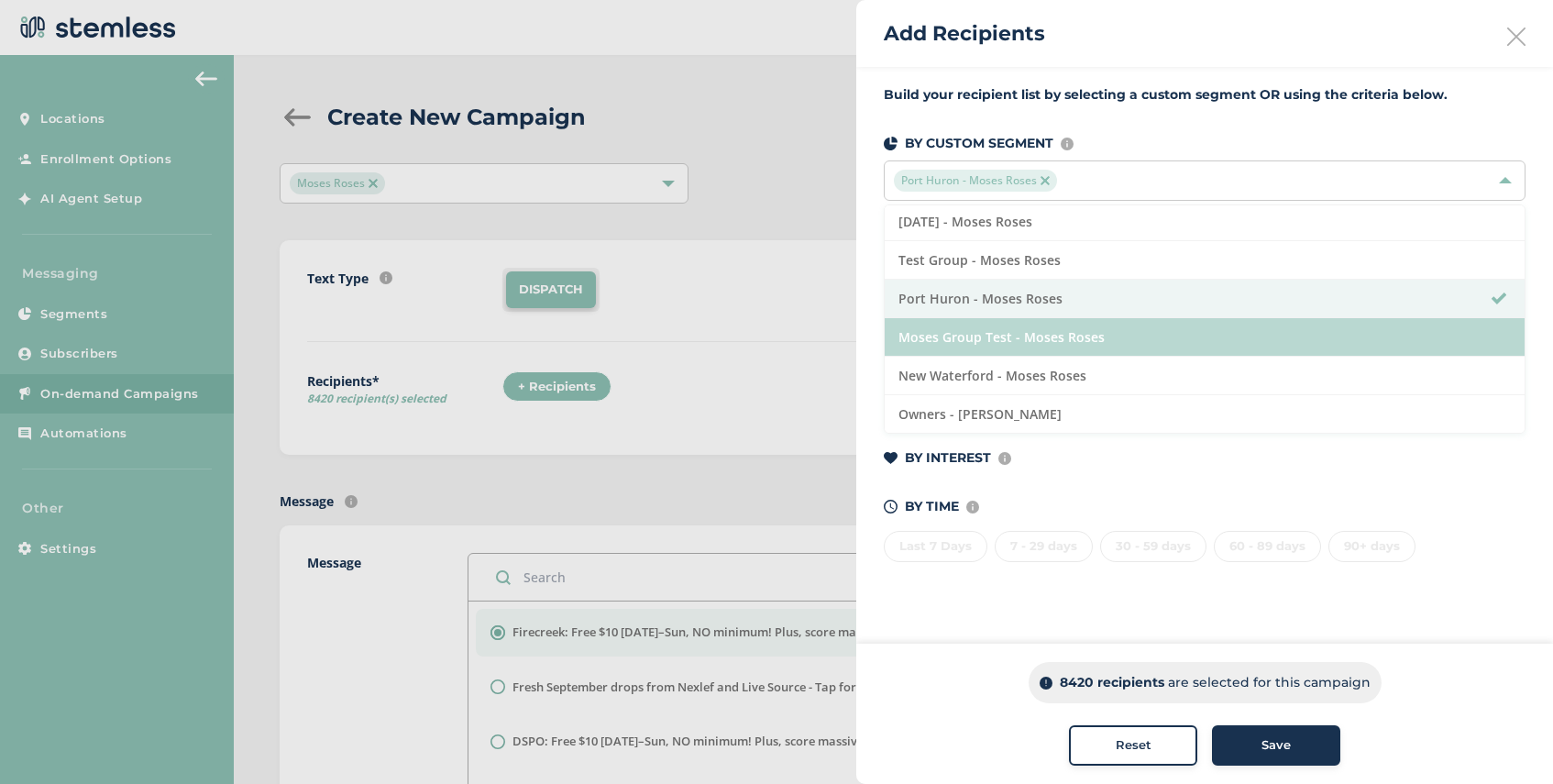
click at [1068, 346] on li "Moses Group Test - Moses Roses" at bounding box center [1205, 337] width 640 height 38
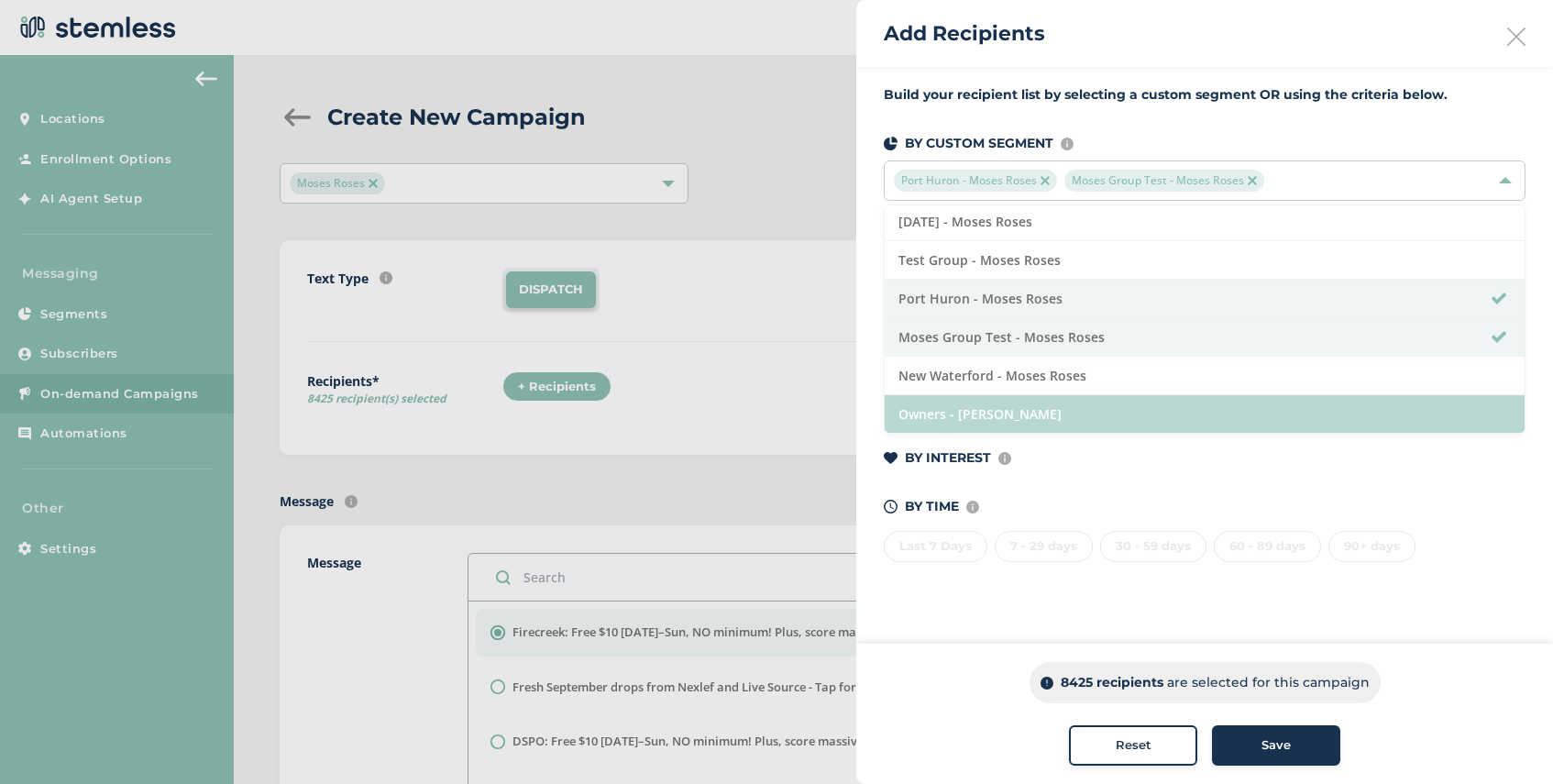
click at [1065, 423] on li "Owners - [PERSON_NAME]" at bounding box center [1205, 413] width 640 height 37
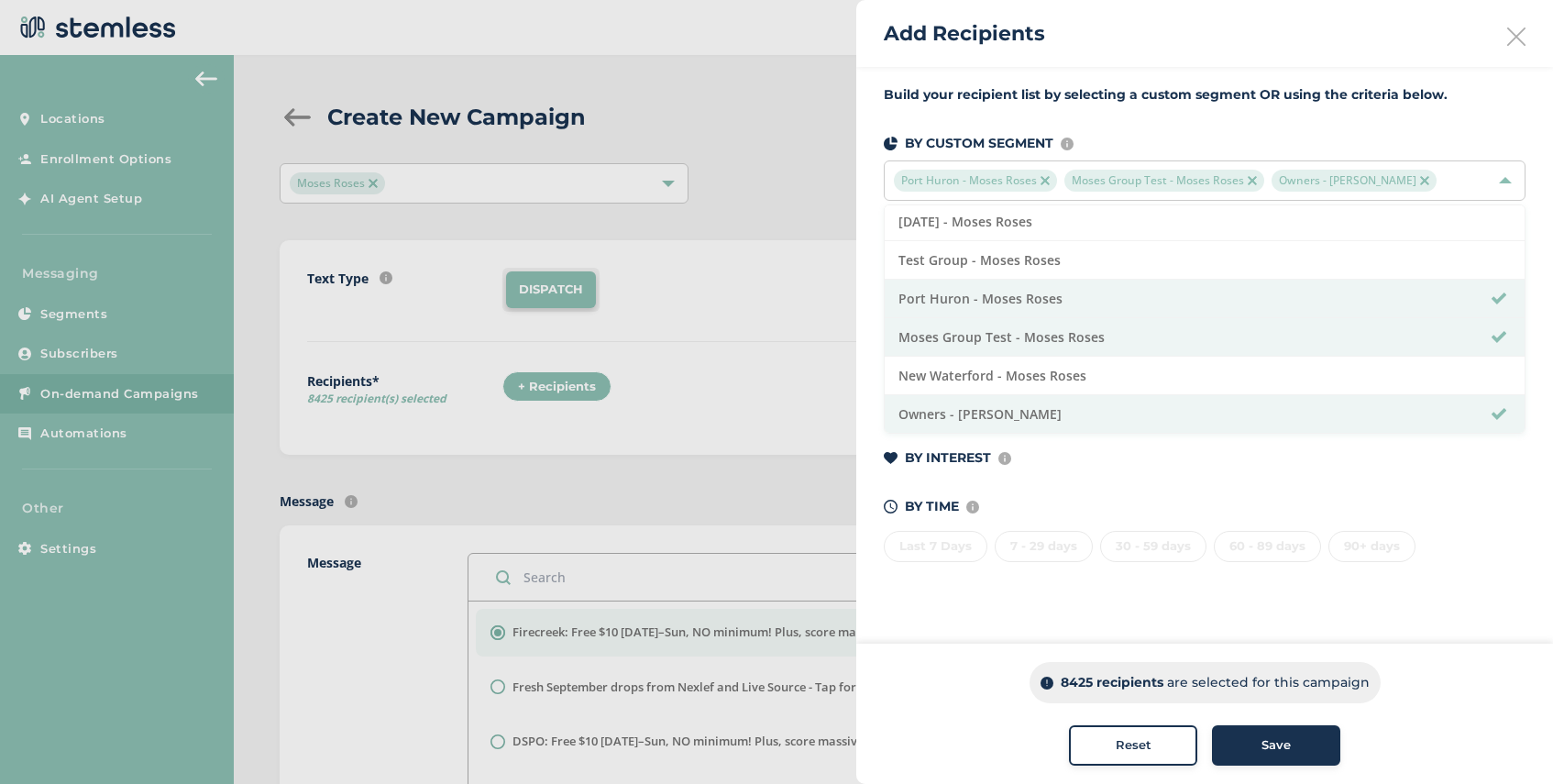
click at [1264, 747] on span "Save" at bounding box center [1276, 745] width 29 height 19
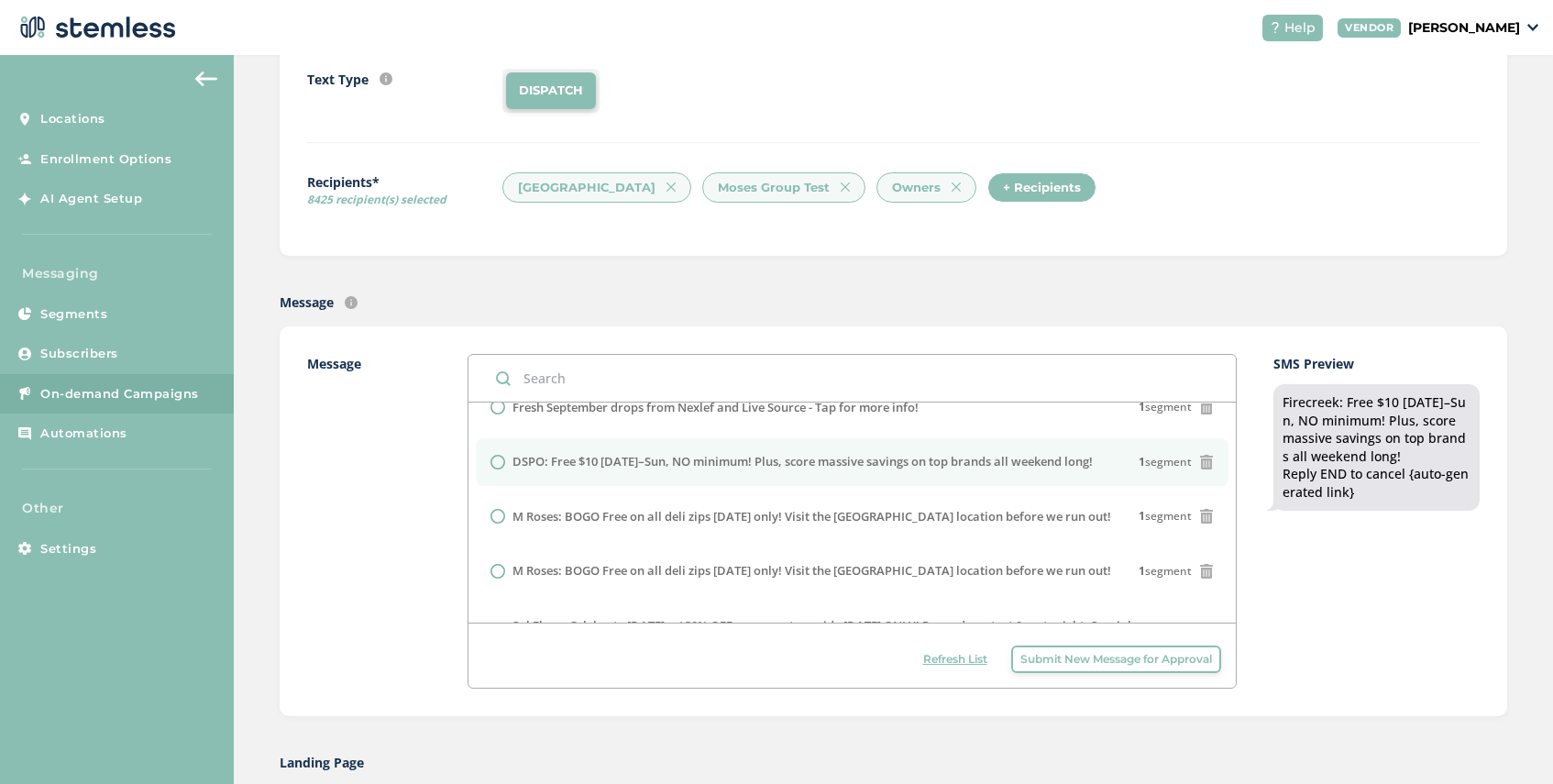
scroll to position [119, 0]
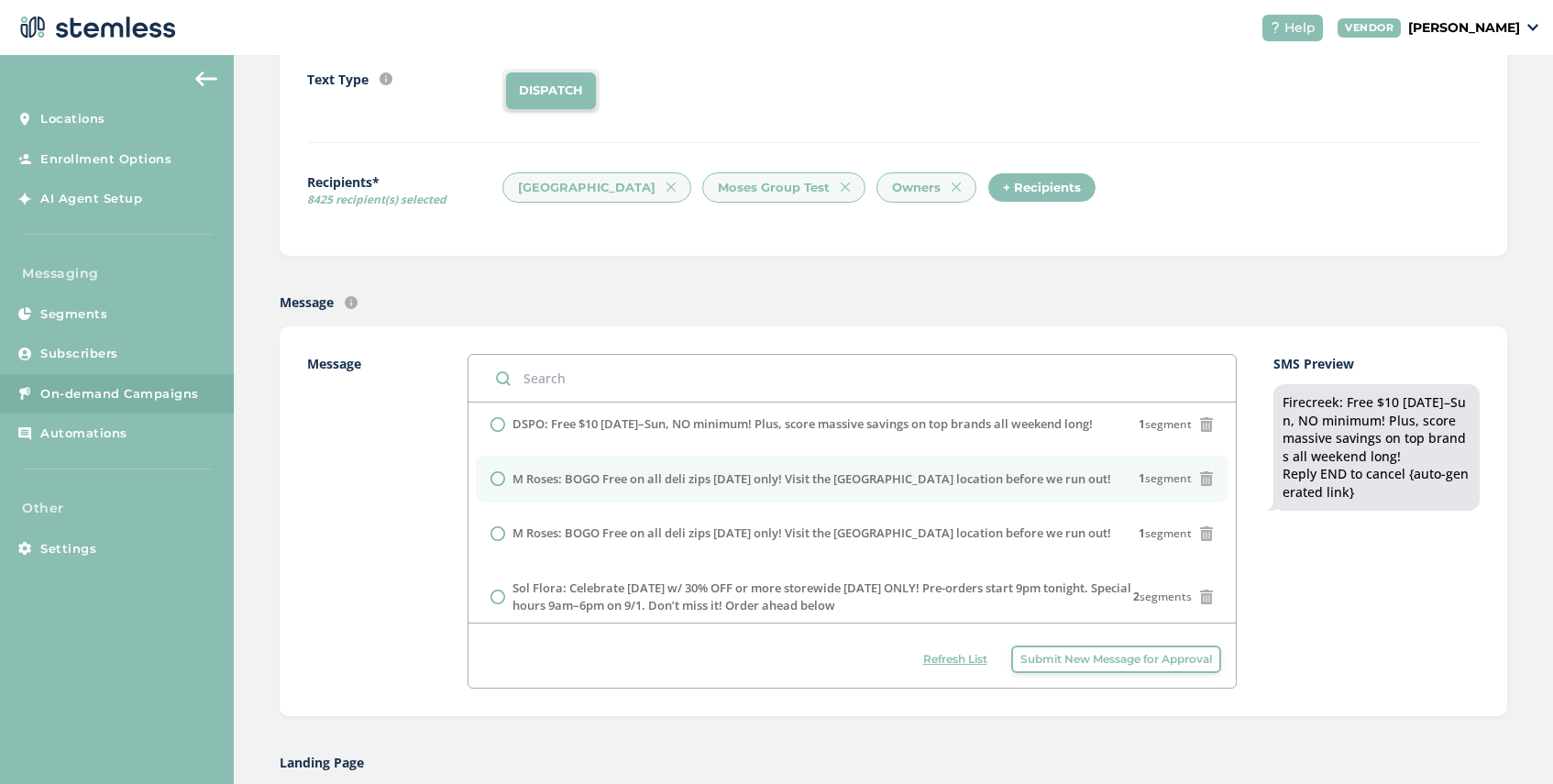
click at [496, 477] on input "radio" at bounding box center [498, 479] width 15 height 15
radio input "true"
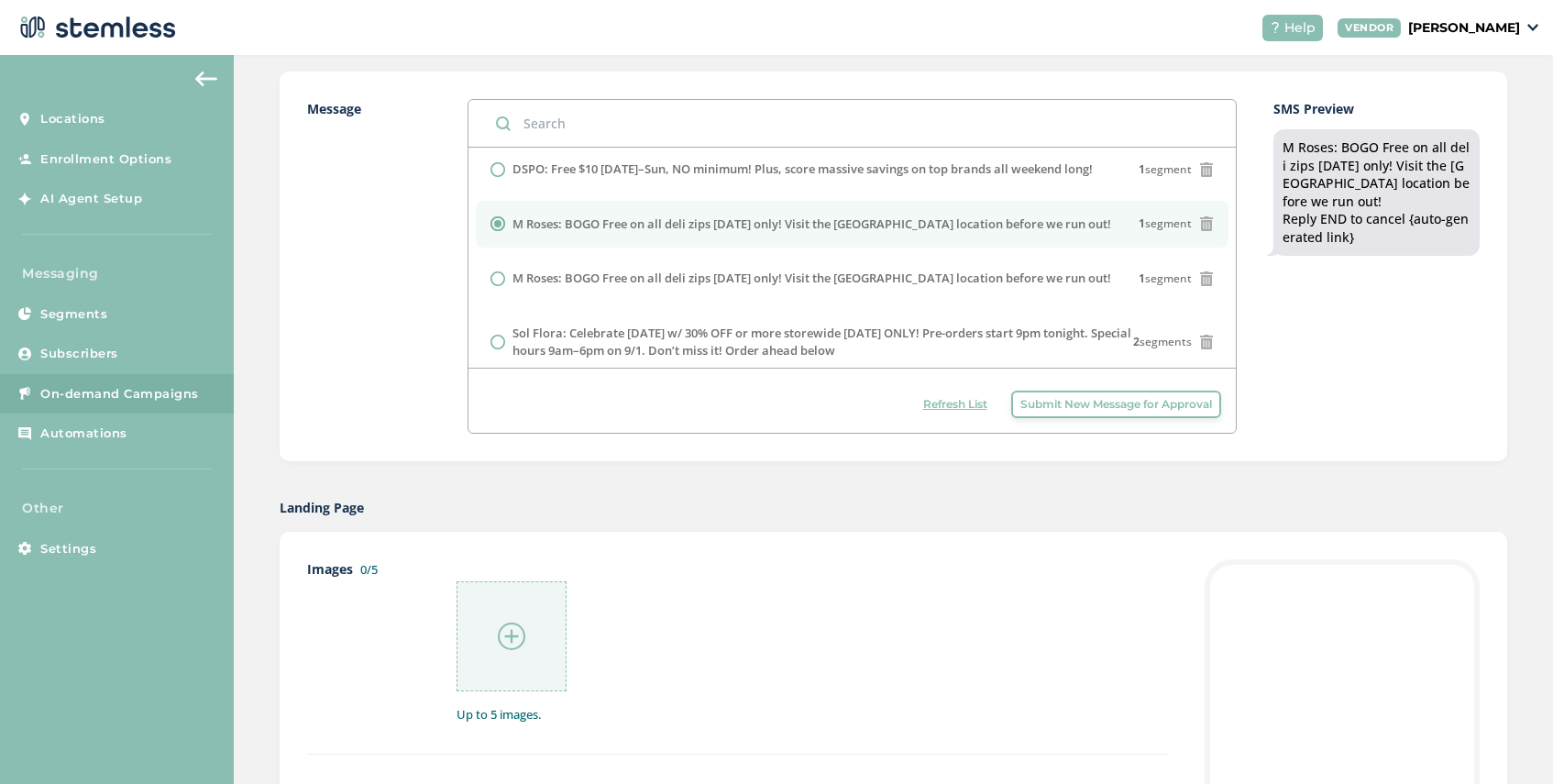
scroll to position [653, 0]
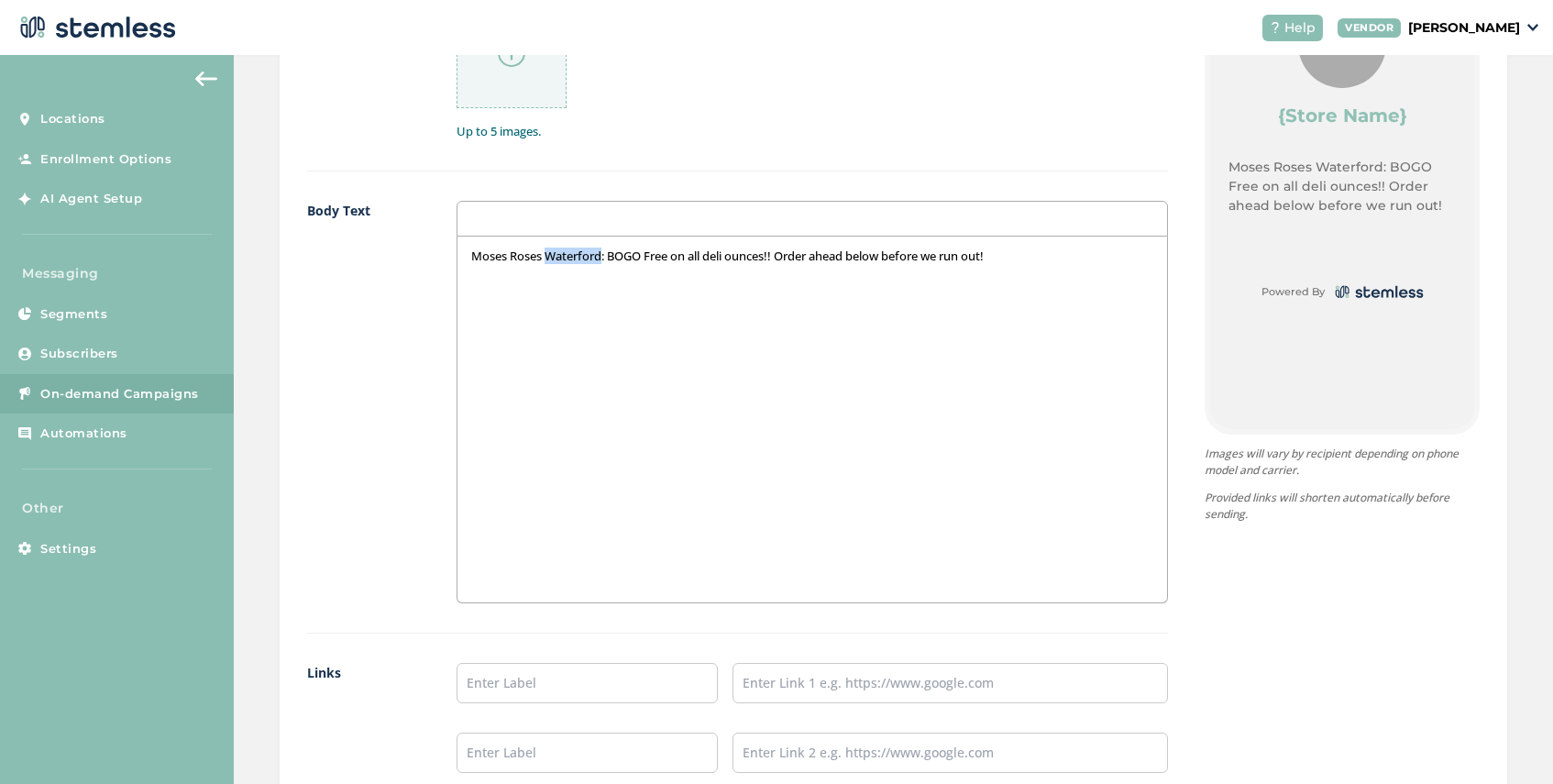
drag, startPoint x: 604, startPoint y: 253, endPoint x: 550, endPoint y: 254, distance: 54.0
click at [550, 254] on p "Moses Roses Waterford: BOGO Free on all deli ounces!! Order ahead below before …" at bounding box center [812, 256] width 683 height 17
click at [616, 678] on input "text" at bounding box center [587, 682] width 261 height 40
type input "SHOP BOGO HERE"
click at [769, 693] on input "text" at bounding box center [951, 682] width 435 height 40
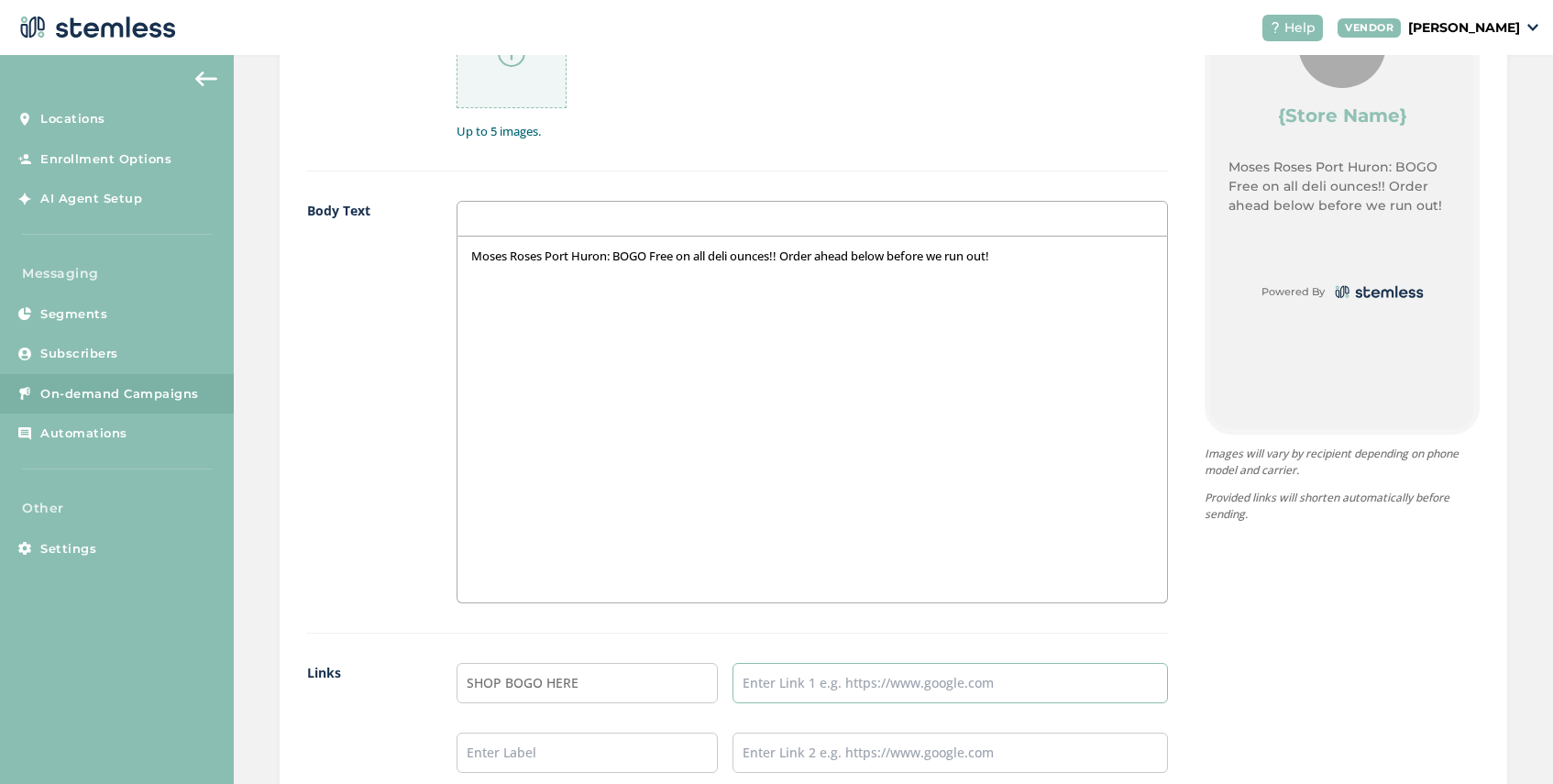
type input "[URL][DOMAIN_NAME]"
drag, startPoint x: 541, startPoint y: 685, endPoint x: 507, endPoint y: 685, distance: 34.0
click at [507, 685] on input "SHOP BOGO HERE" at bounding box center [587, 682] width 261 height 40
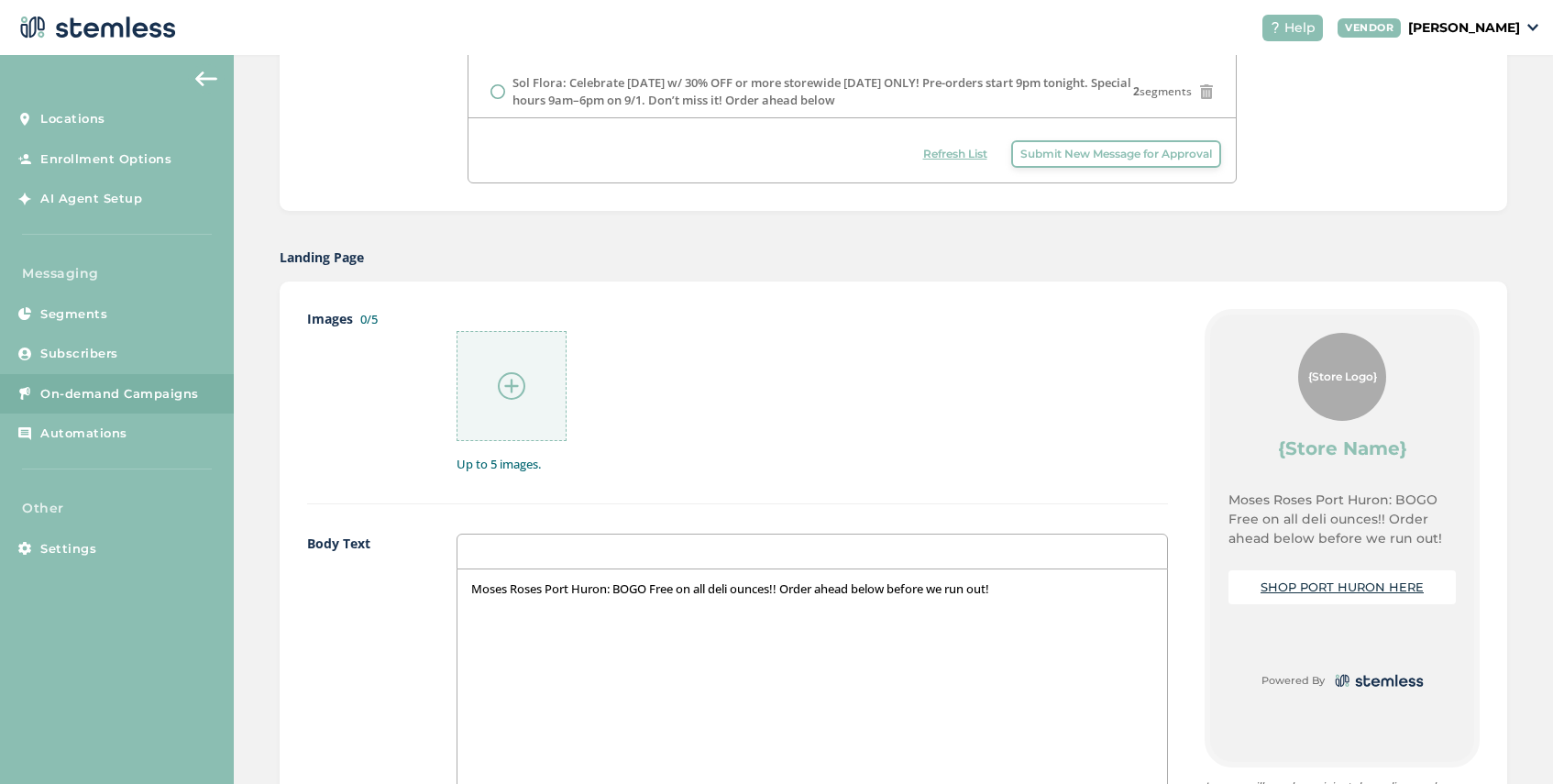
scroll to position [1378, 0]
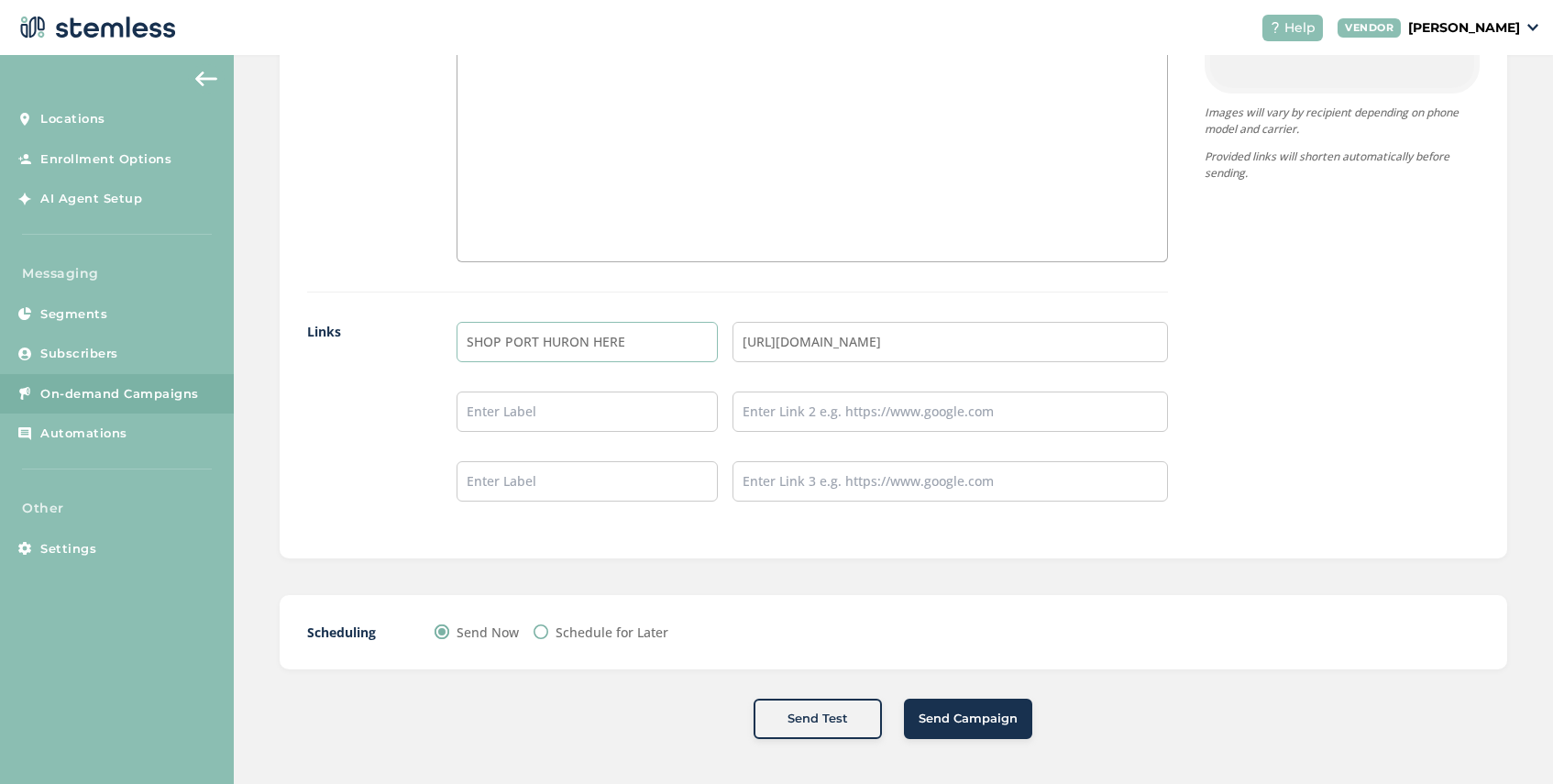
type input "SHOP PORT HURON HERE"
click at [540, 629] on input "Schedule for Later" at bounding box center [541, 632] width 15 height 15
radio input "true"
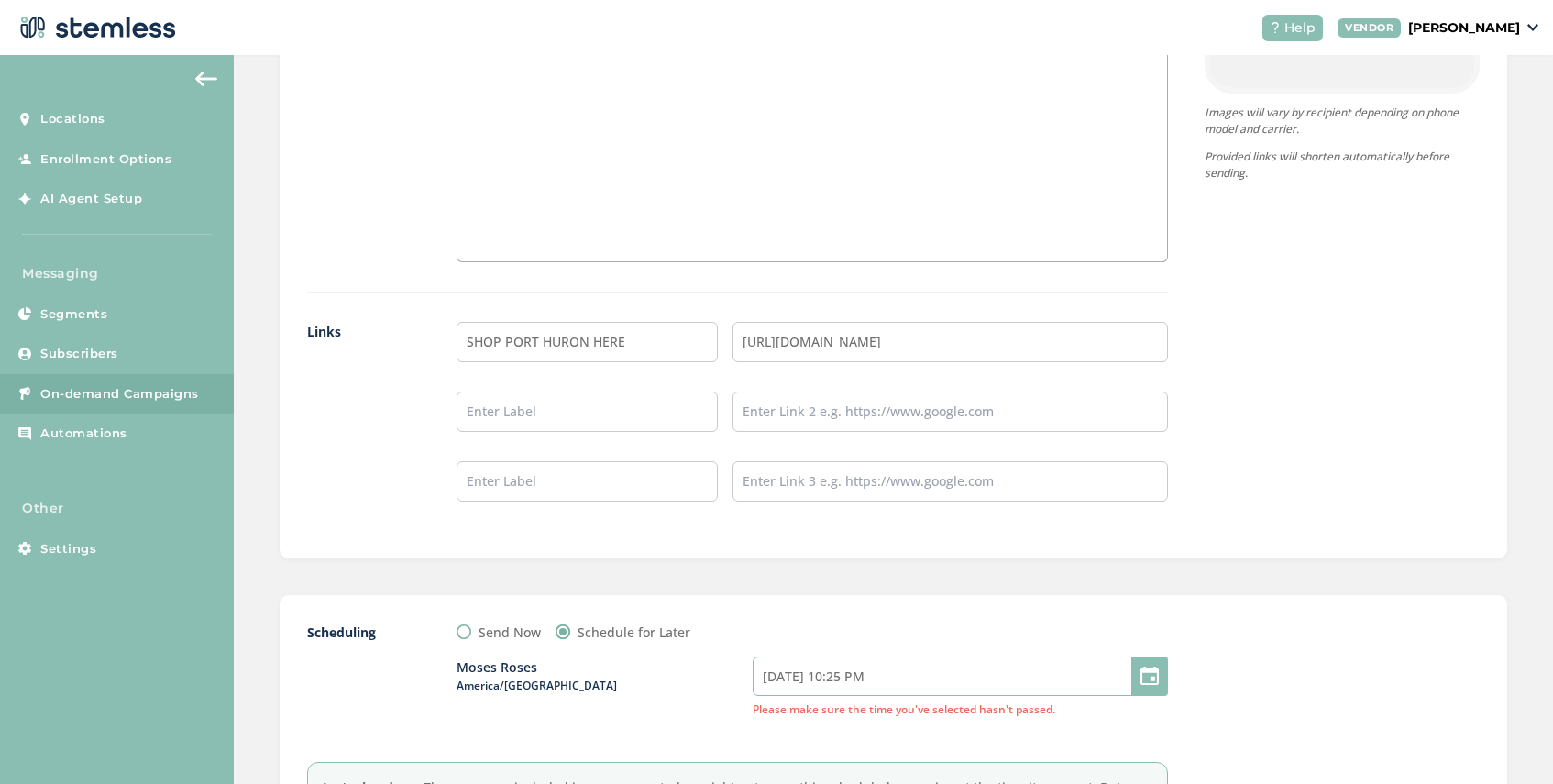
click at [895, 677] on input "[DATE] 10:25 PM" at bounding box center [960, 676] width 416 height 39
select select "1"
select select "25"
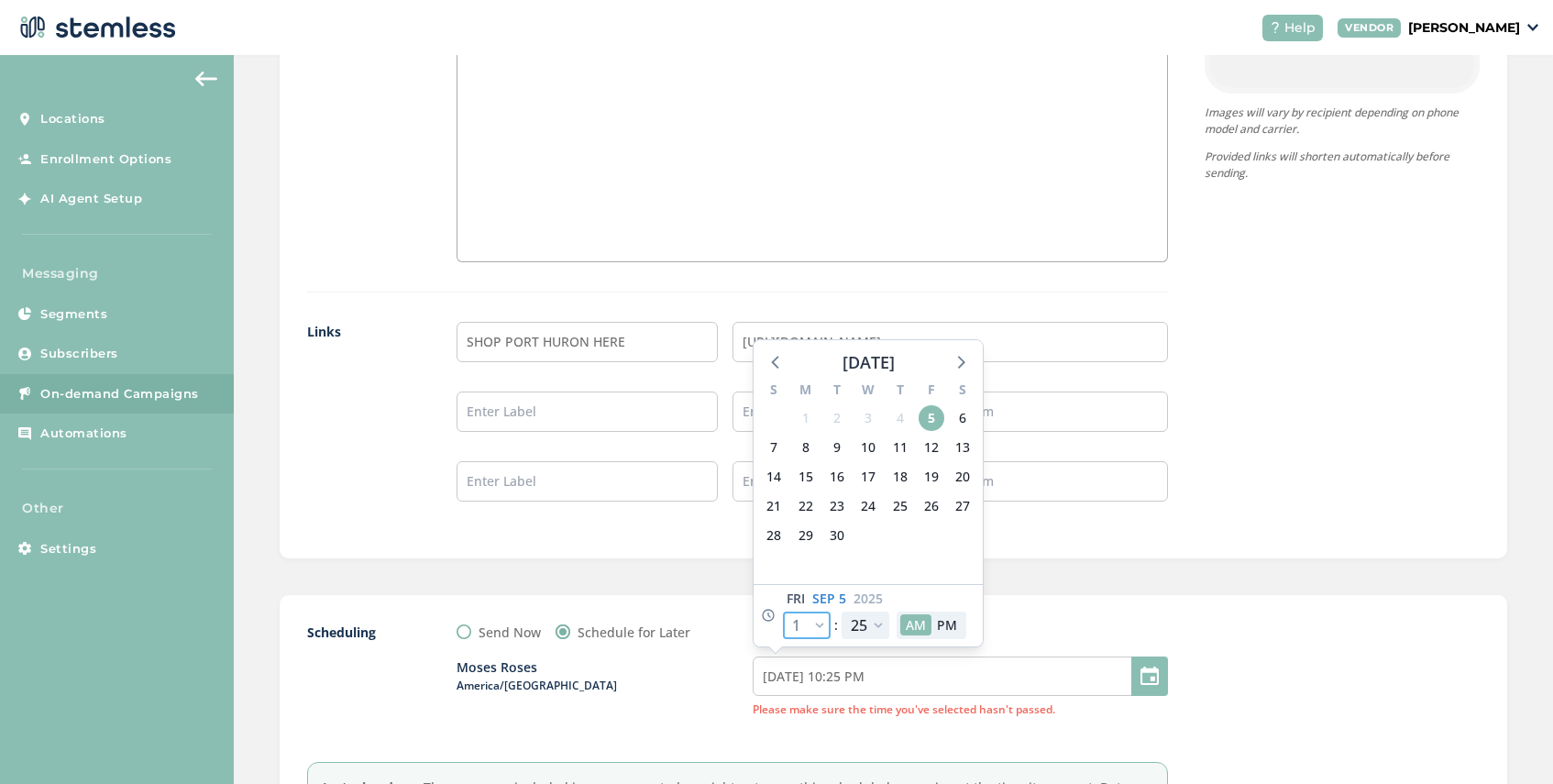
click at [820, 623] on select "12 1 2 3 4 5 6 7 8 9 10 11" at bounding box center [807, 624] width 48 height 27
select select "8"
click at [784, 611] on select "12 1 2 3 4 5 6 7 8 9 10 11" at bounding box center [807, 624] width 48 height 27
type input "[DATE] 5:25 AM"
select select "8"
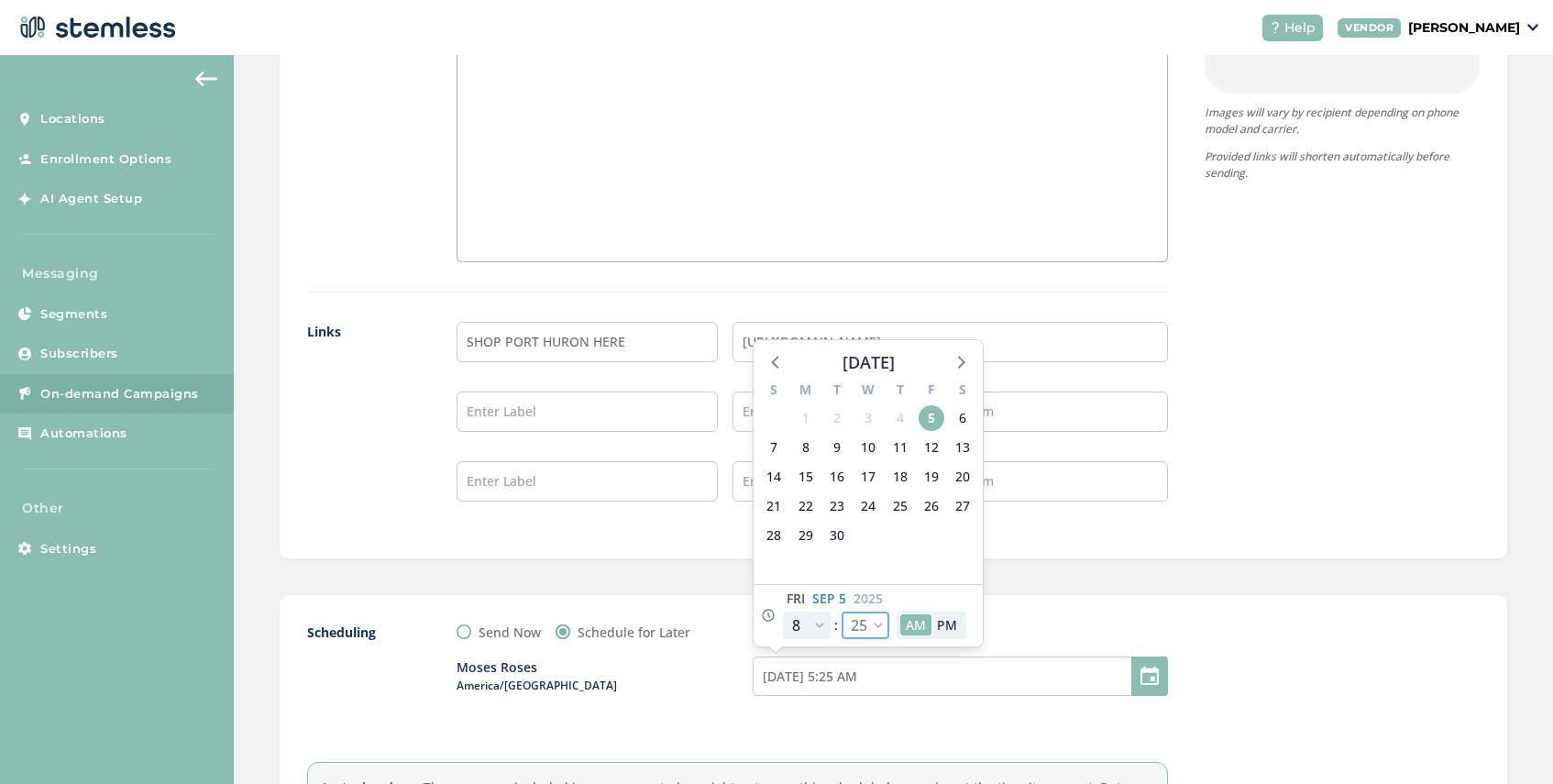
click at [878, 625] on select "00 05 10 15 20 25 30 35 40 45 50 55" at bounding box center [865, 624] width 48 height 27
select select "30"
click at [841, 611] on select "00 05 10 15 20 25 30 35 40 45 50 55" at bounding box center [865, 624] width 48 height 27
type input "[DATE] 5:30 AM"
select select "30"
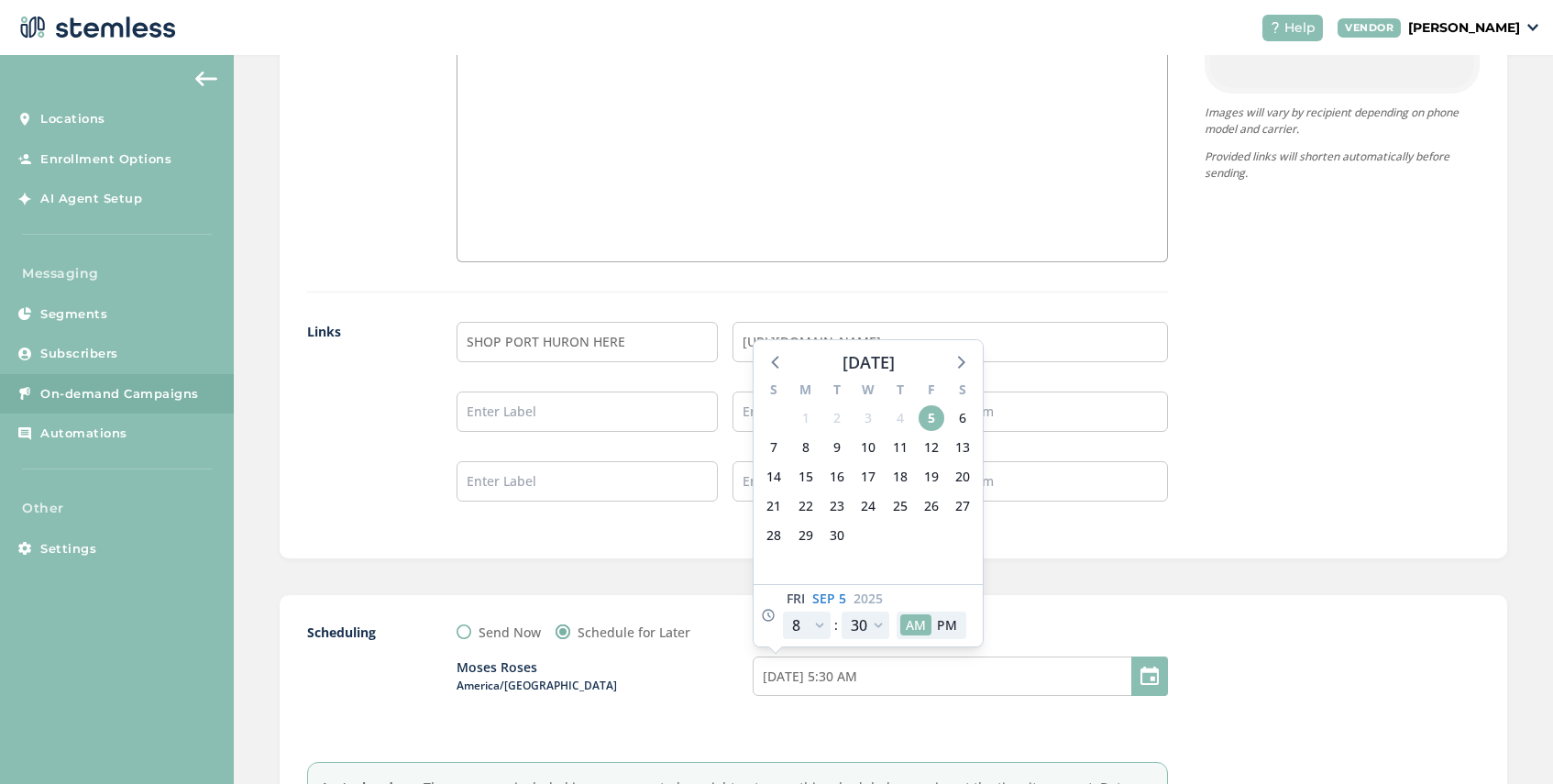
click at [1052, 619] on div "Scheduling Send Now Schedule for Later Moses Roses America/[GEOGRAPHIC_DATA] [D…" at bounding box center [893, 735] width 1228 height 283
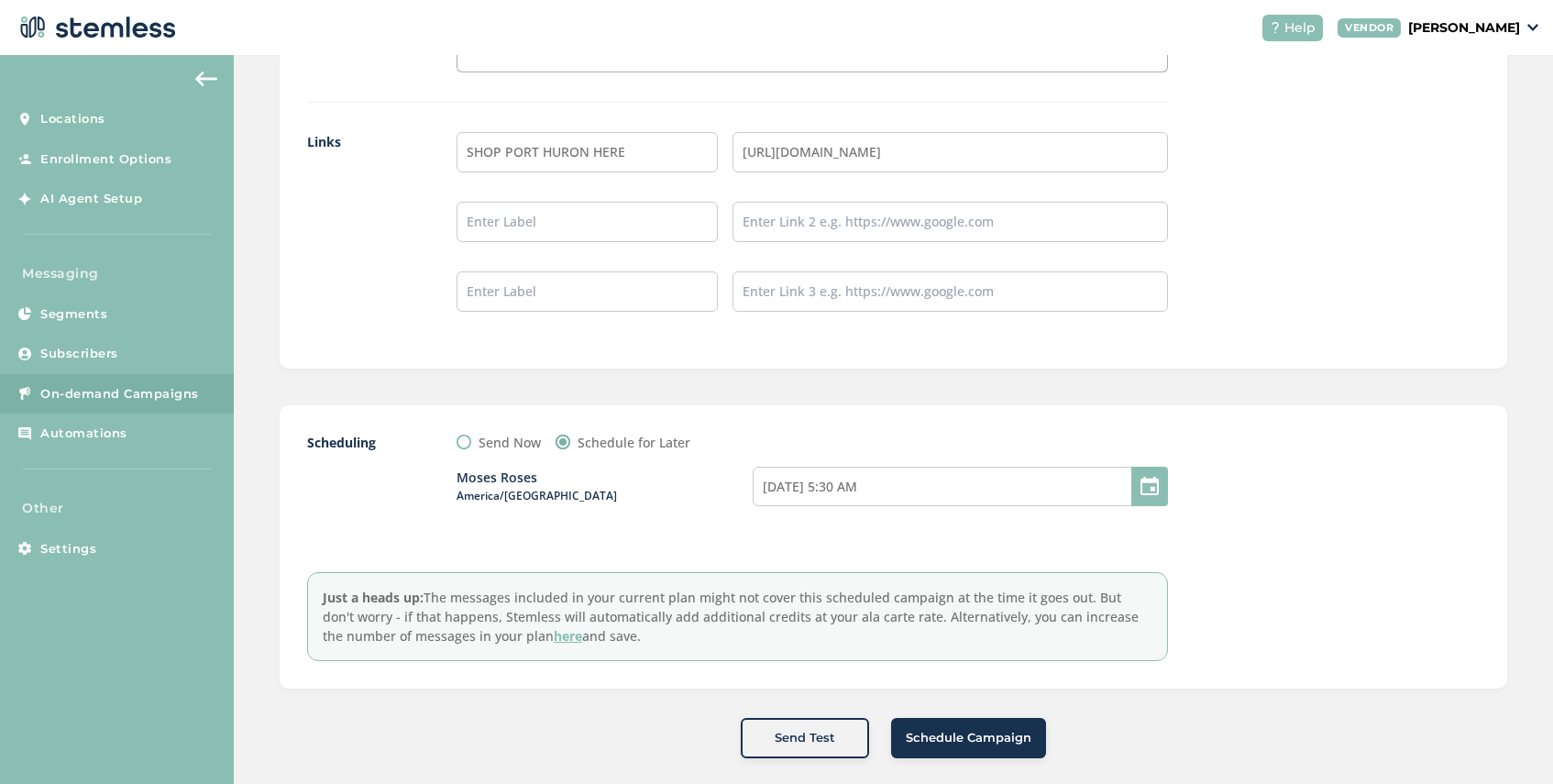
scroll to position [1587, 0]
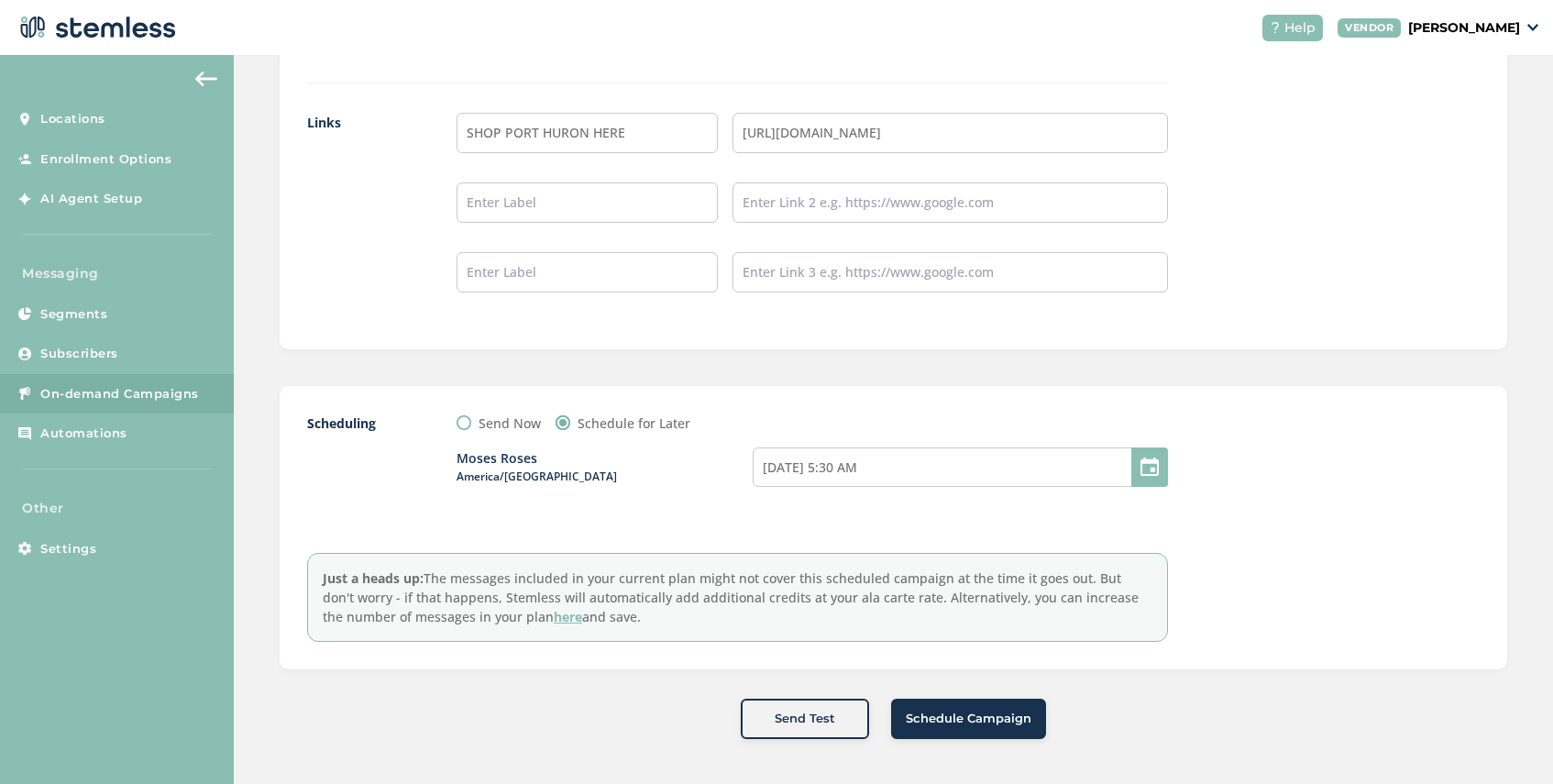
click at [948, 715] on span "Schedule Campaign" at bounding box center [968, 719] width 126 height 19
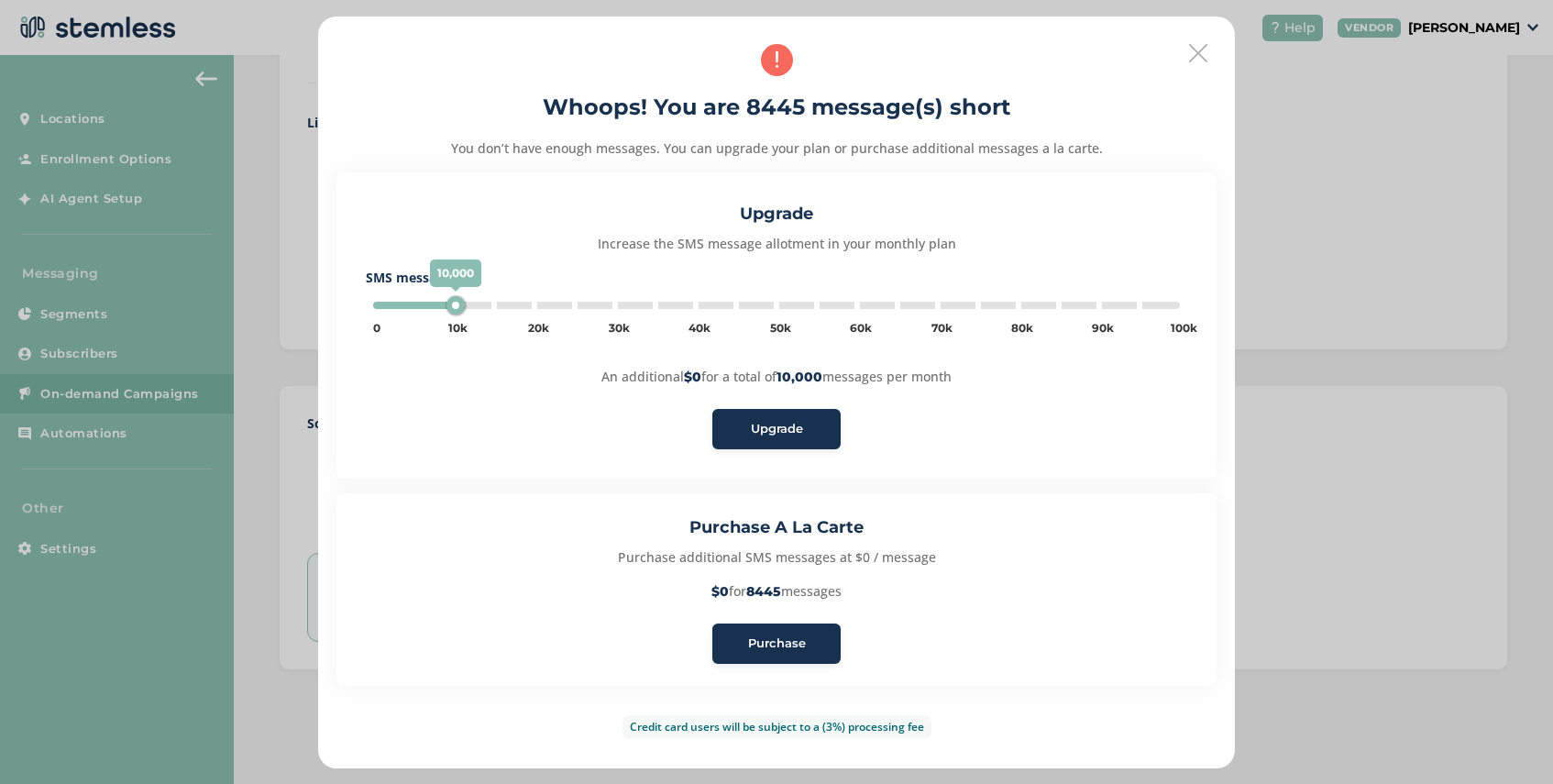
type input "5000"
click at [787, 645] on span "Purchase" at bounding box center [777, 643] width 58 height 19
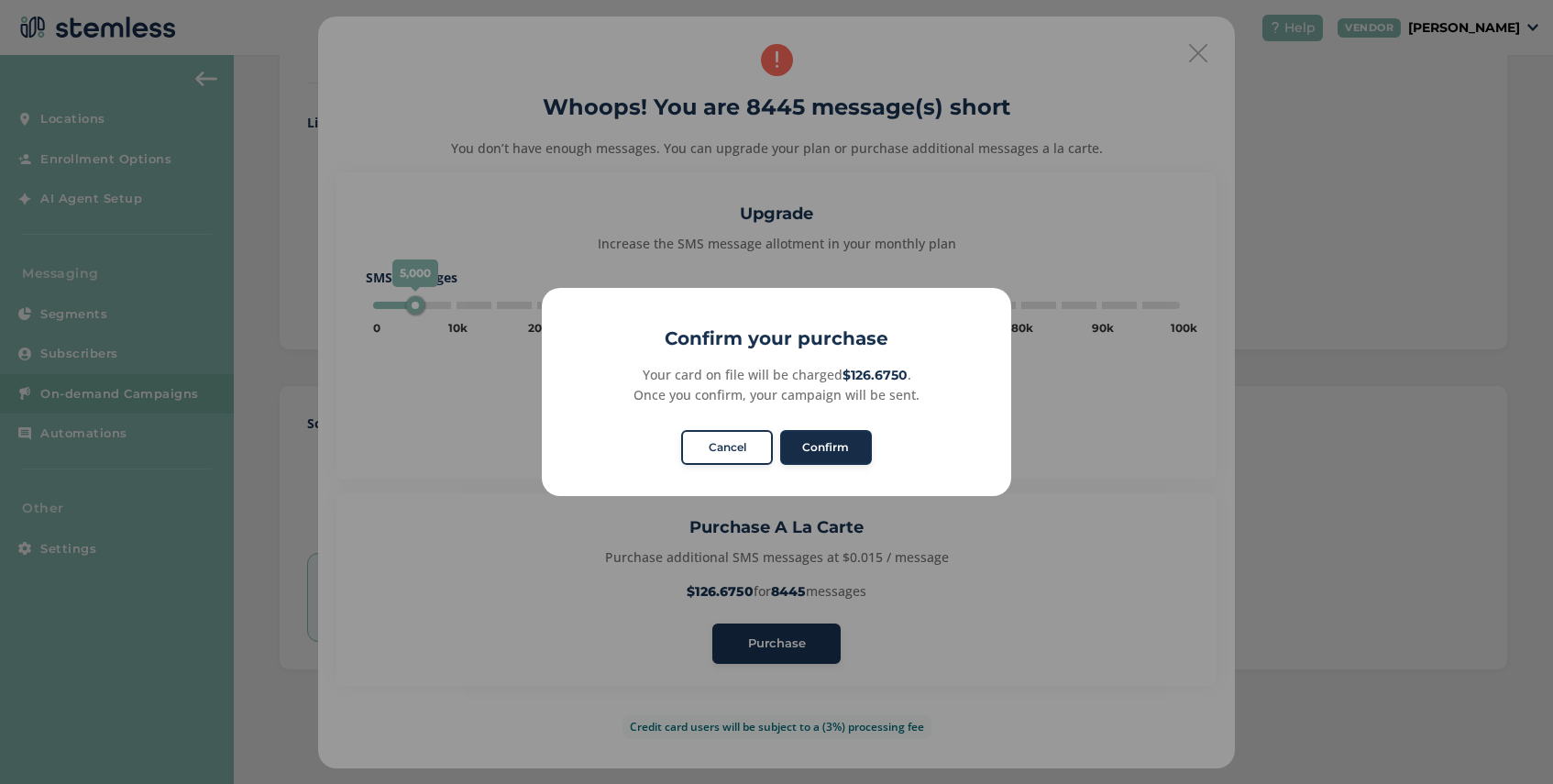
click at [830, 433] on button "Confirm" at bounding box center [826, 447] width 92 height 35
